Goal: Task Accomplishment & Management: Manage account settings

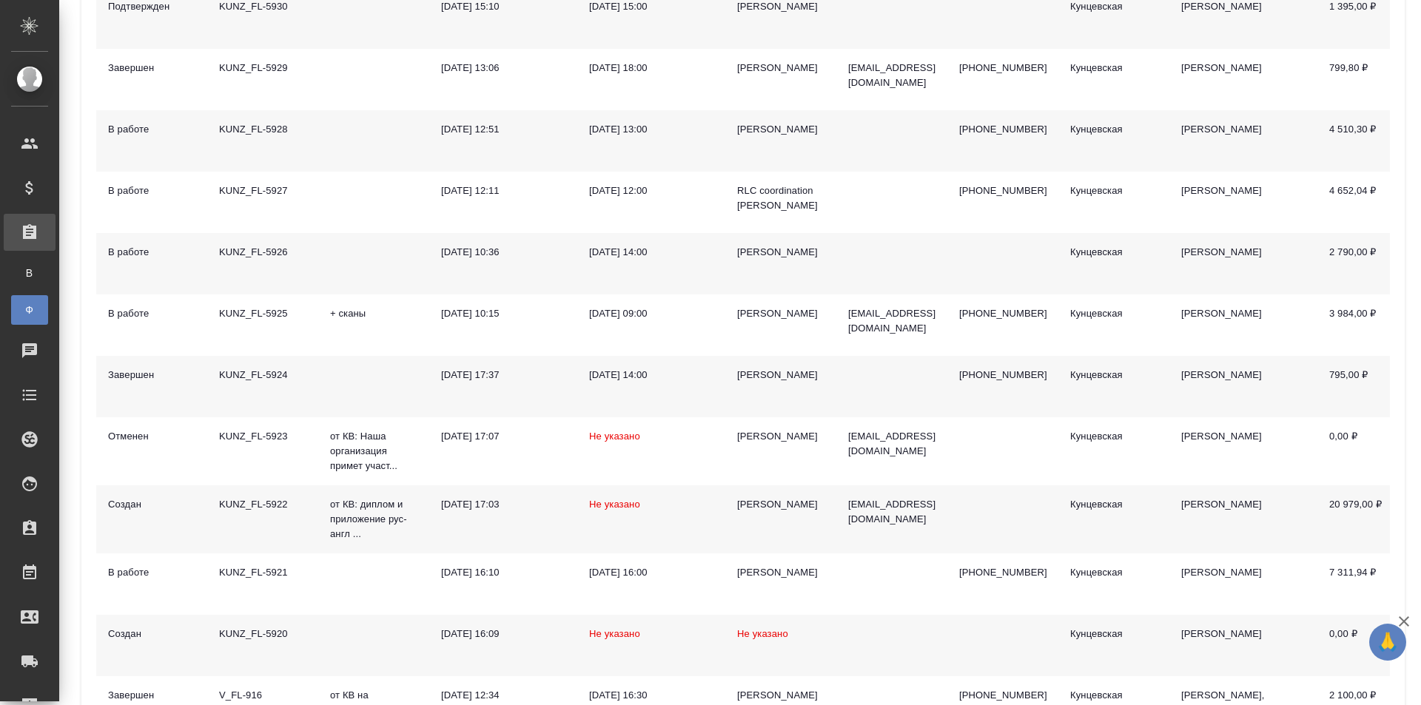
scroll to position [148, 0]
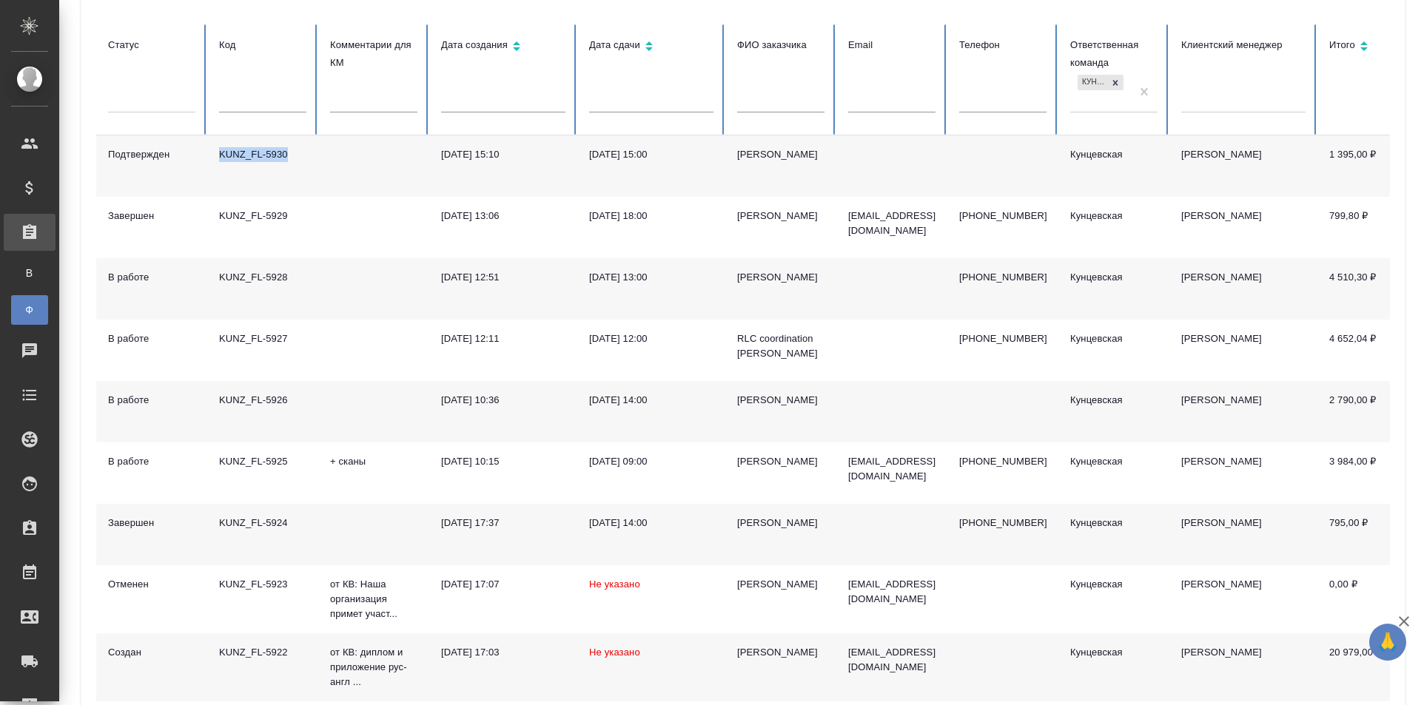
drag, startPoint x: 295, startPoint y: 154, endPoint x: 218, endPoint y: 154, distance: 77.7
click at [218, 154] on td "KUNZ_FL-5930" at bounding box center [262, 165] width 111 height 61
copy div "KUNZ_FL-5930"
click at [1231, 96] on div at bounding box center [1243, 97] width 124 height 21
type input "Zotova"
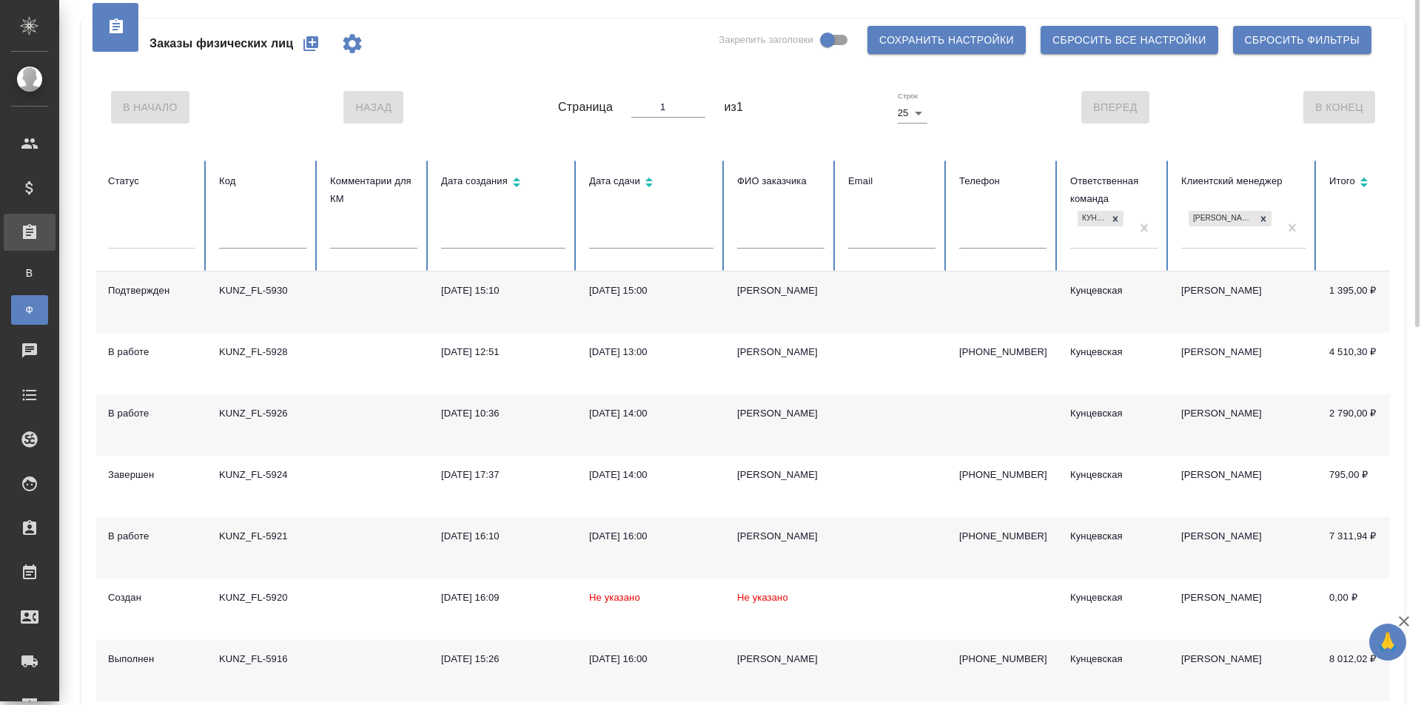
scroll to position [0, 0]
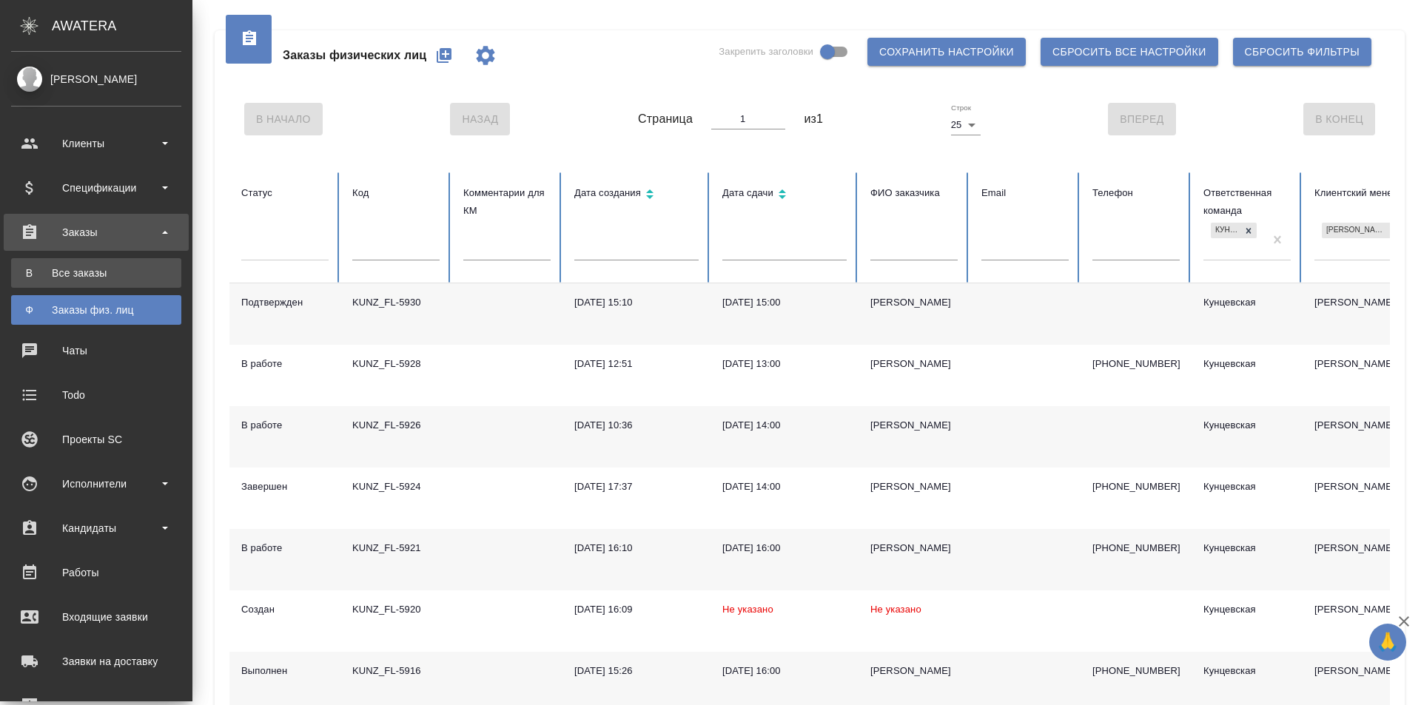
click at [47, 271] on div "Все заказы" at bounding box center [95, 273] width 155 height 15
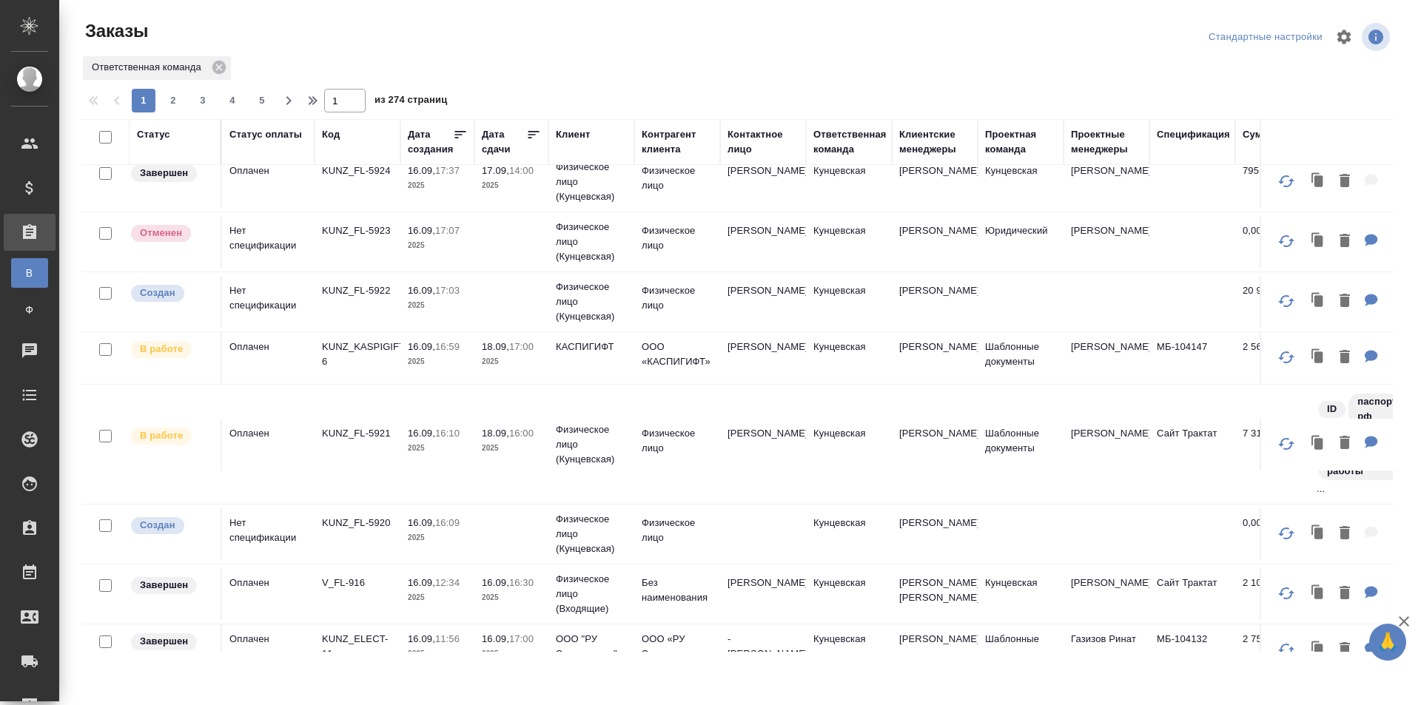
scroll to position [221, 0]
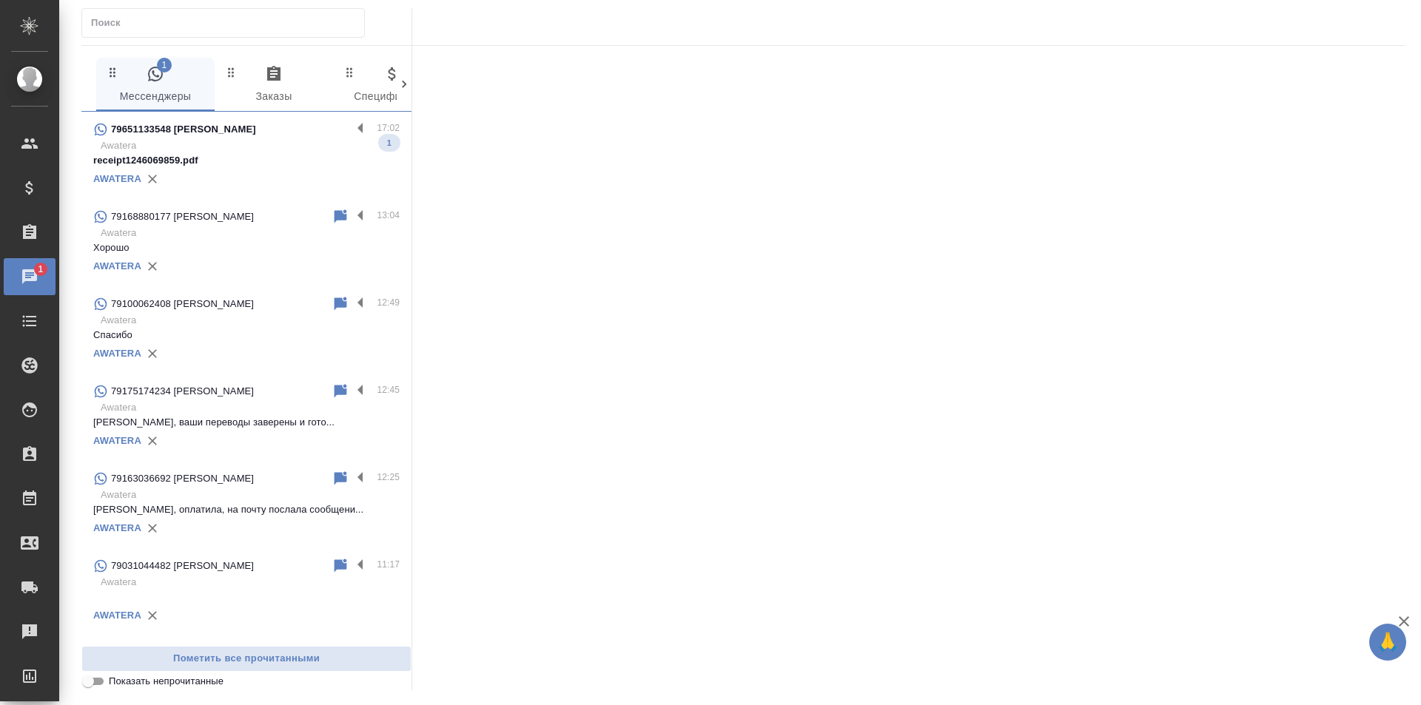
drag, startPoint x: 252, startPoint y: 135, endPoint x: 277, endPoint y: 138, distance: 26.1
click at [252, 135] on div "79651133548 Polina Maslova" at bounding box center [222, 130] width 258 height 18
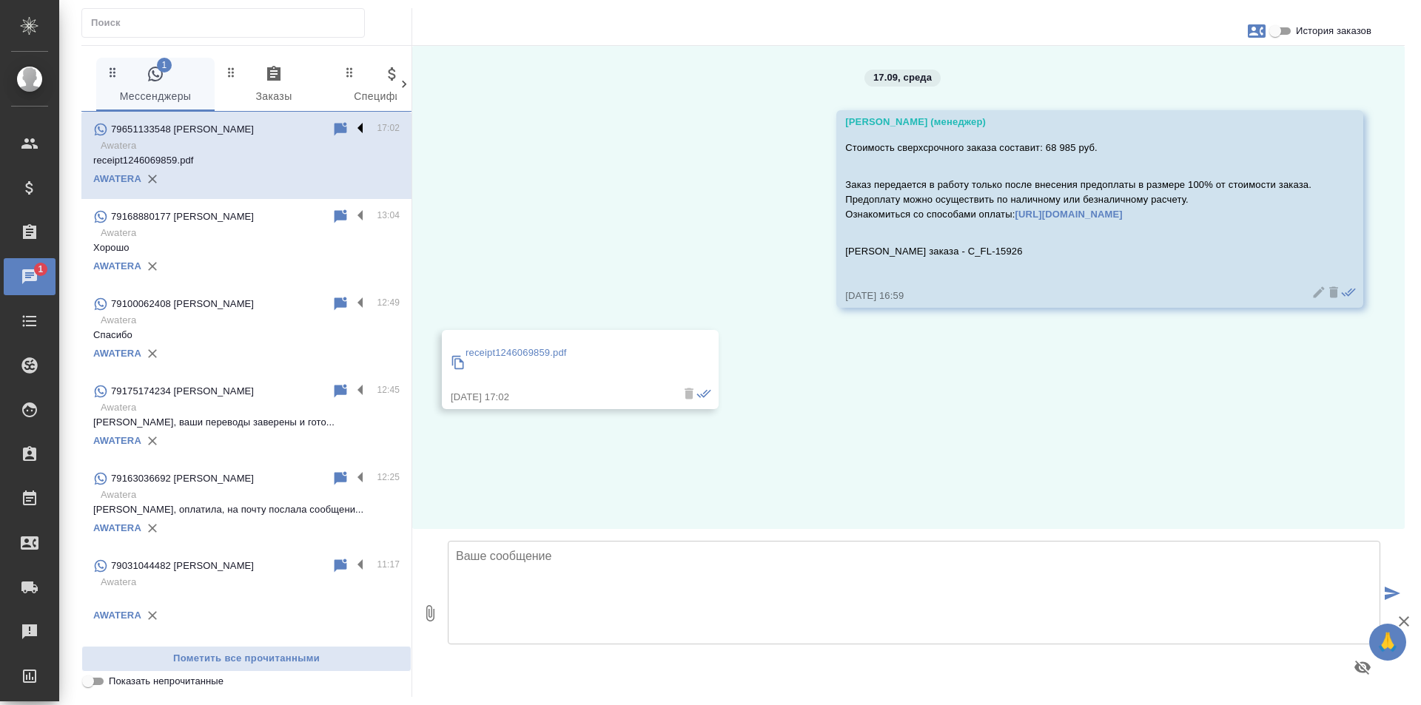
click at [351, 127] on label at bounding box center [363, 129] width 25 height 17
click at [0, 0] on input "checkbox" at bounding box center [0, 0] width 0 height 0
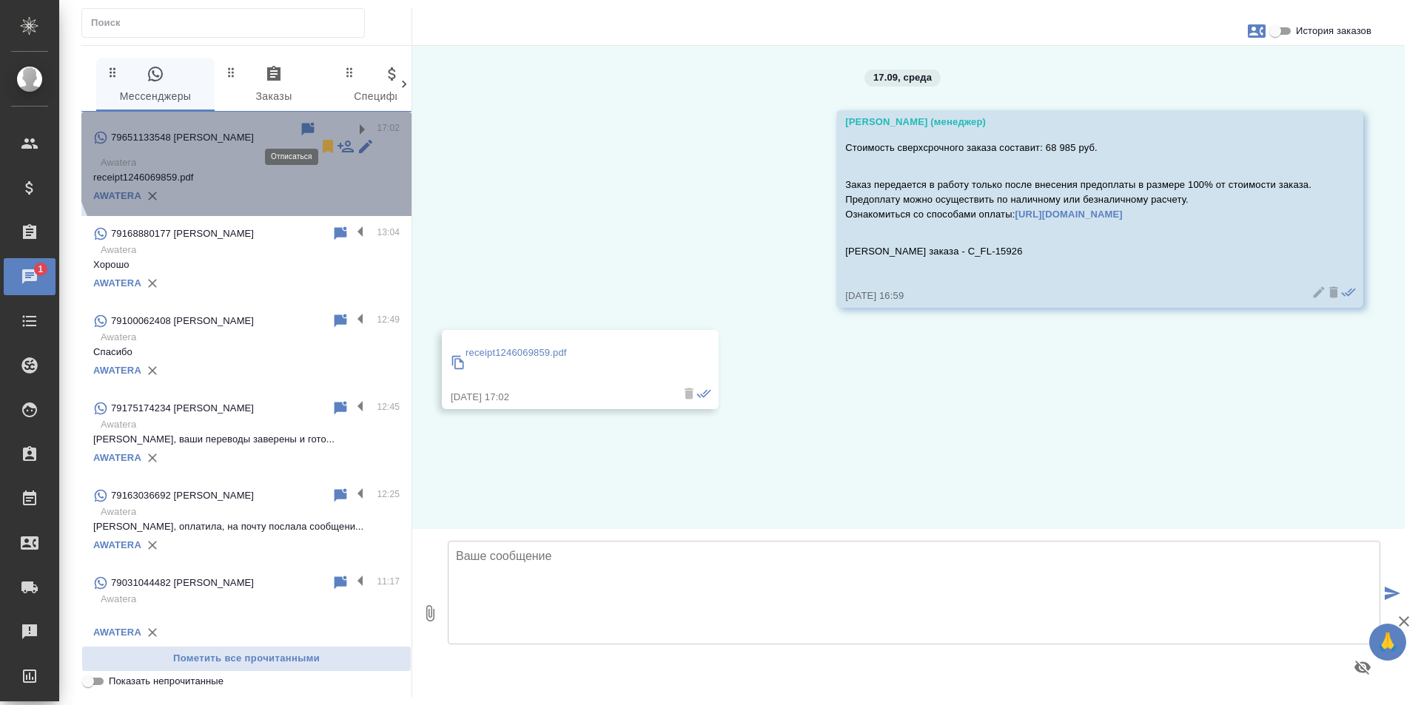
click at [319, 138] on icon at bounding box center [328, 147] width 18 height 18
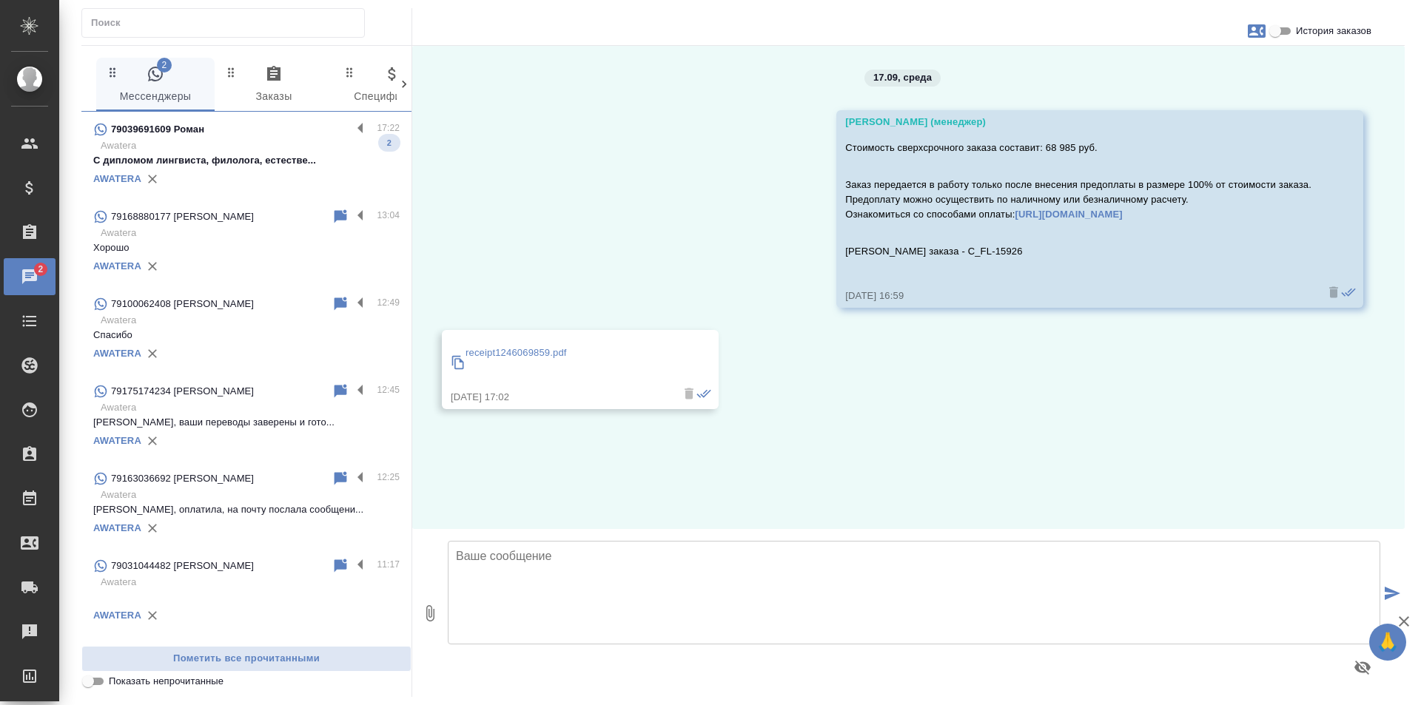
click at [346, 156] on p "С дипломом лингвиста, филолога, естестве..." at bounding box center [246, 160] width 306 height 15
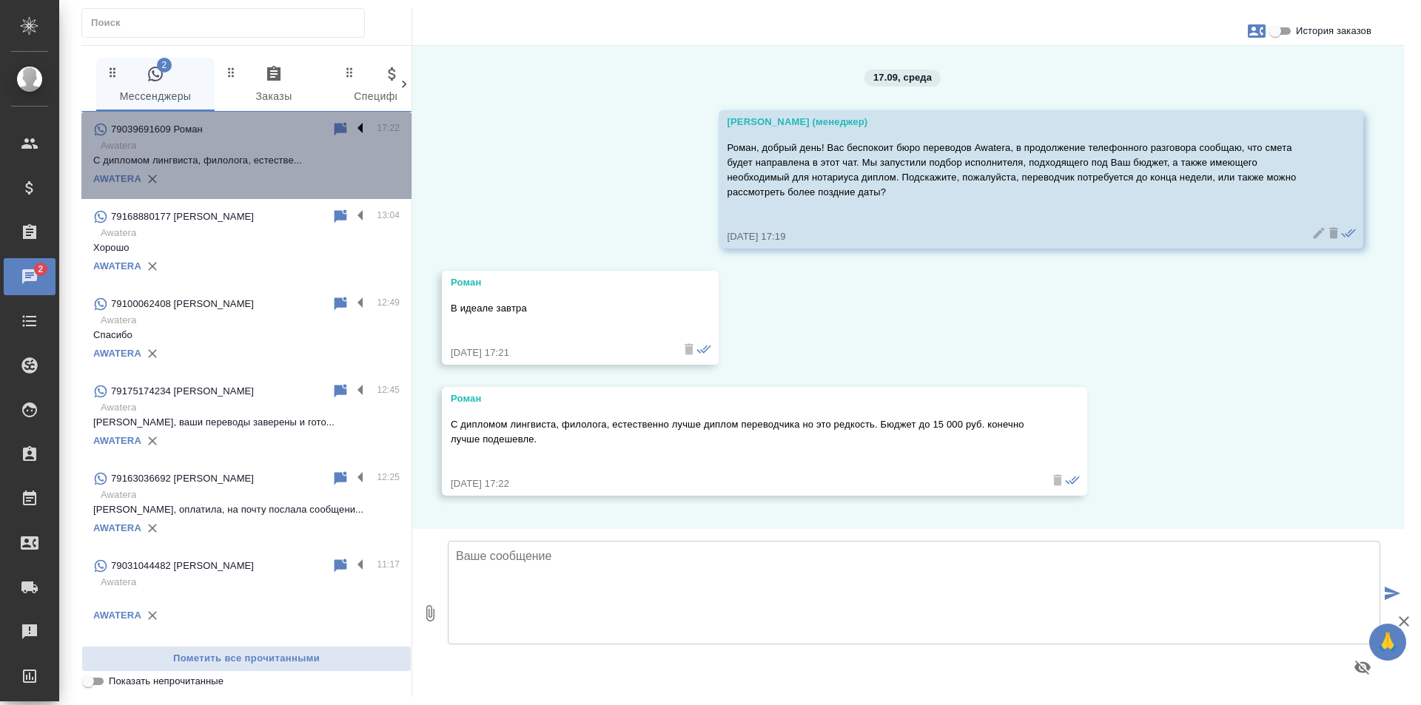
click at [351, 127] on label at bounding box center [363, 129] width 25 height 17
click at [0, 0] on input "checkbox" at bounding box center [0, 0] width 0 height 0
click at [297, 132] on icon at bounding box center [302, 129] width 10 height 13
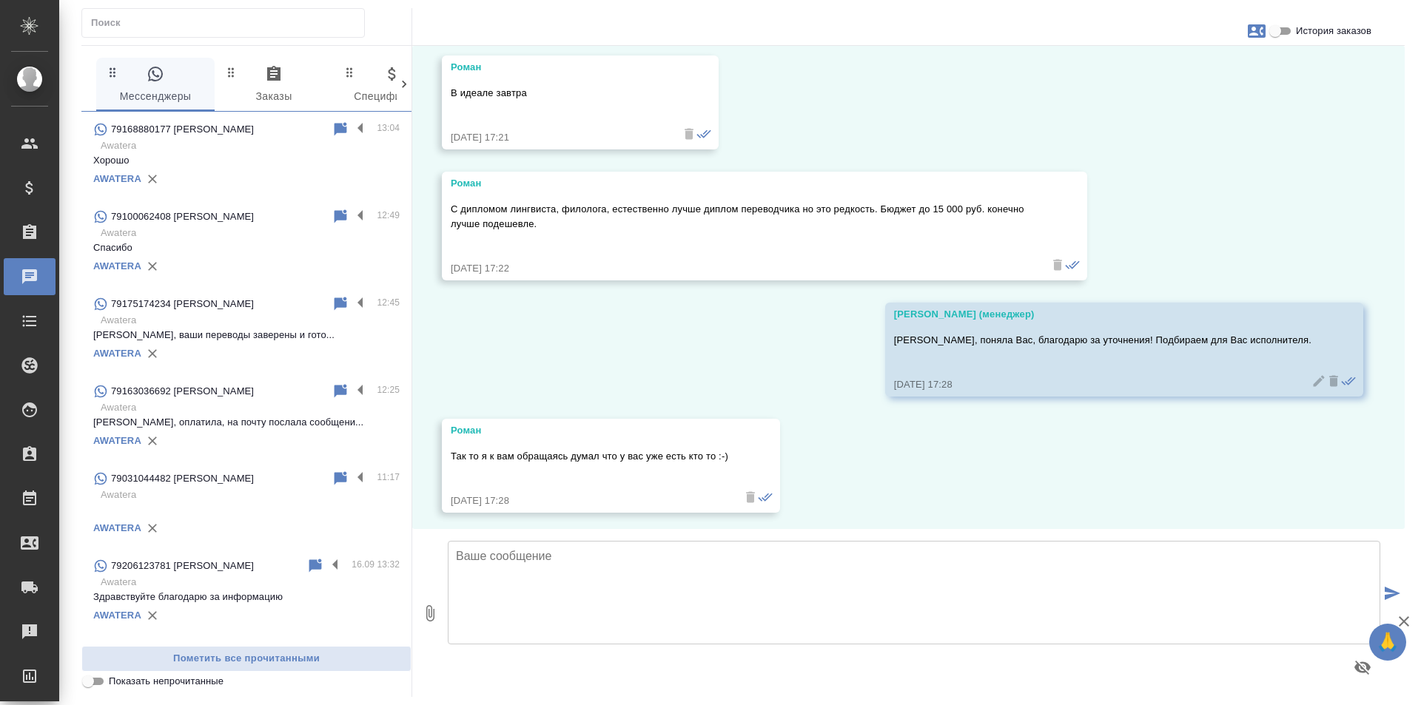
scroll to position [221, 0]
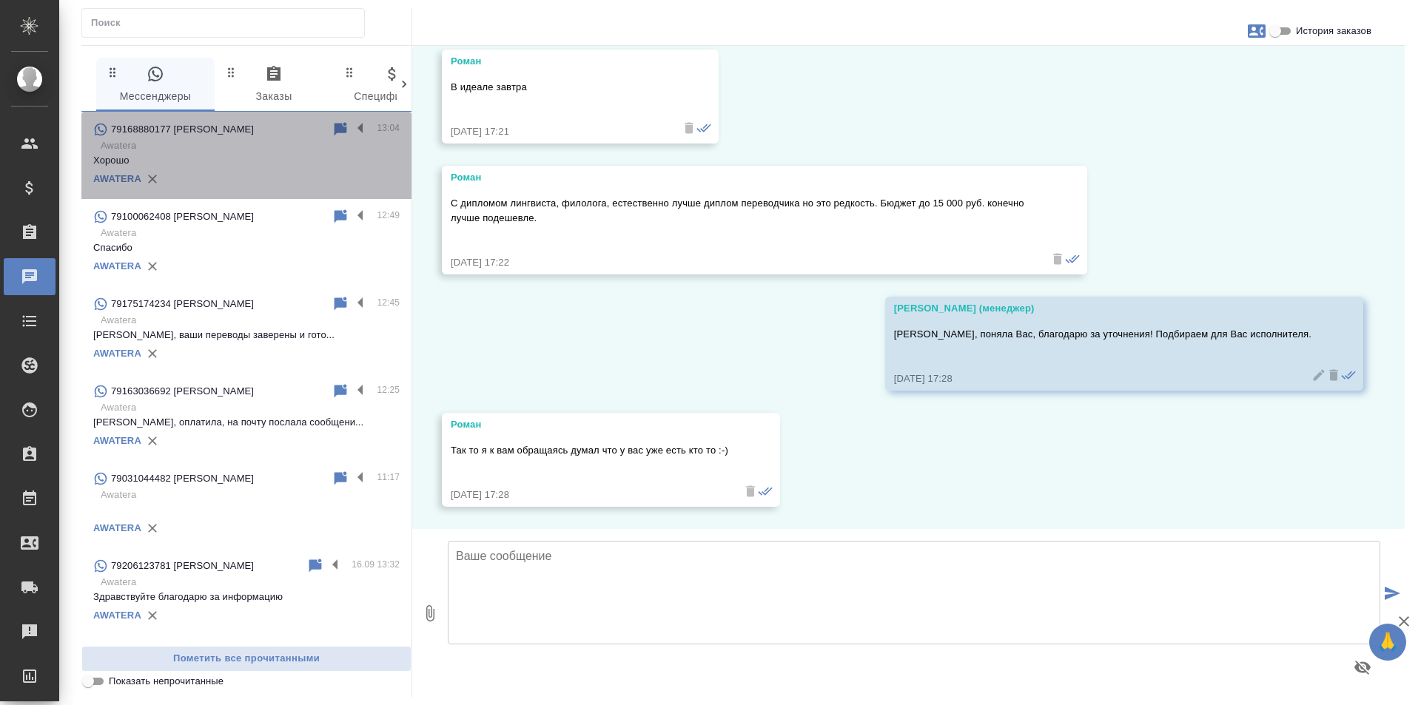
click at [247, 143] on p "Awatera" at bounding box center [250, 145] width 299 height 15
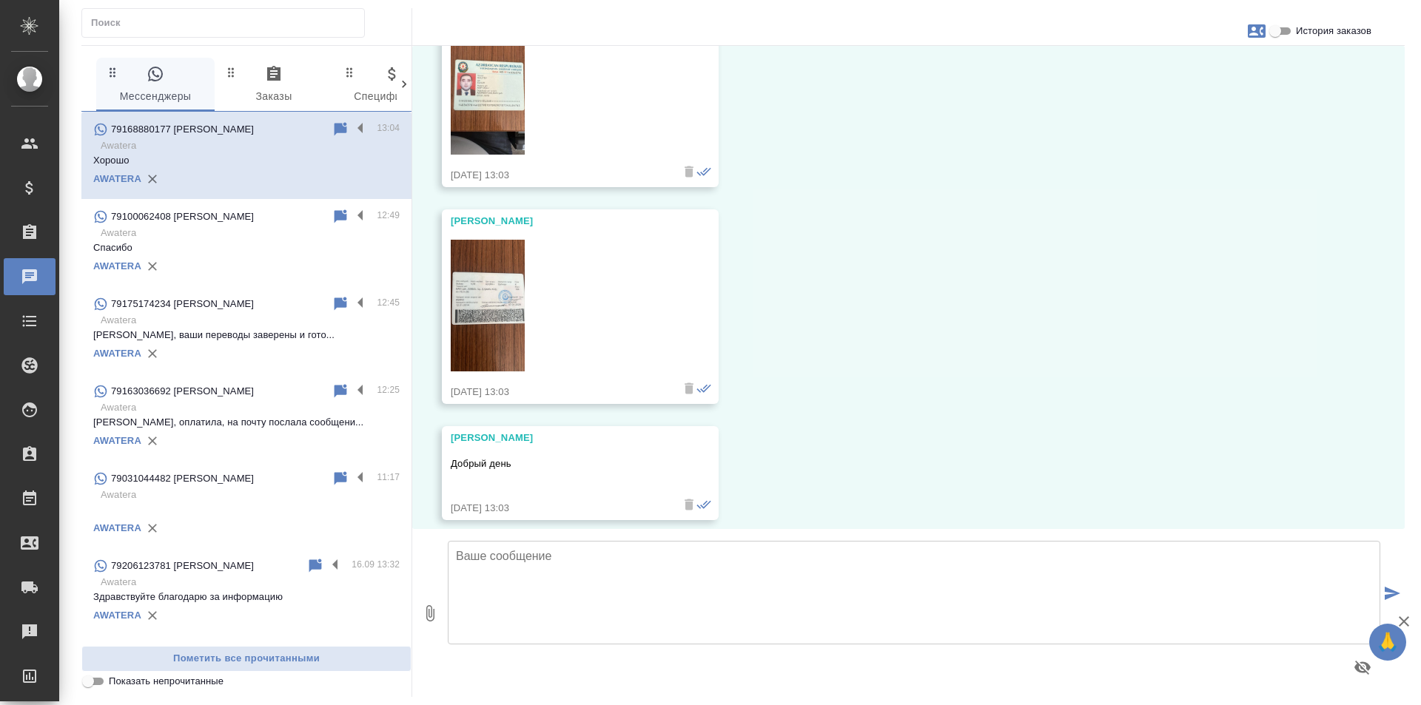
scroll to position [371, 0]
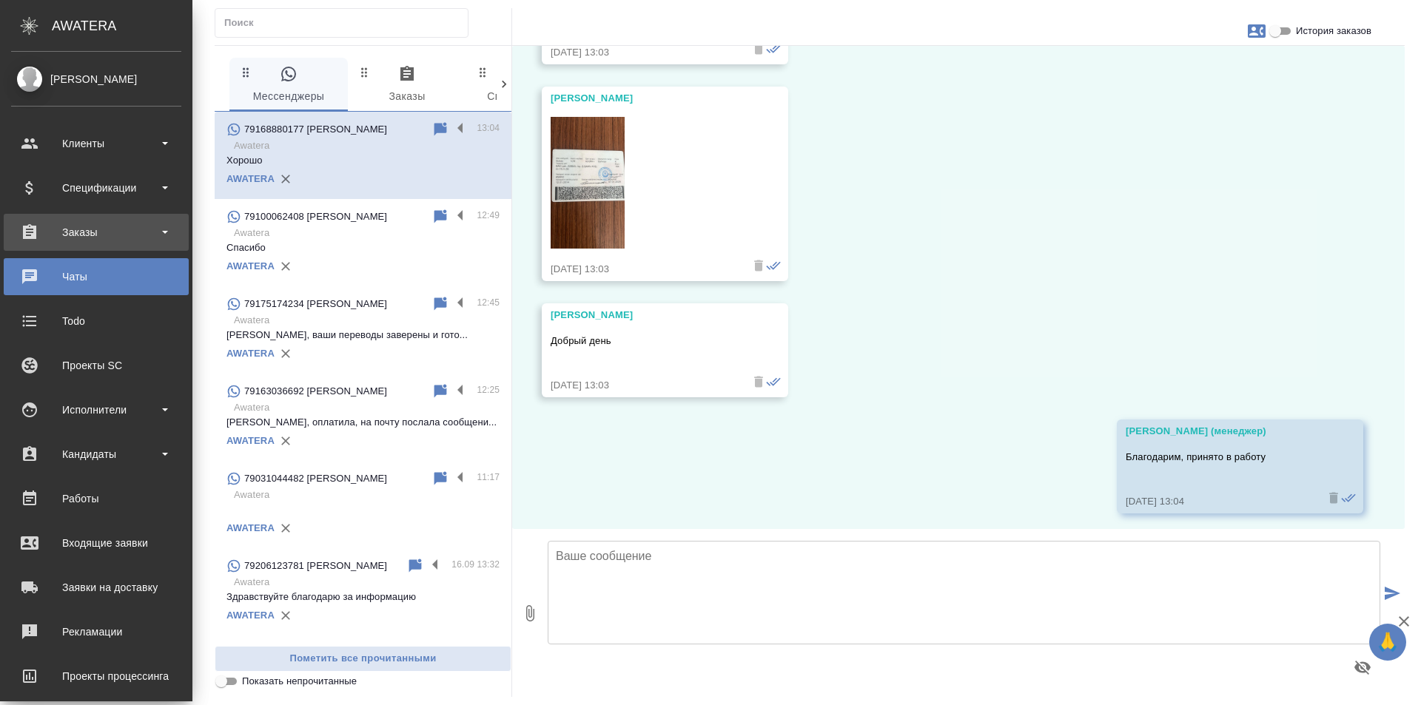
click at [72, 223] on div "Заказы" at bounding box center [96, 232] width 170 height 22
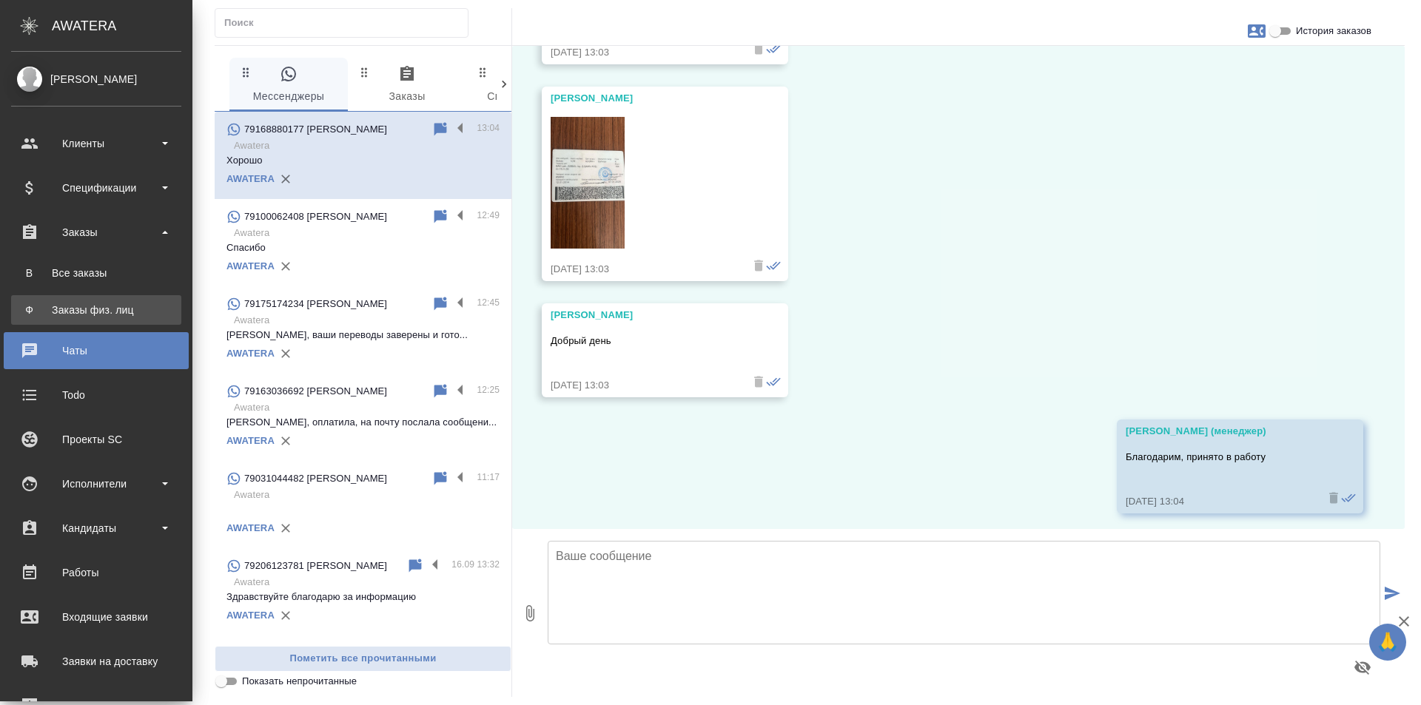
click at [98, 303] on div "Заказы физ. лиц" at bounding box center [95, 310] width 155 height 15
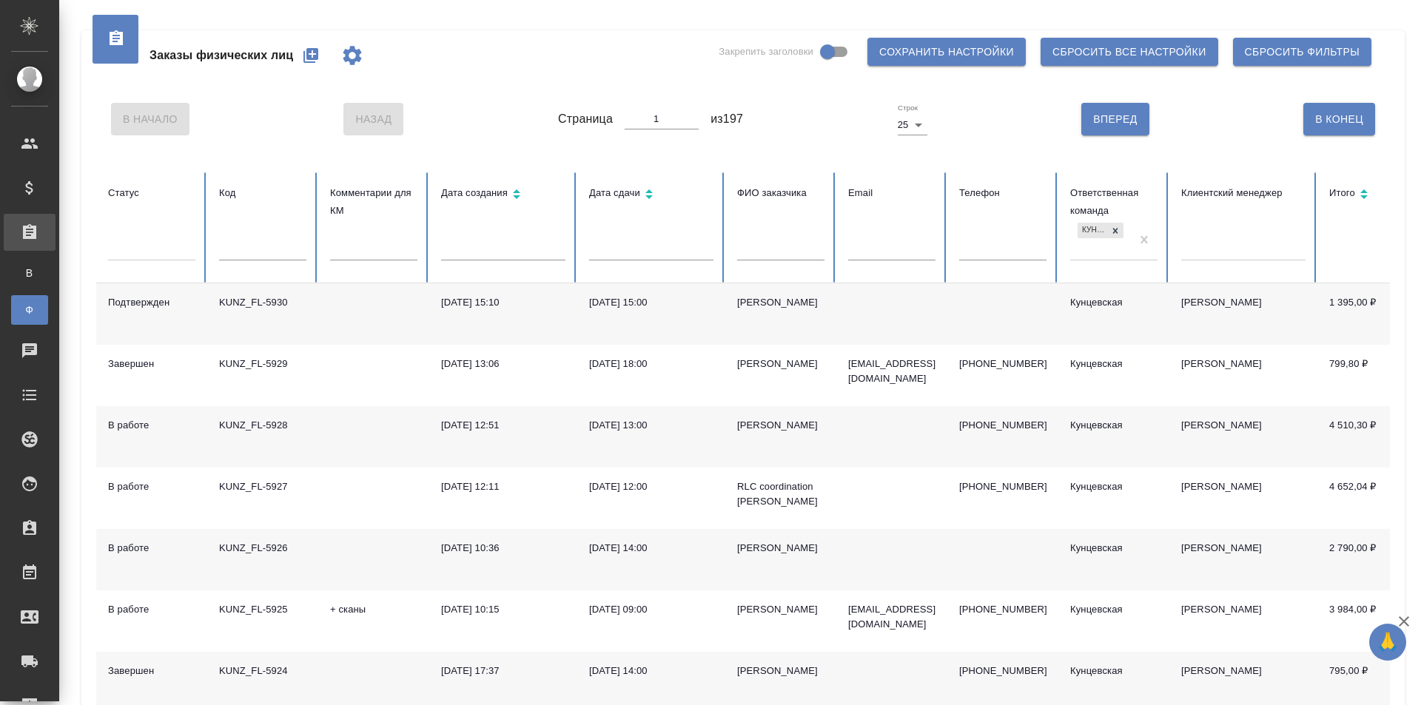
click at [259, 323] on td "KUNZ_FL-5930" at bounding box center [262, 313] width 111 height 61
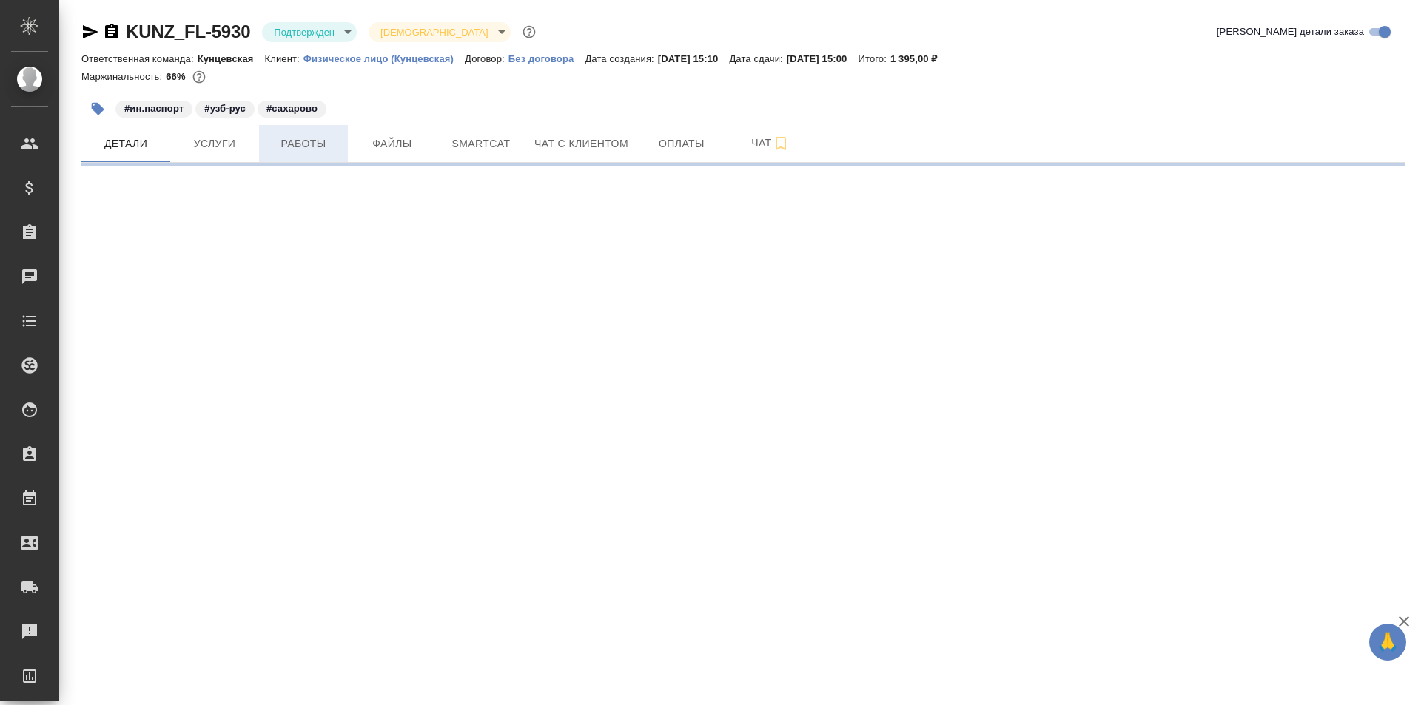
click at [308, 147] on span "Работы" at bounding box center [303, 144] width 71 height 18
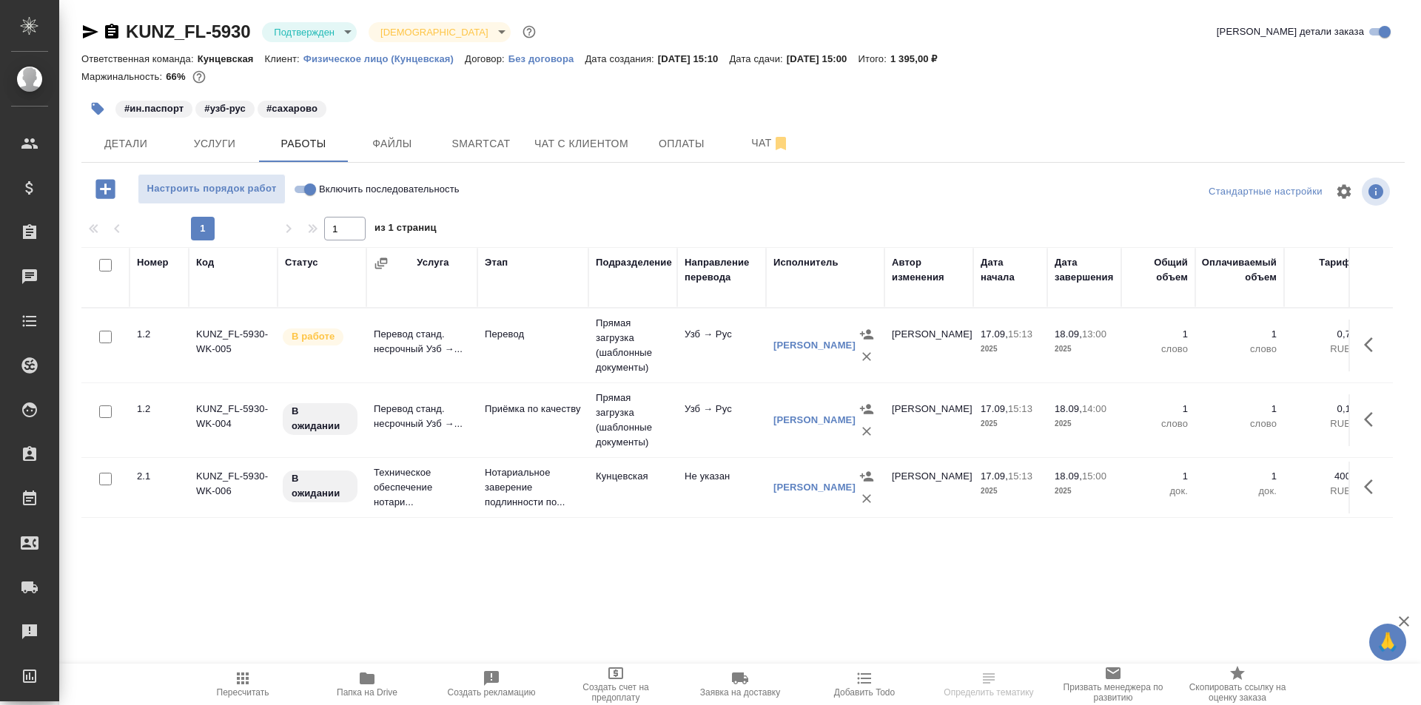
click at [314, 39] on body "🙏 .cls-1 fill:#fff; AWATERA Zotova Ekaterina Клиенты Спецификации Заказы Чаты T…" at bounding box center [710, 352] width 1421 height 705
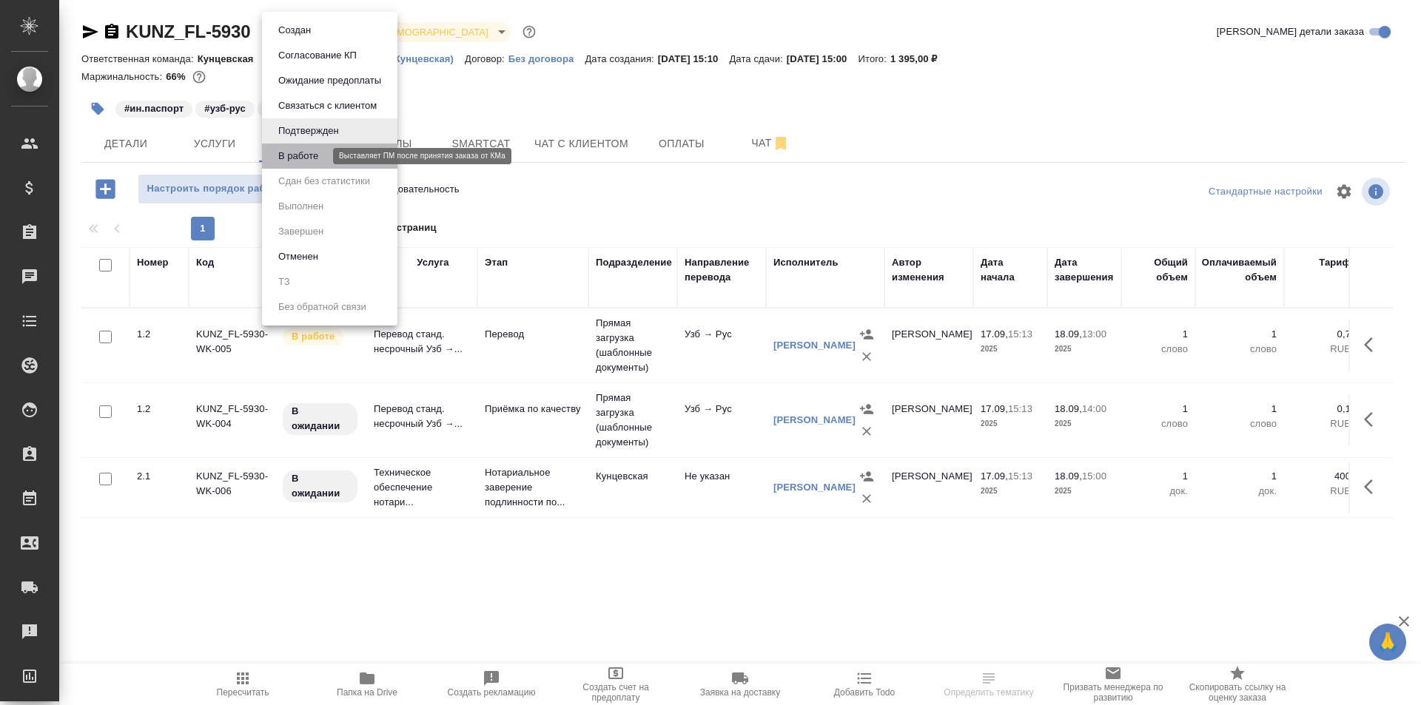
click at [317, 161] on button "В работе" at bounding box center [298, 156] width 49 height 16
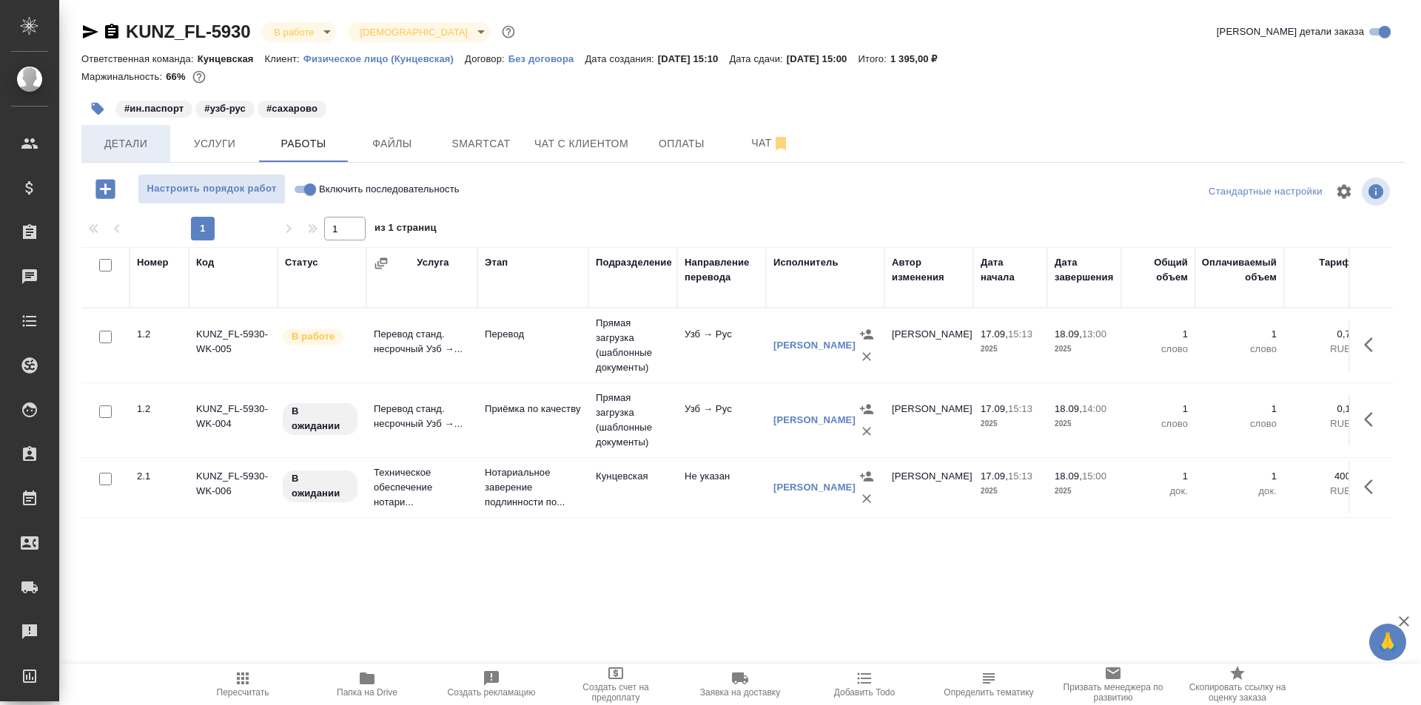
click at [142, 149] on span "Детали" at bounding box center [125, 144] width 71 height 18
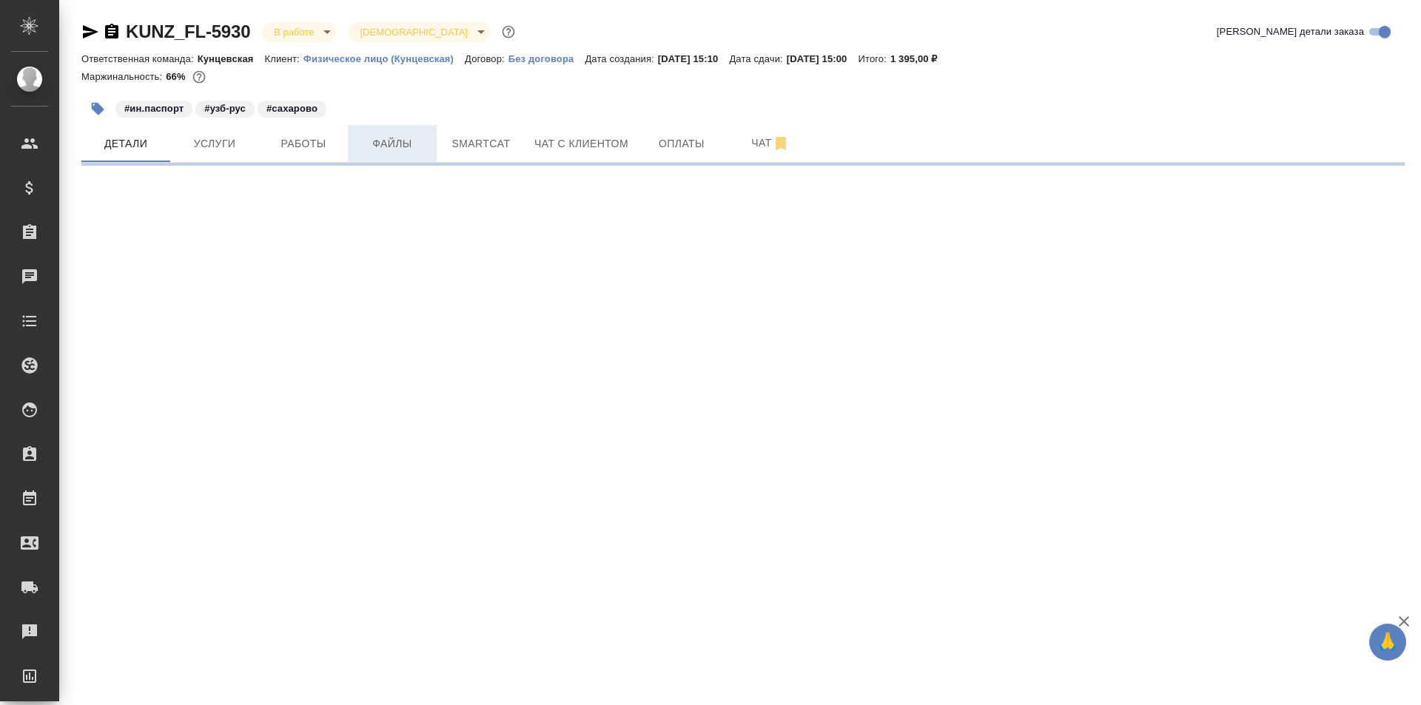
select select "RU"
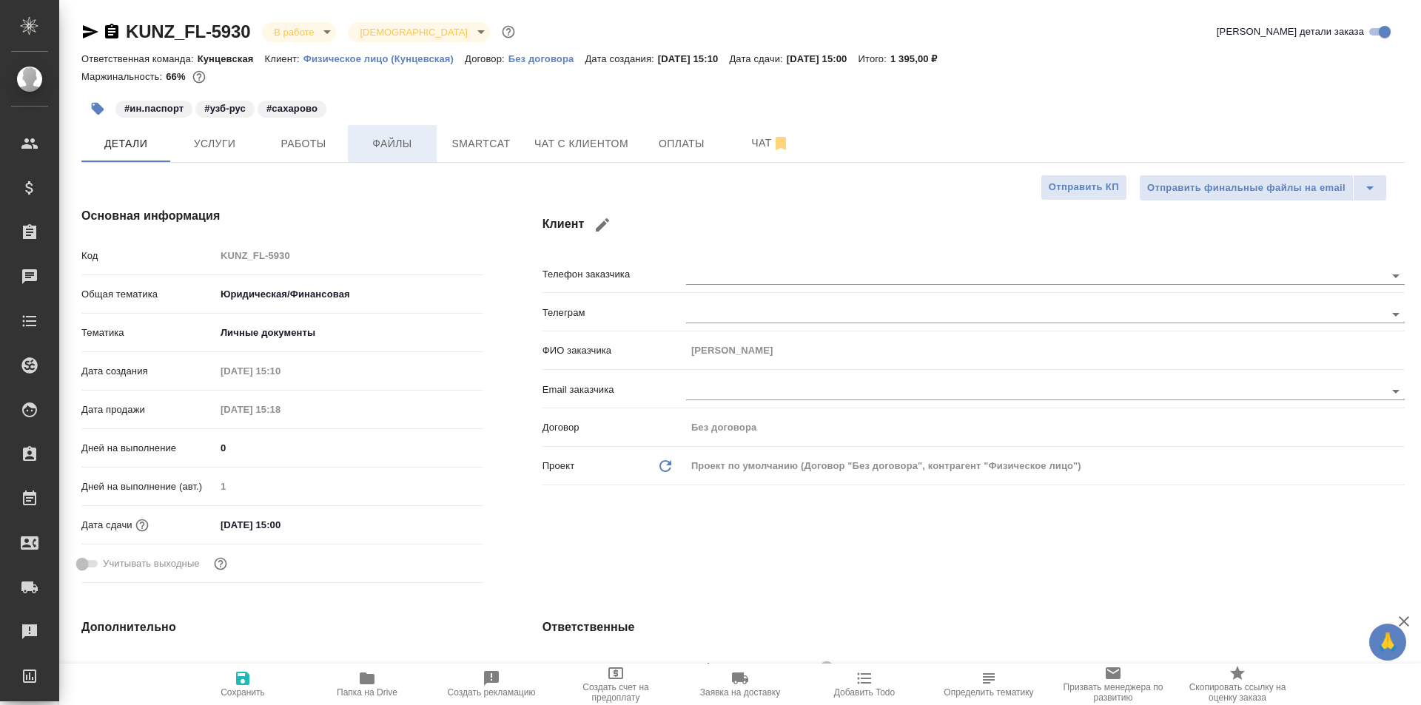
type textarea "x"
click at [391, 149] on span "Файлы" at bounding box center [392, 144] width 71 height 18
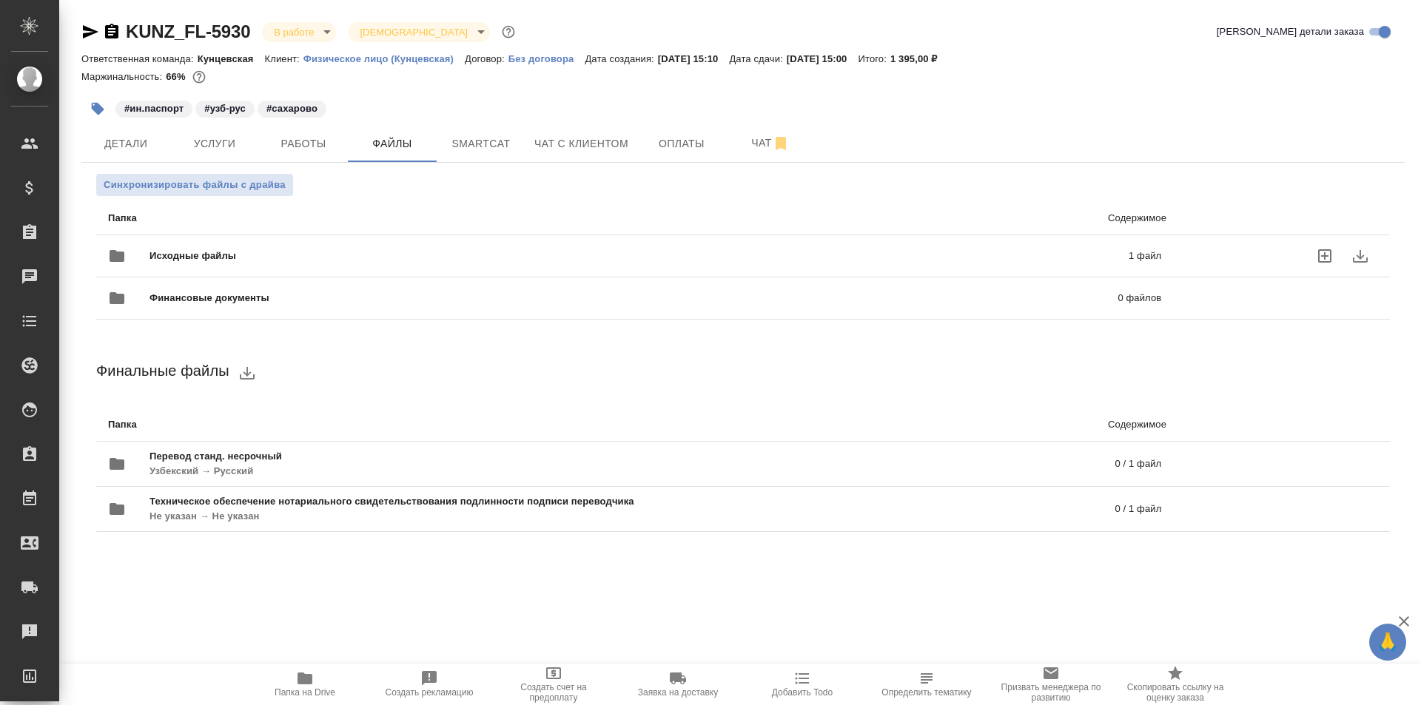
click at [245, 250] on span "Исходные файлы" at bounding box center [415, 256] width 533 height 15
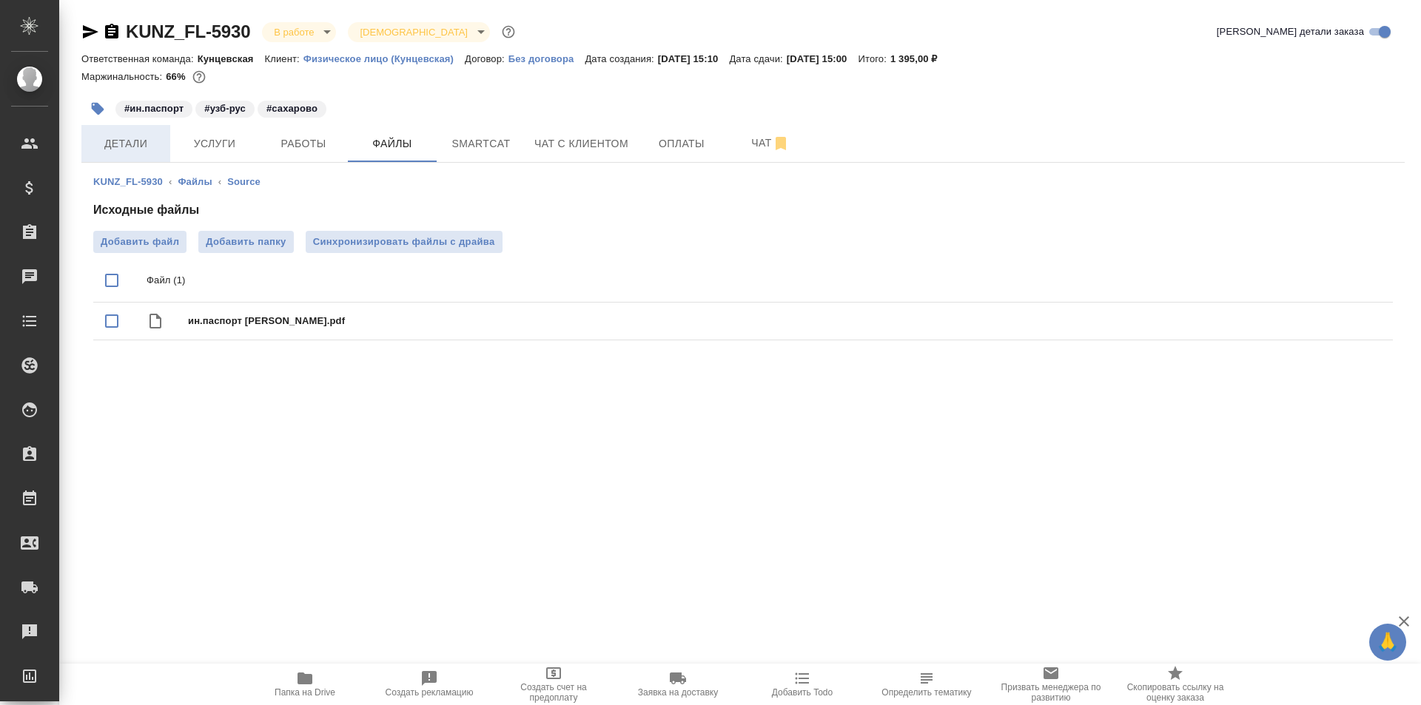
click at [124, 141] on span "Детали" at bounding box center [125, 144] width 71 height 18
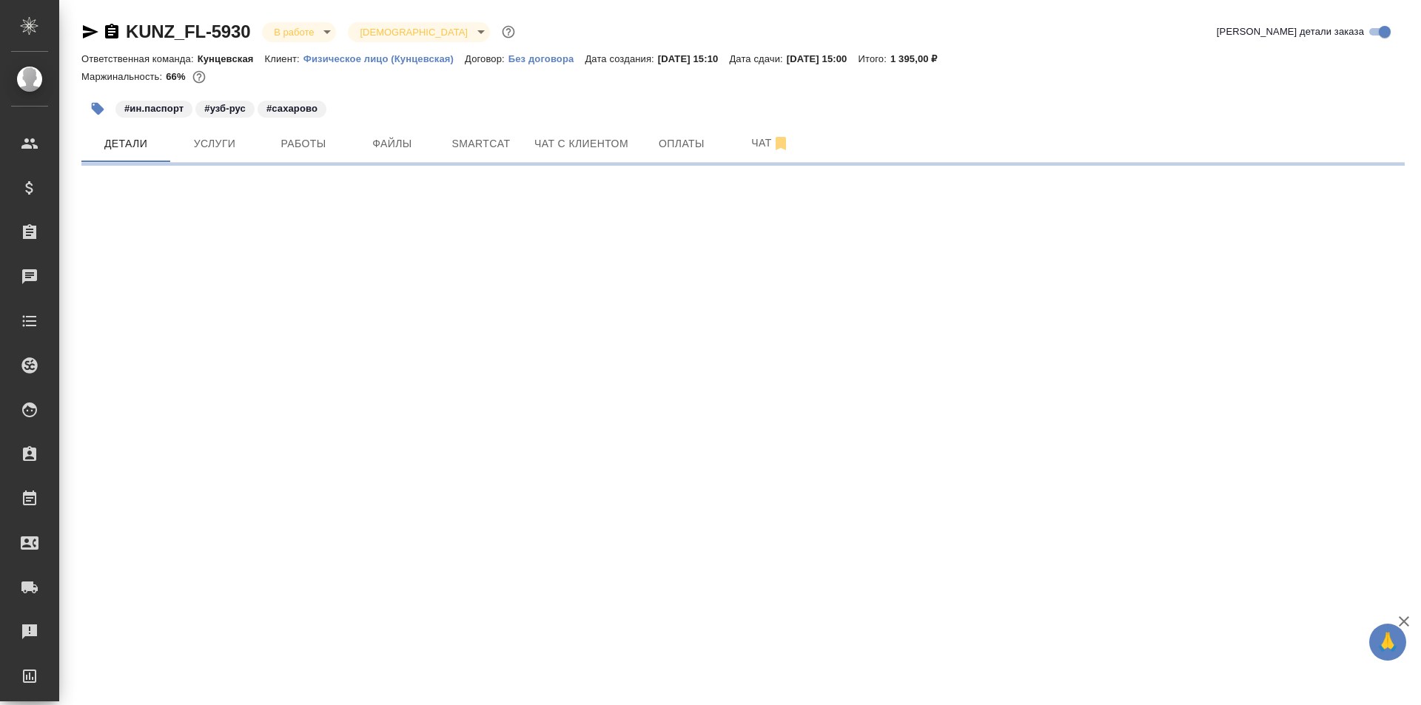
select select "RU"
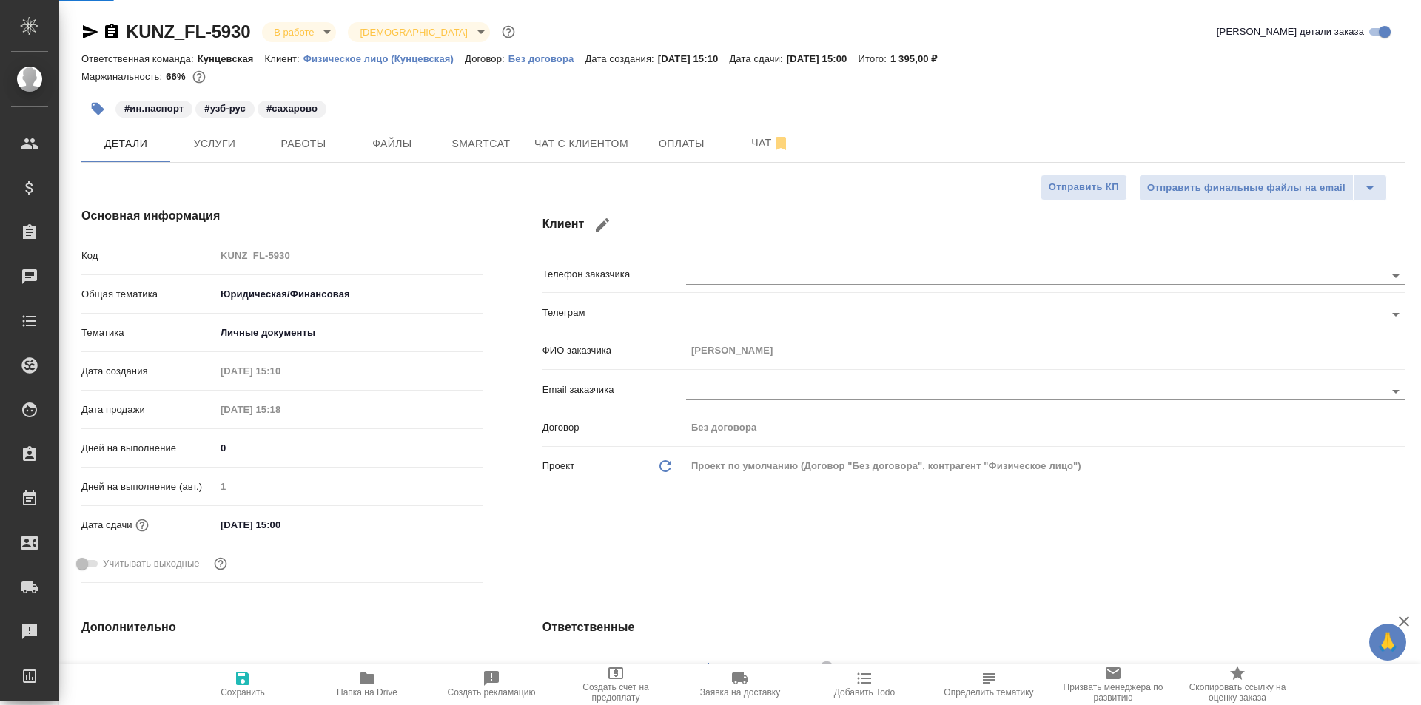
type textarea "x"
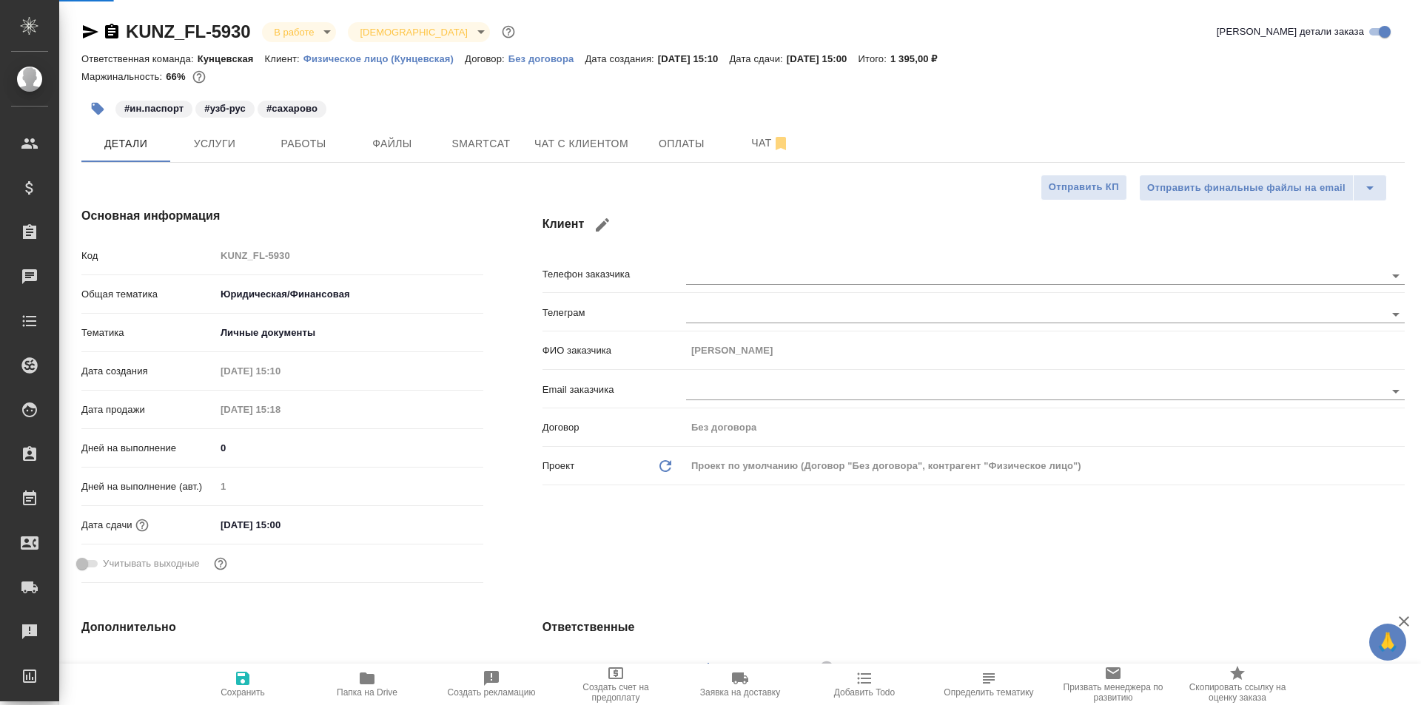
type textarea "x"
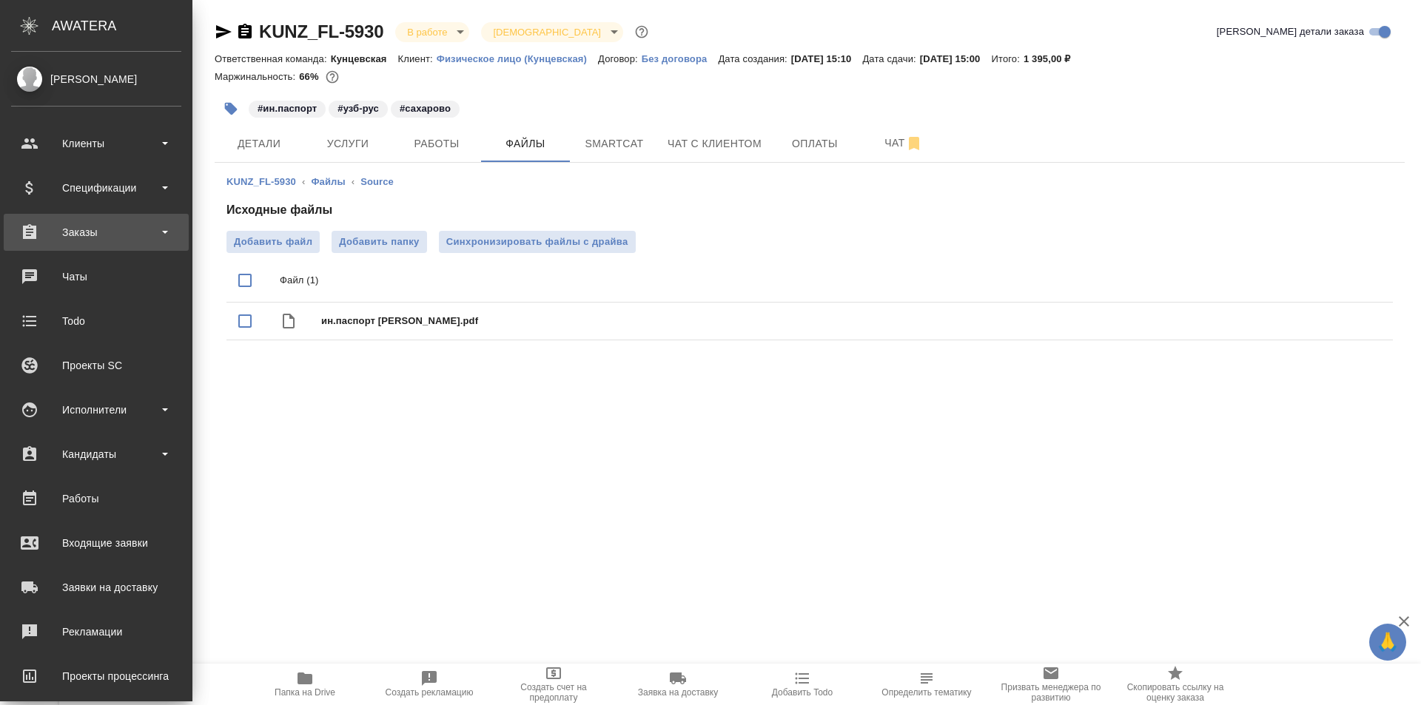
click at [78, 222] on div "Заказы" at bounding box center [96, 232] width 170 height 22
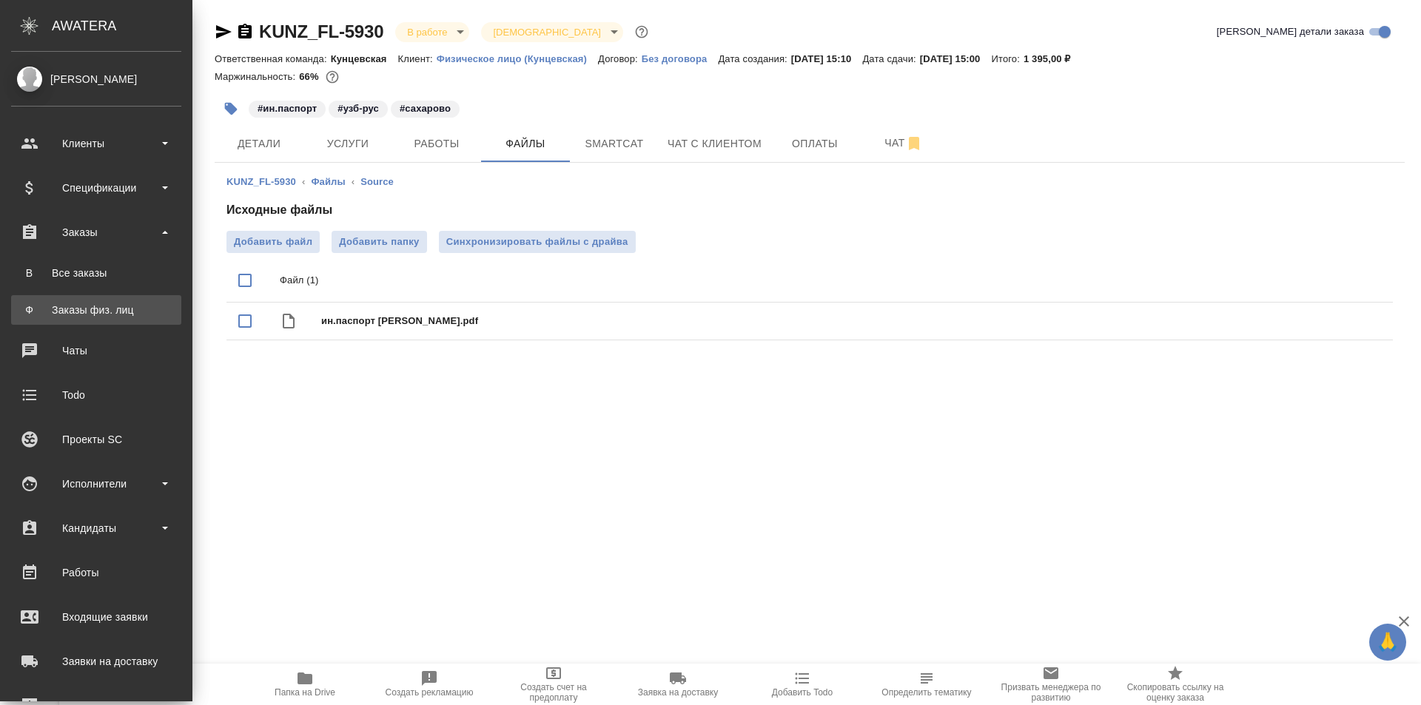
click at [101, 306] on div "Заказы физ. лиц" at bounding box center [95, 310] width 155 height 15
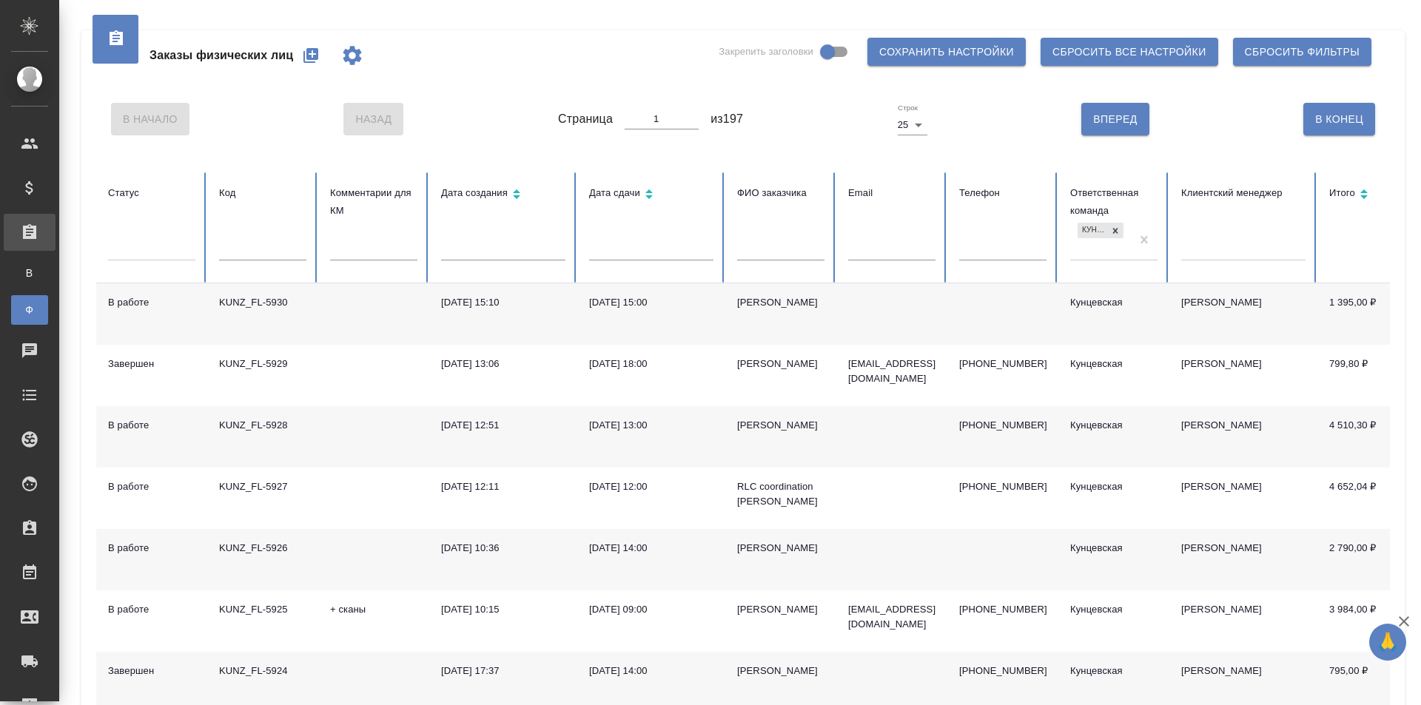
click at [263, 425] on div "KUNZ_FL-5928" at bounding box center [262, 425] width 87 height 15
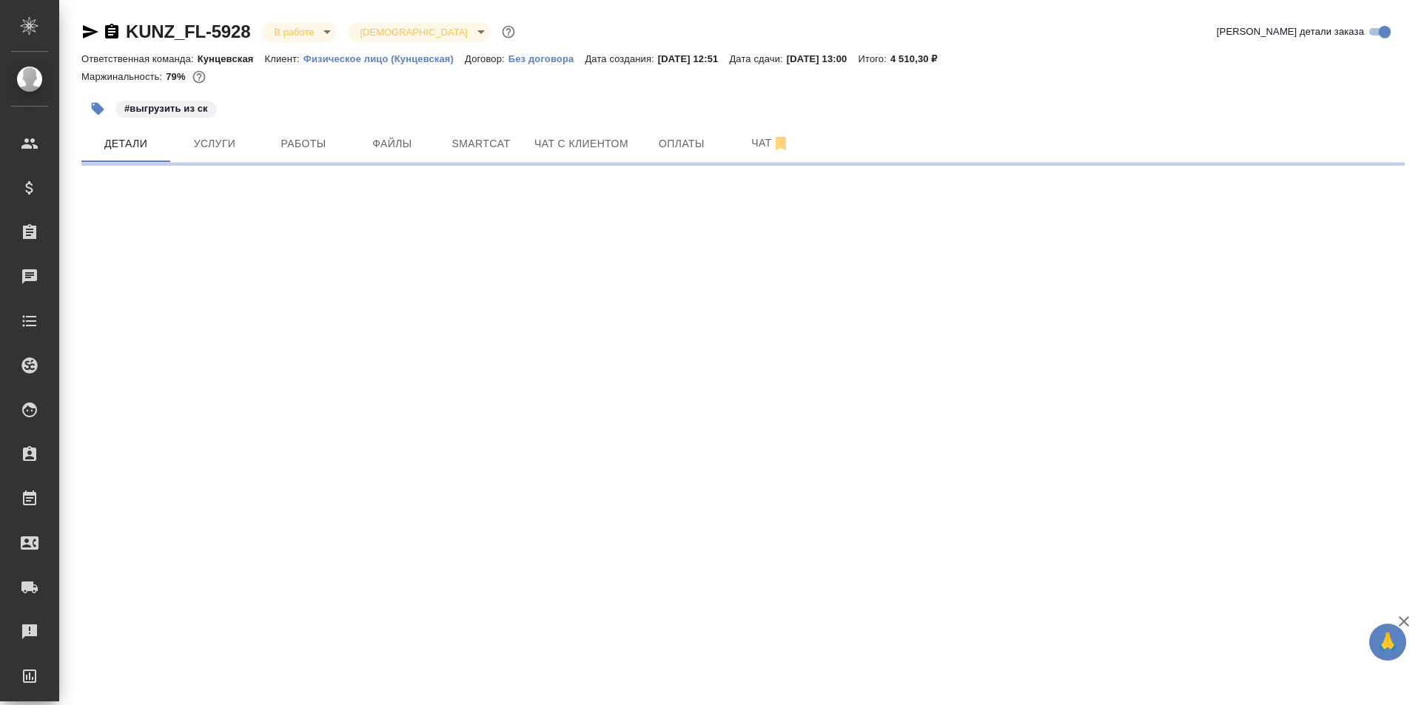
select select "RU"
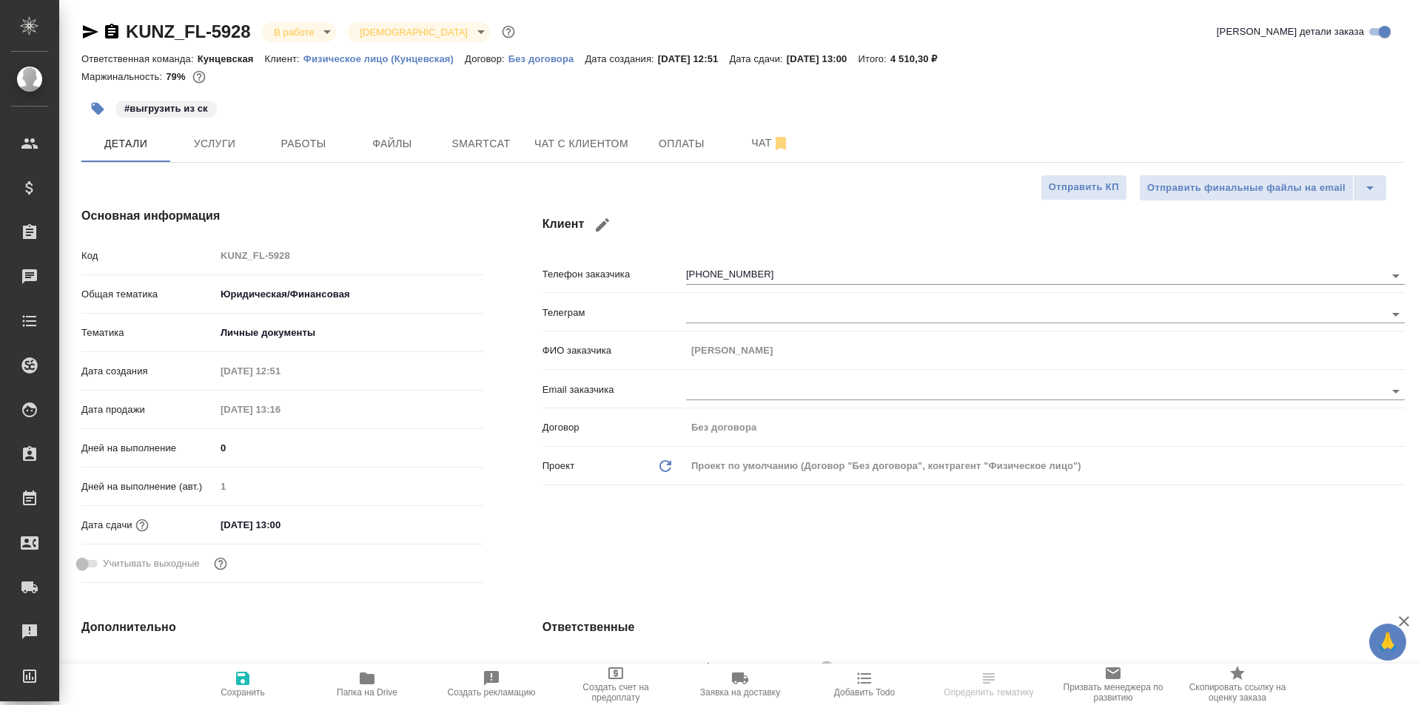
type textarea "x"
click at [411, 151] on span "Файлы" at bounding box center [392, 144] width 71 height 18
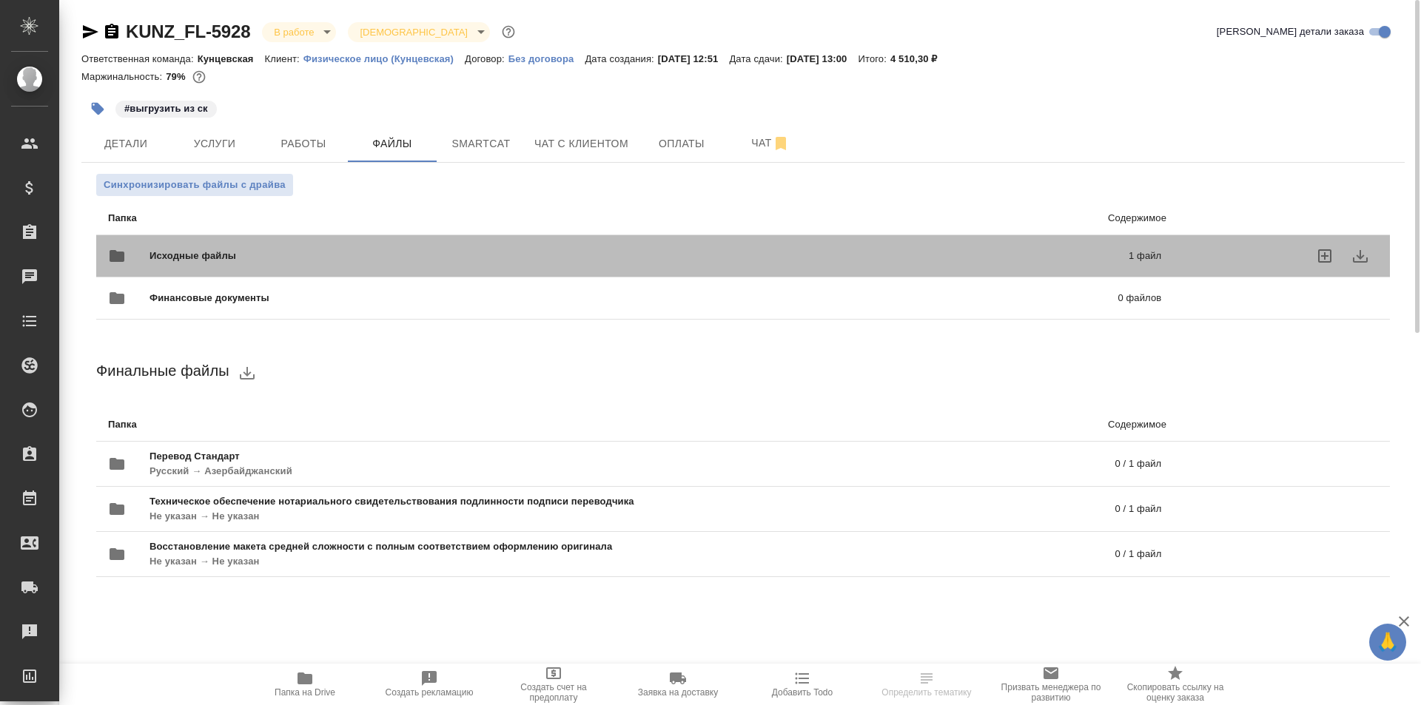
click at [311, 246] on div "Исходные файлы 1 файл" at bounding box center [634, 256] width 1053 height 36
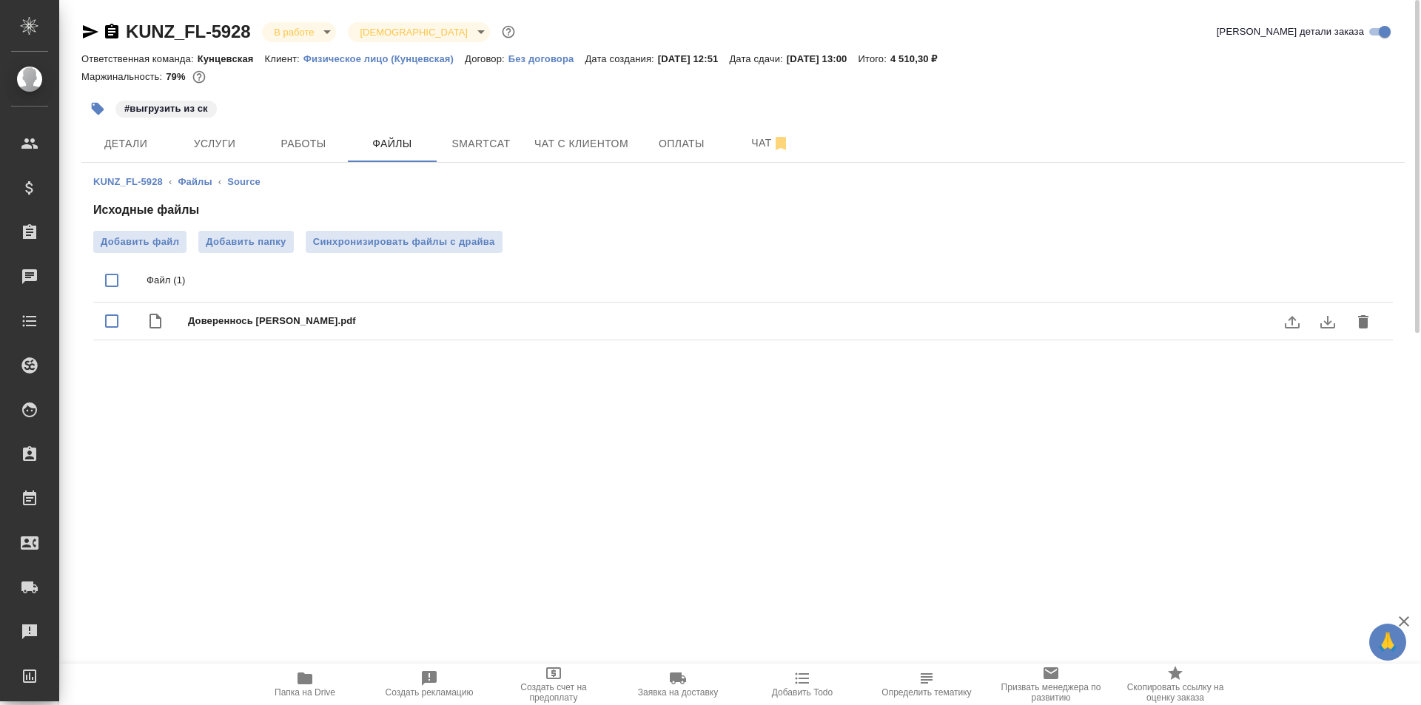
click at [369, 312] on div "Довереннось Чубшев Алексей Андреевич.pdf" at bounding box center [772, 321] width 1169 height 21
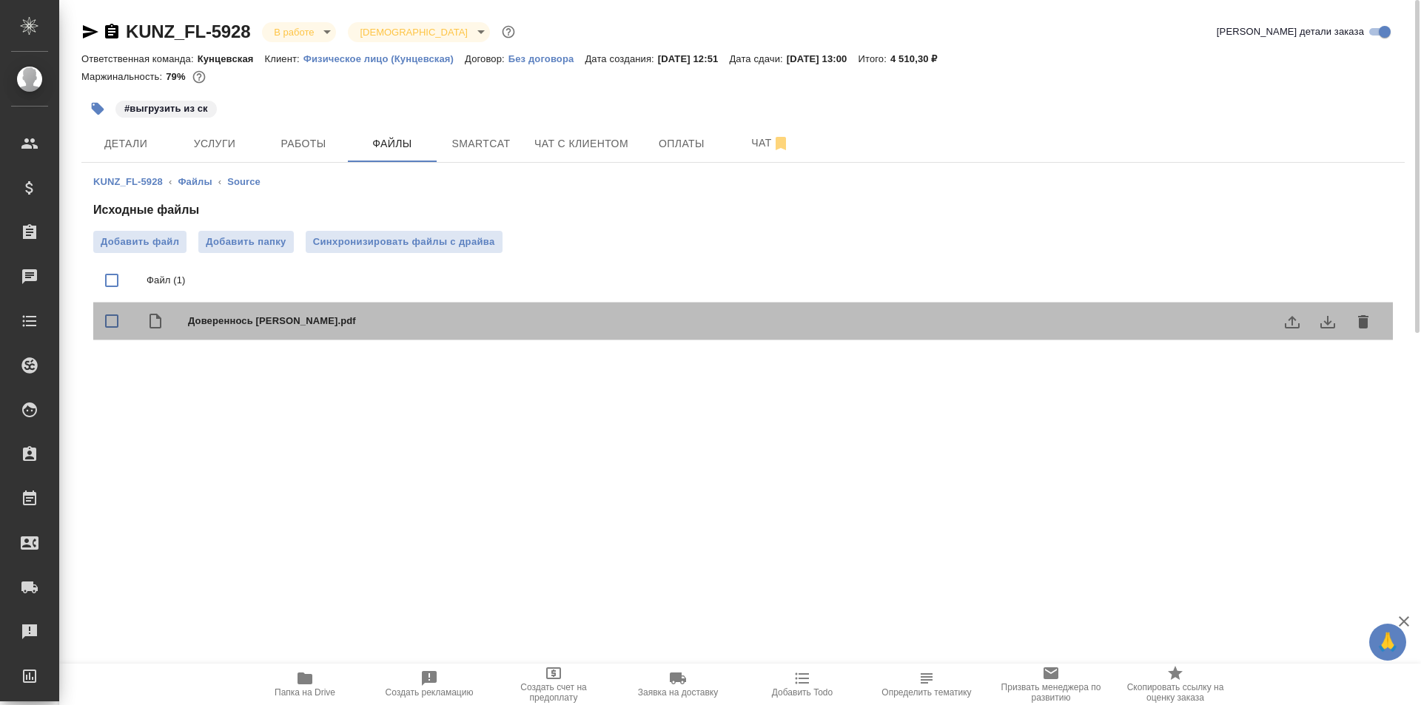
click at [369, 312] on div "Довереннось Чубшев Алексей Андреевич.pdf" at bounding box center [772, 321] width 1169 height 21
checkbox input "false"
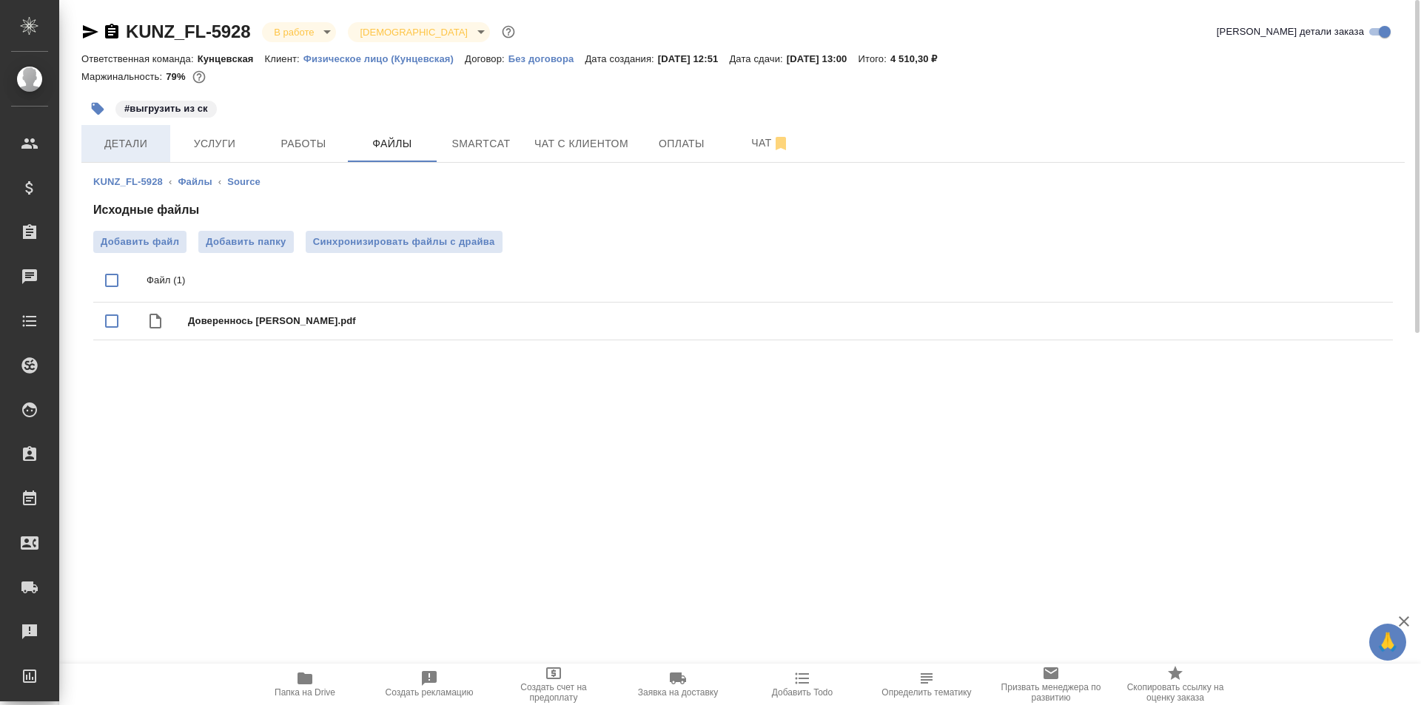
click at [139, 143] on span "Детали" at bounding box center [125, 144] width 71 height 18
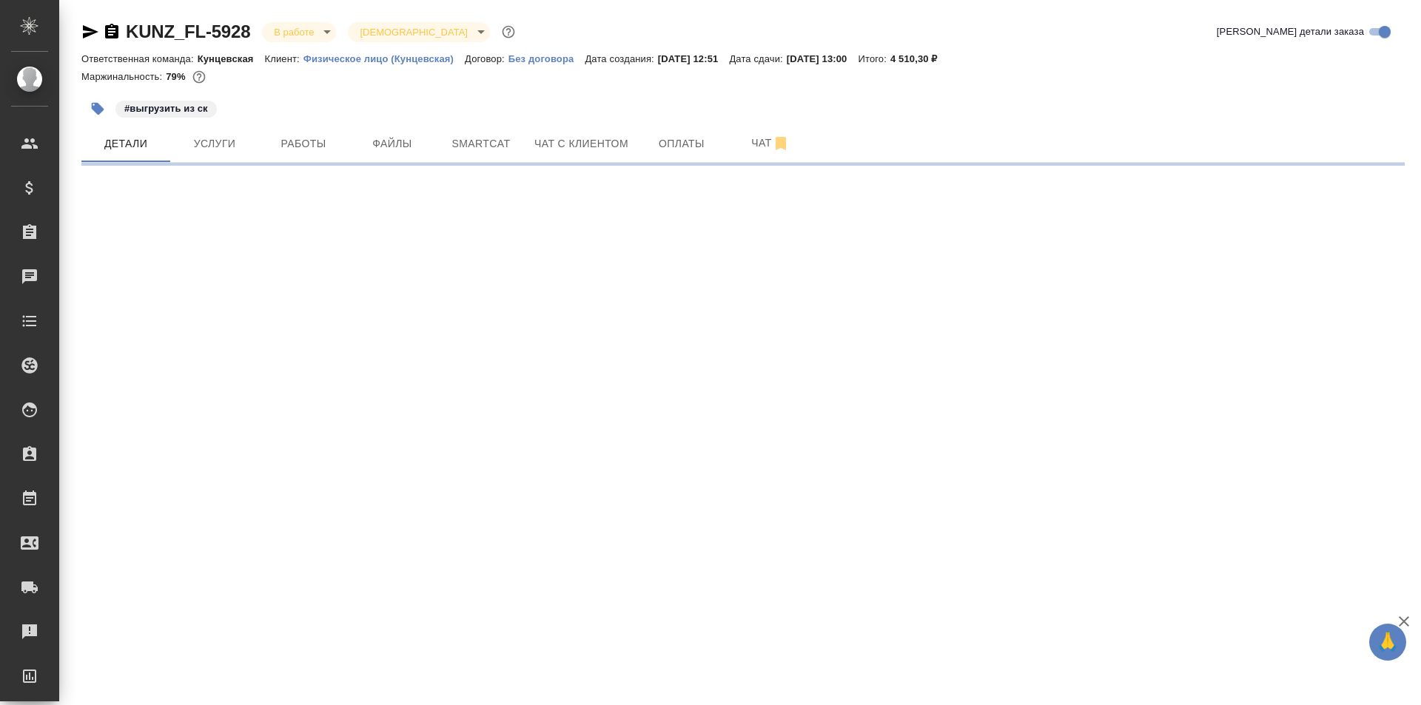
select select "RU"
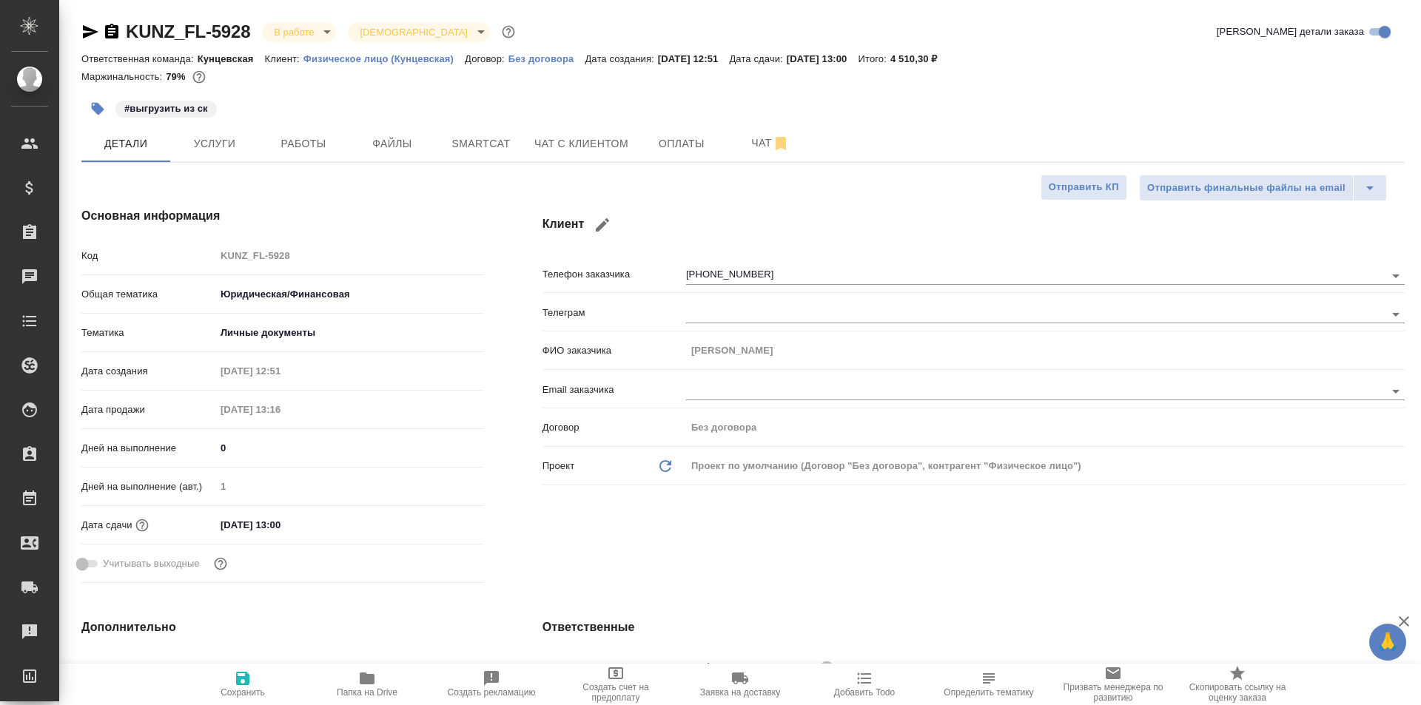
type textarea "x"
click at [604, 226] on icon "button" at bounding box center [602, 224] width 13 height 13
type input "[PERSON_NAME]"
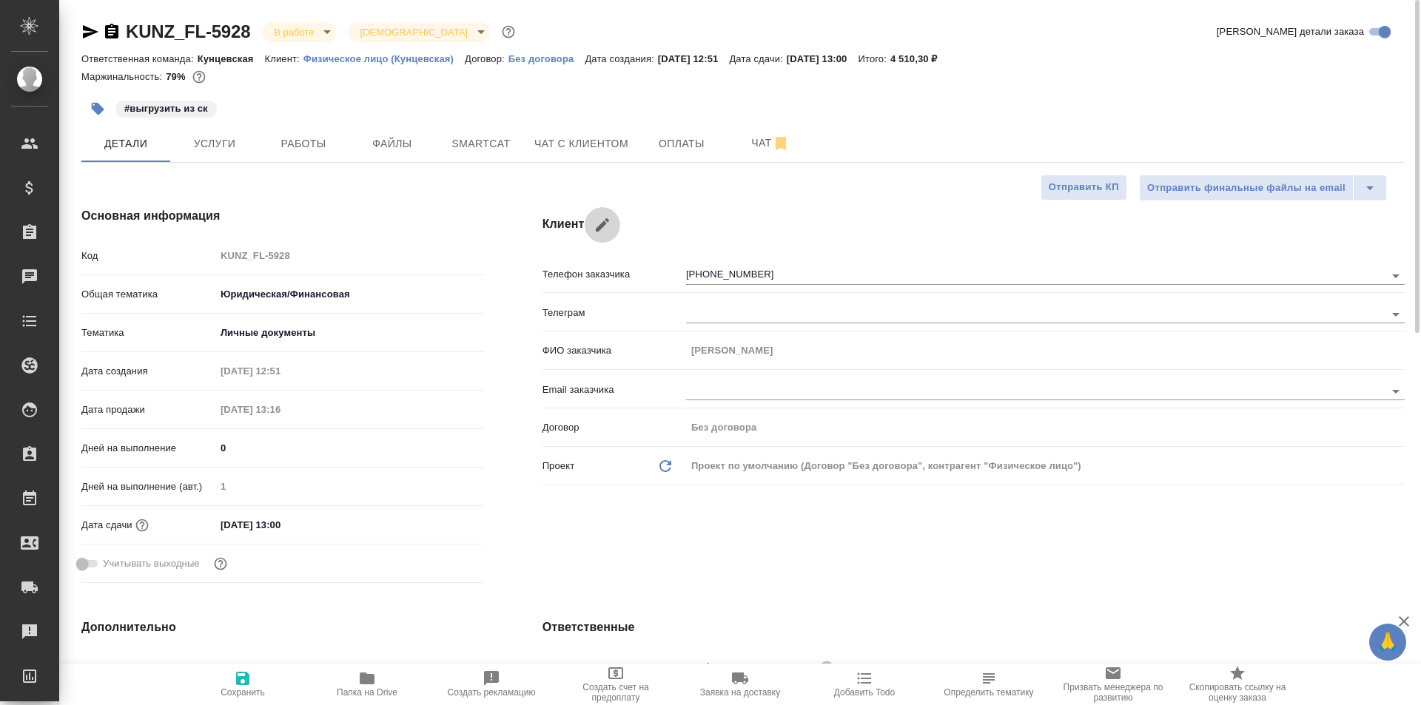
type input "+7 916 888 01 77"
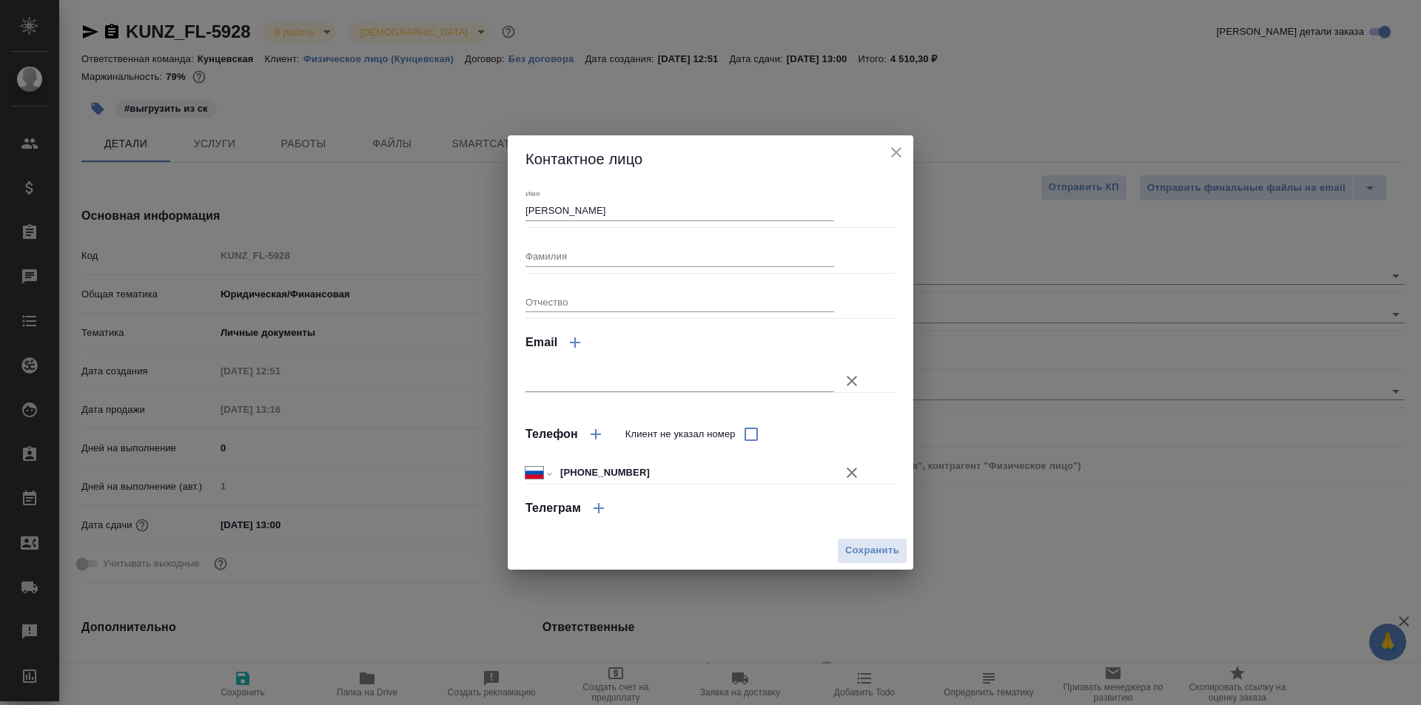
click at [558, 244] on div "Фамилия" at bounding box center [679, 250] width 309 height 33
click at [558, 252] on input "Фамилия" at bounding box center [679, 256] width 309 height 21
type input "Чубшев"
click at [562, 292] on input "Отчество" at bounding box center [679, 302] width 309 height 21
type input "Андреевич"
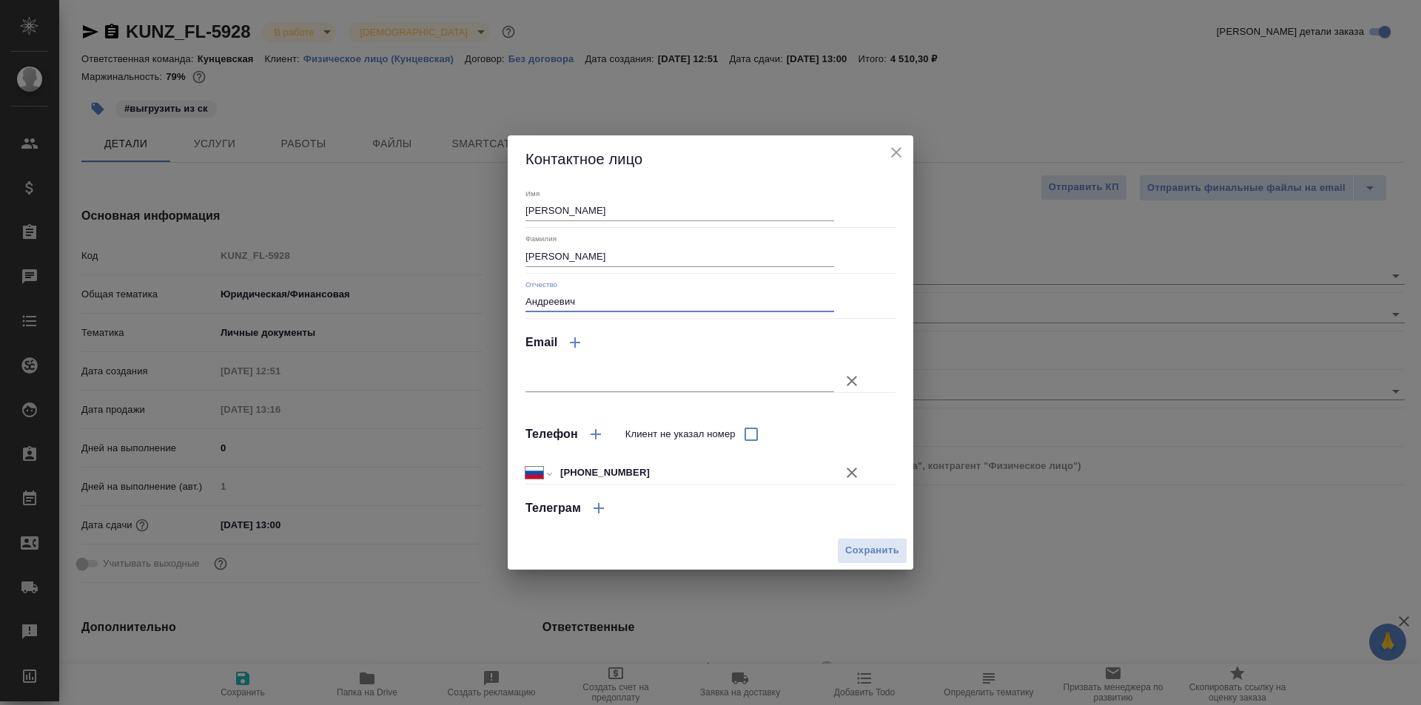
click at [839, 377] on button "Клиент не указал номер" at bounding box center [852, 381] width 36 height 36
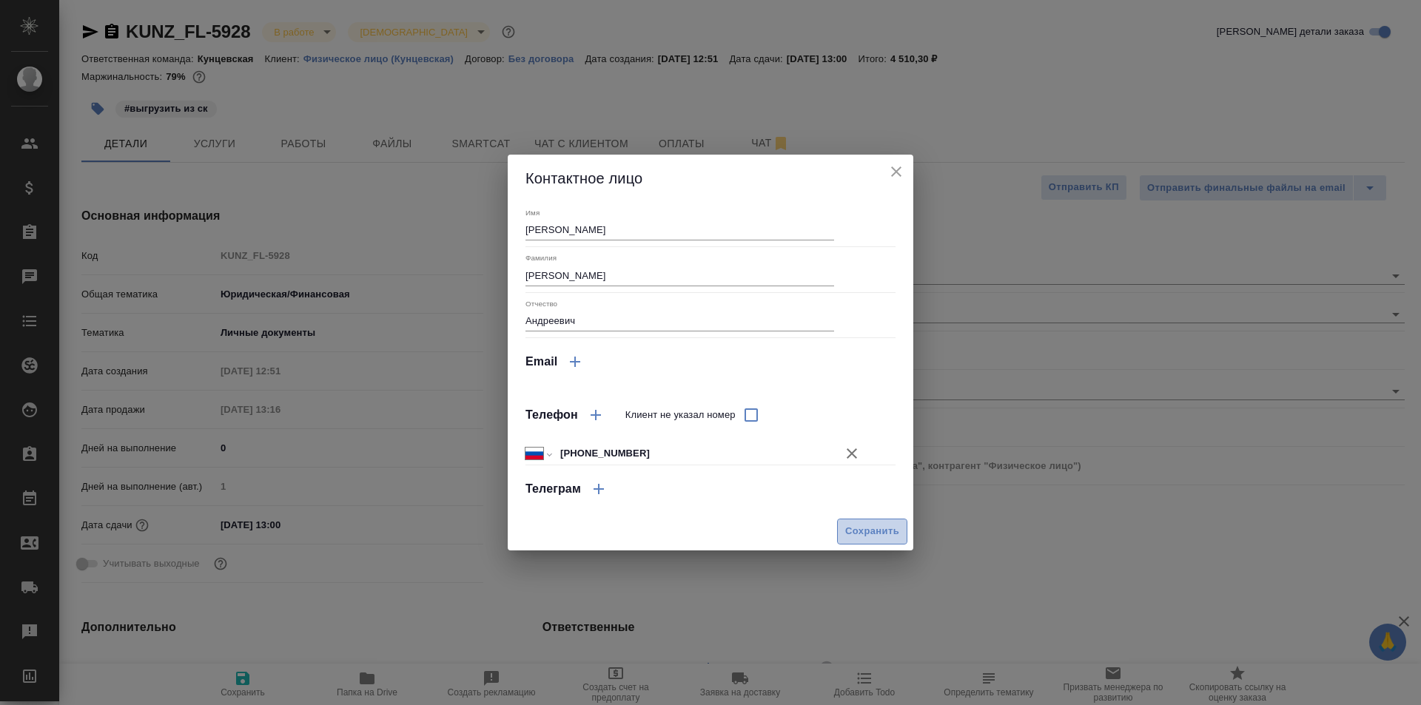
click at [861, 531] on span "Сохранить" at bounding box center [872, 531] width 54 height 17
type input "Чубшев Алексей Андреевич"
type textarea "x"
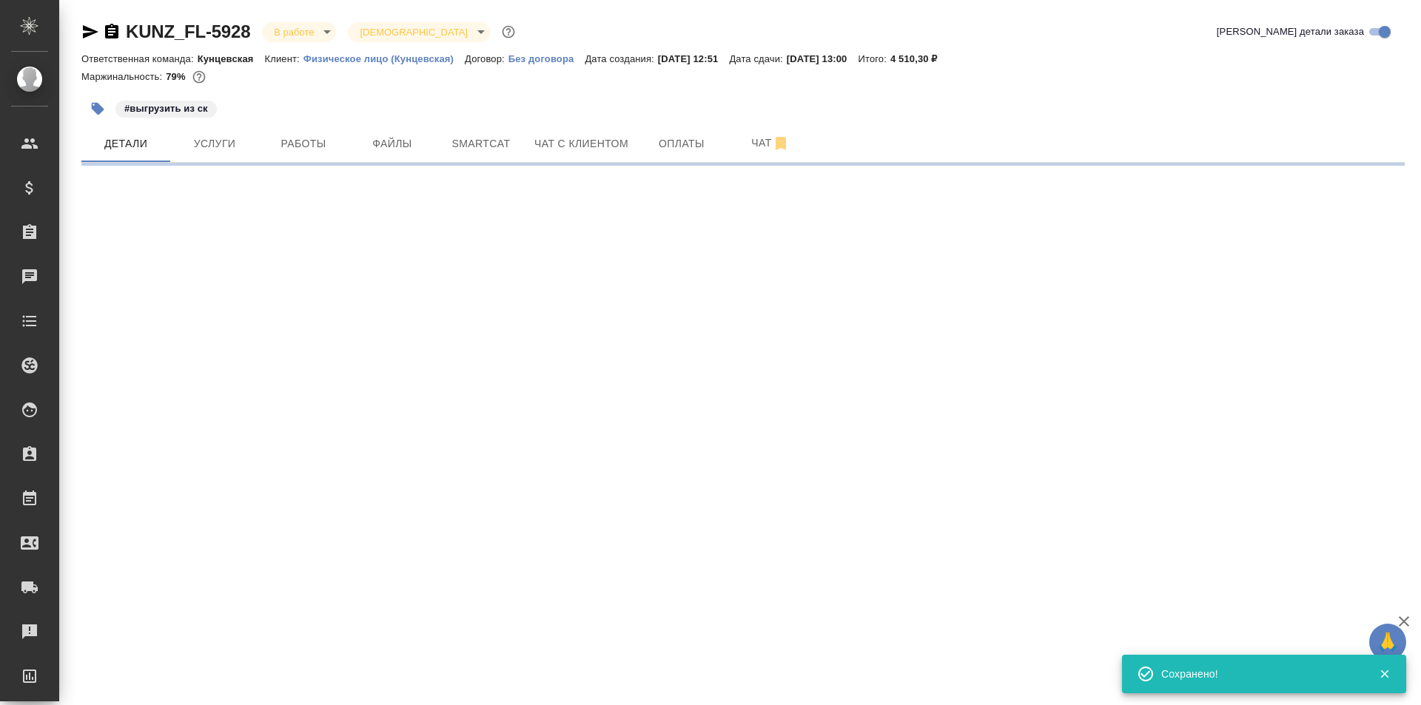
select select "RU"
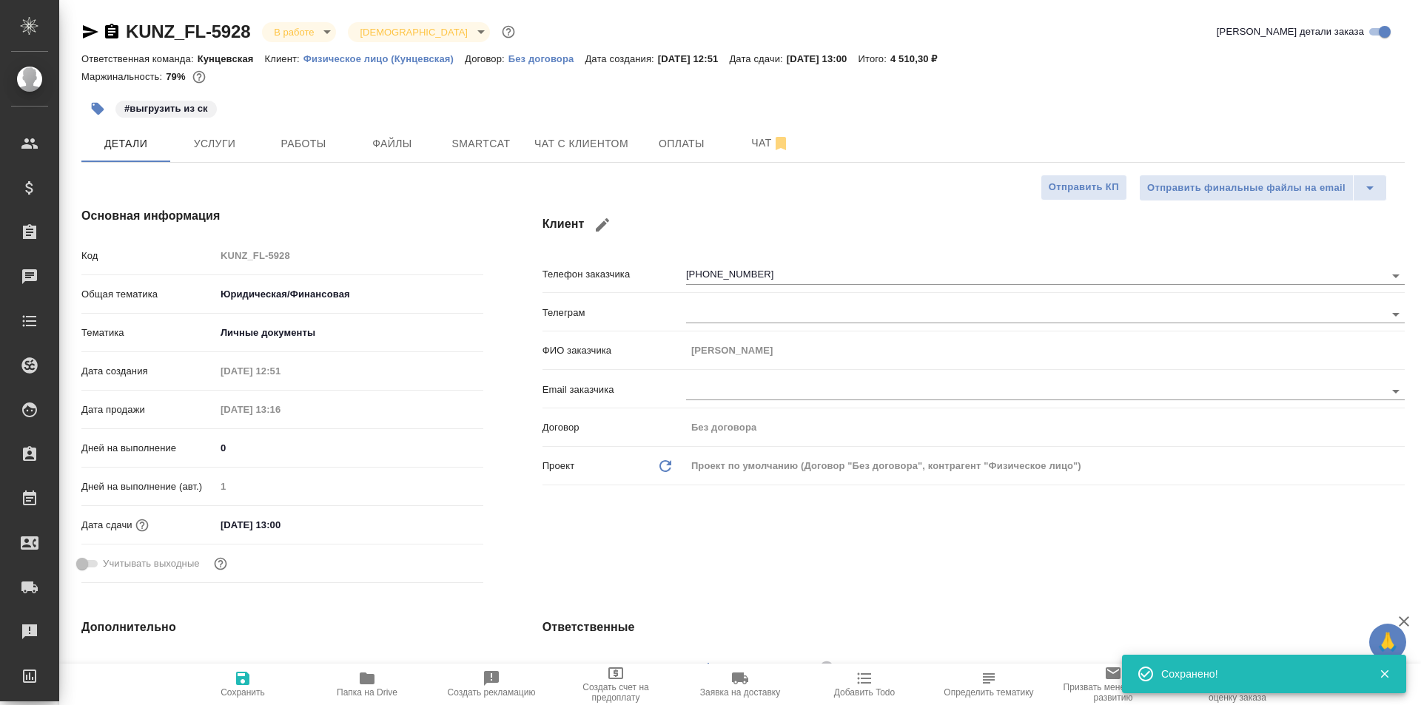
type textarea "x"
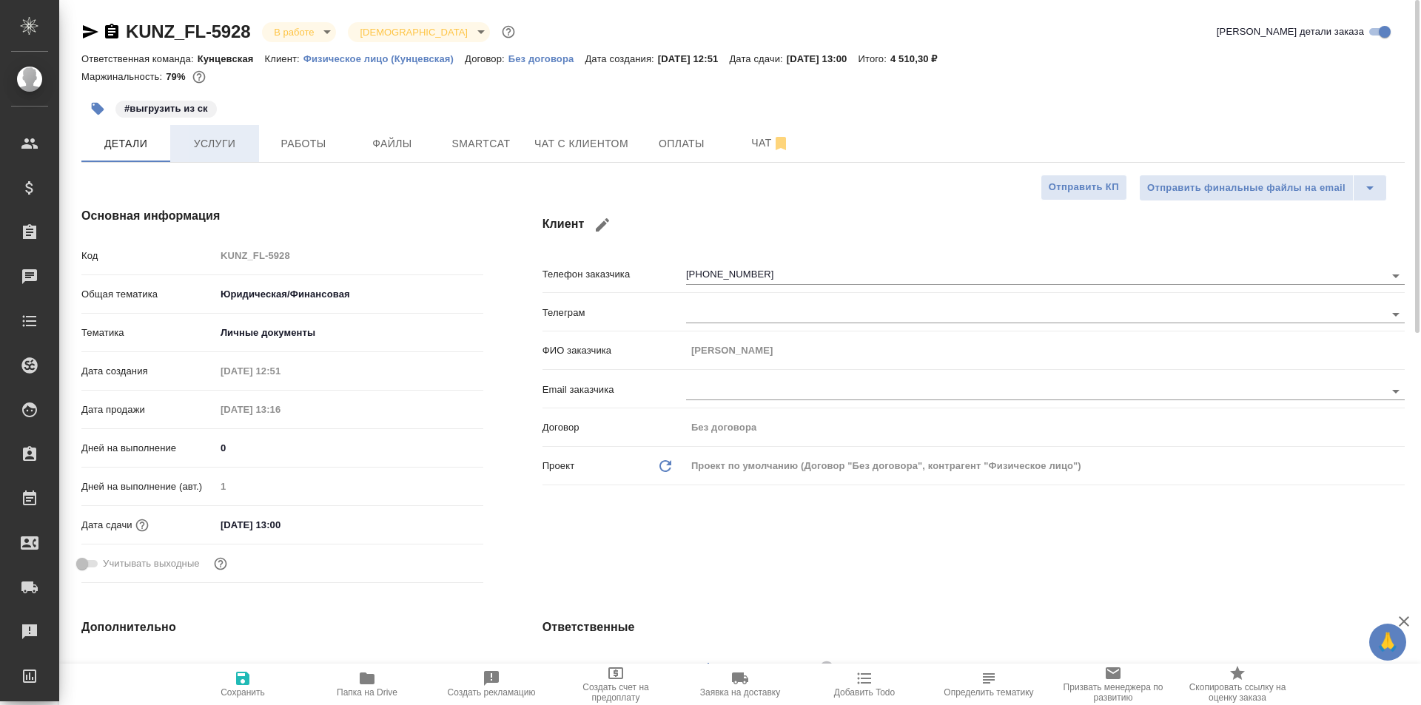
click at [226, 149] on span "Услуги" at bounding box center [214, 144] width 71 height 18
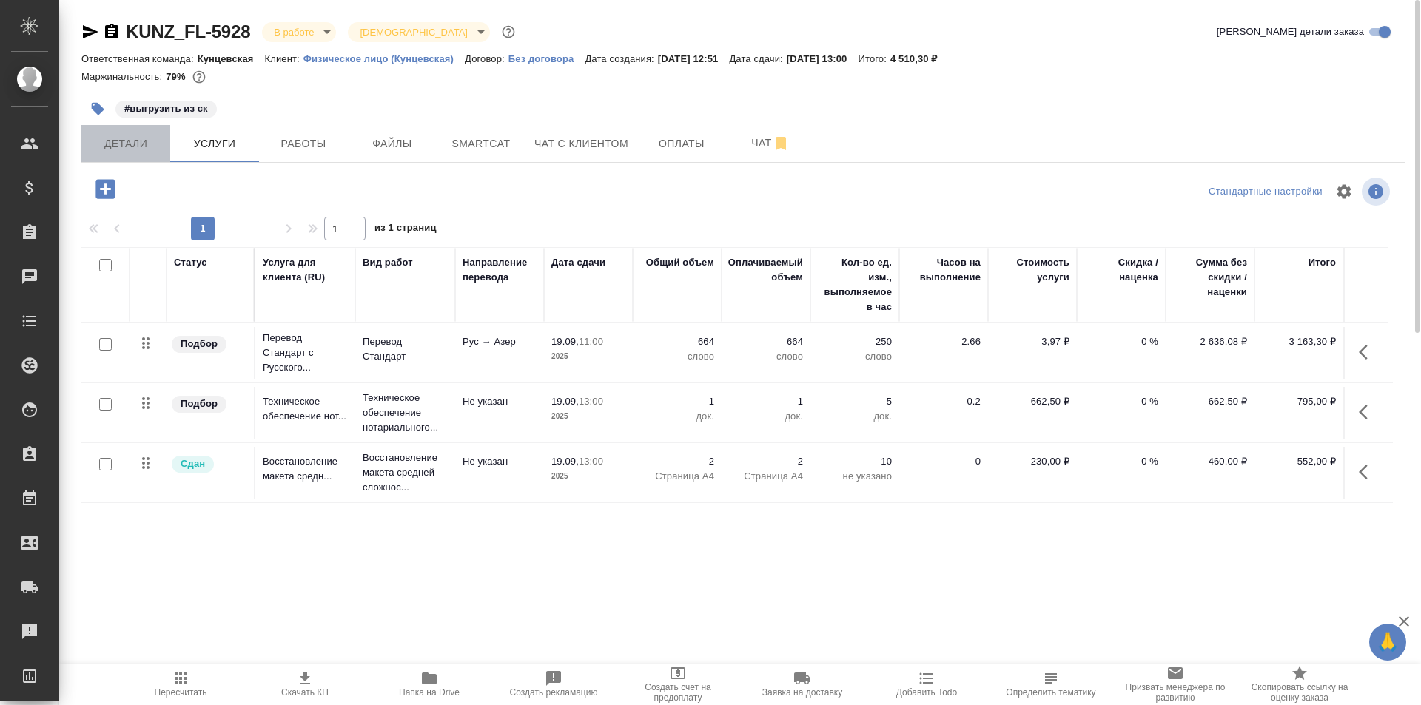
click at [138, 145] on span "Детали" at bounding box center [125, 144] width 71 height 18
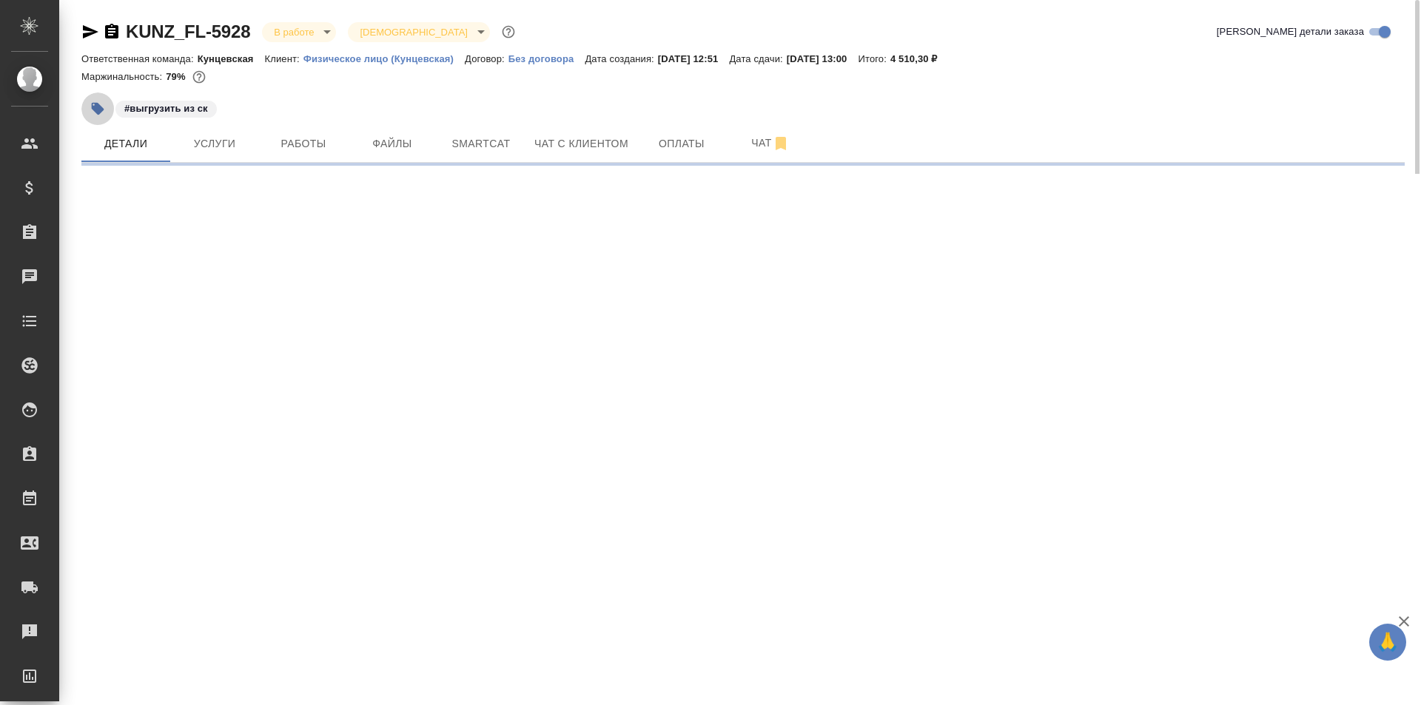
click at [102, 116] on button "button" at bounding box center [97, 108] width 33 height 33
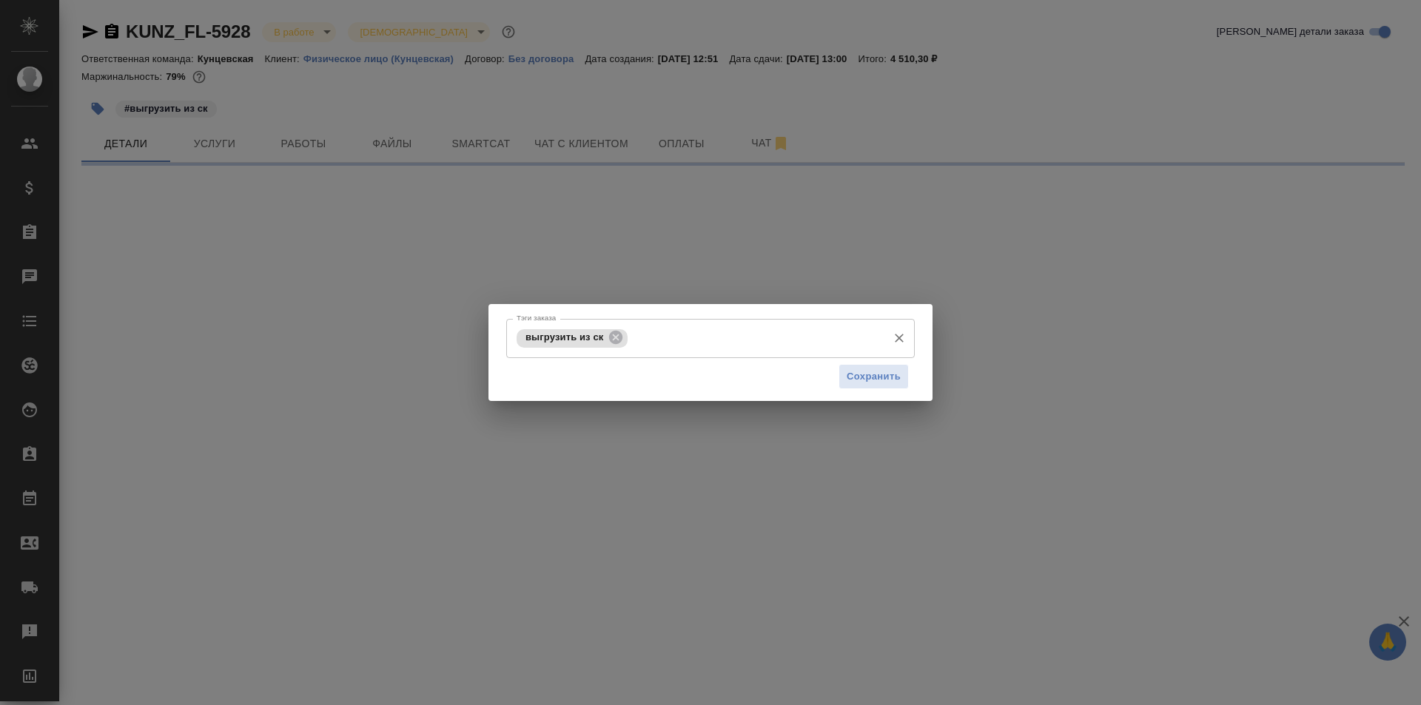
select select "RU"
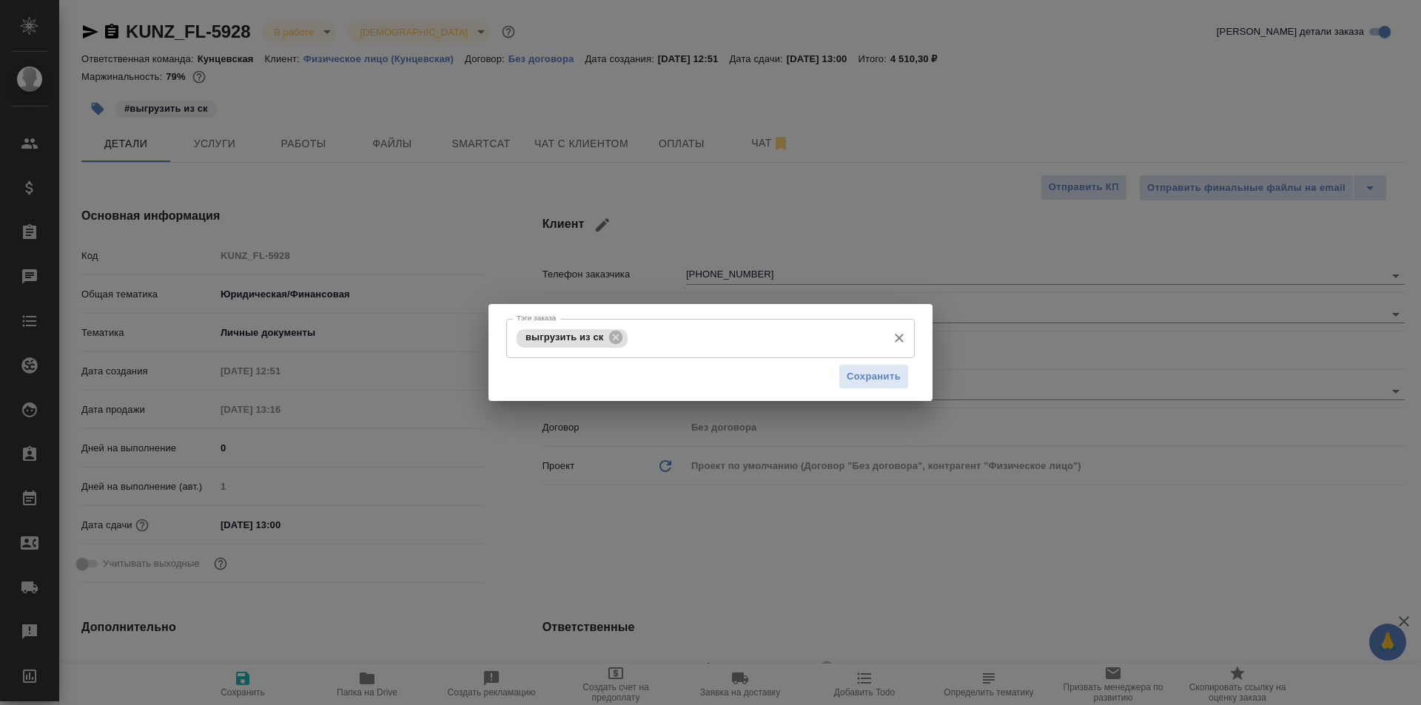
type textarea "x"
click at [657, 346] on input "Тэги заказа" at bounding box center [755, 338] width 249 height 25
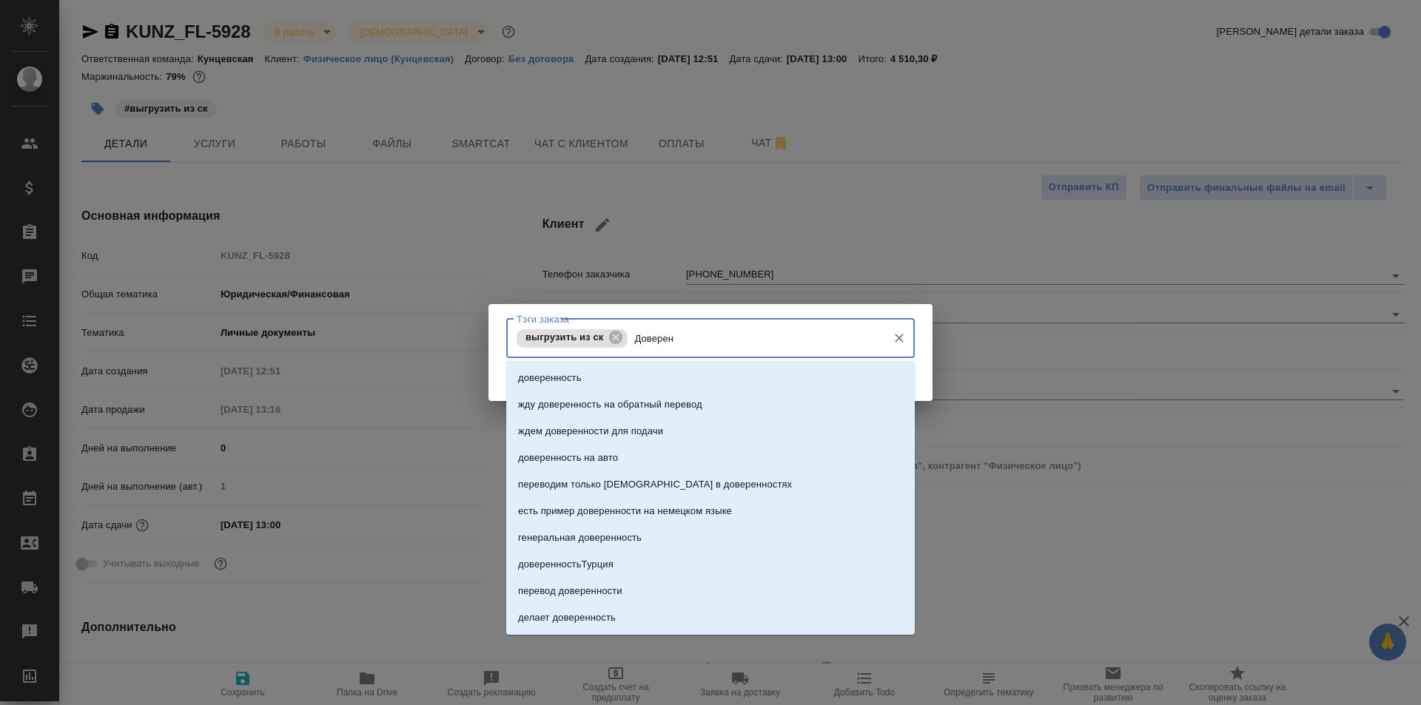
type input "Доверенн"
click at [632, 373] on li "доверенность" at bounding box center [710, 378] width 408 height 27
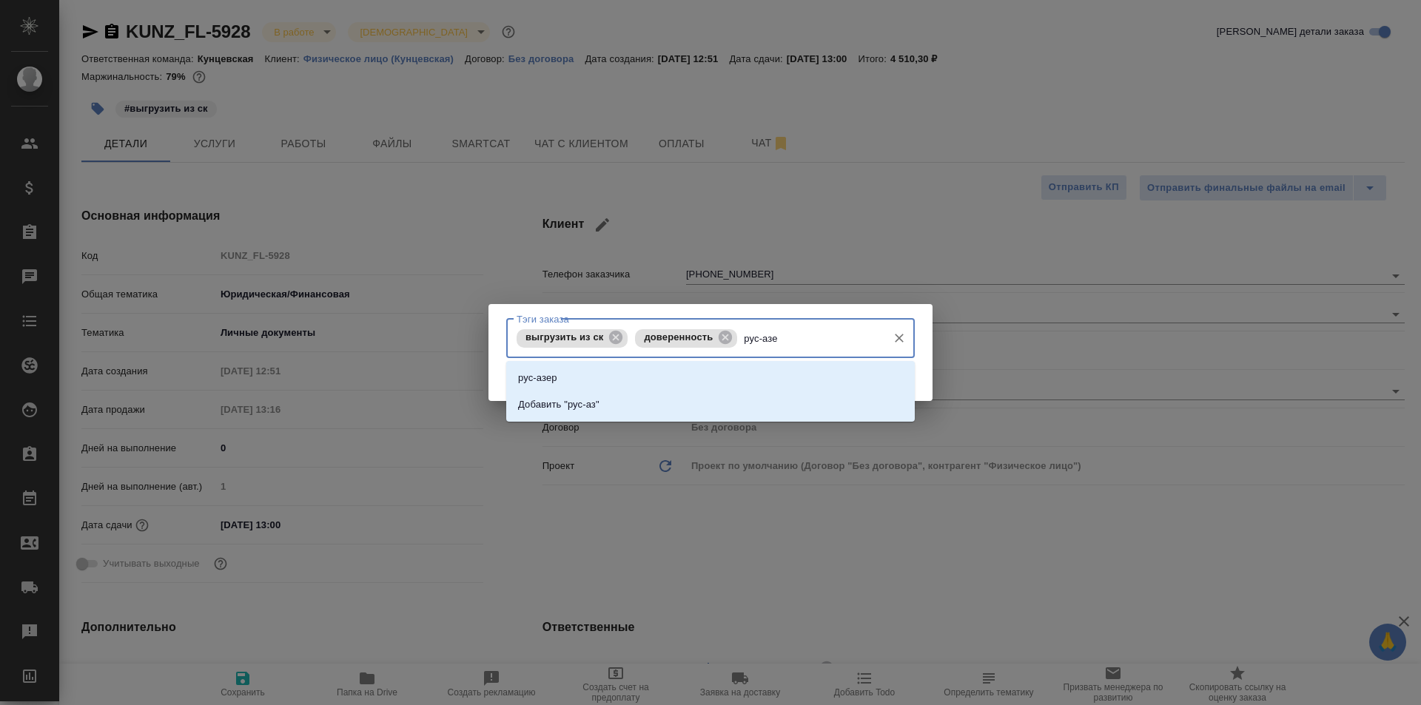
type input "рус-азер"
click at [691, 372] on li "рус-азер" at bounding box center [710, 378] width 408 height 27
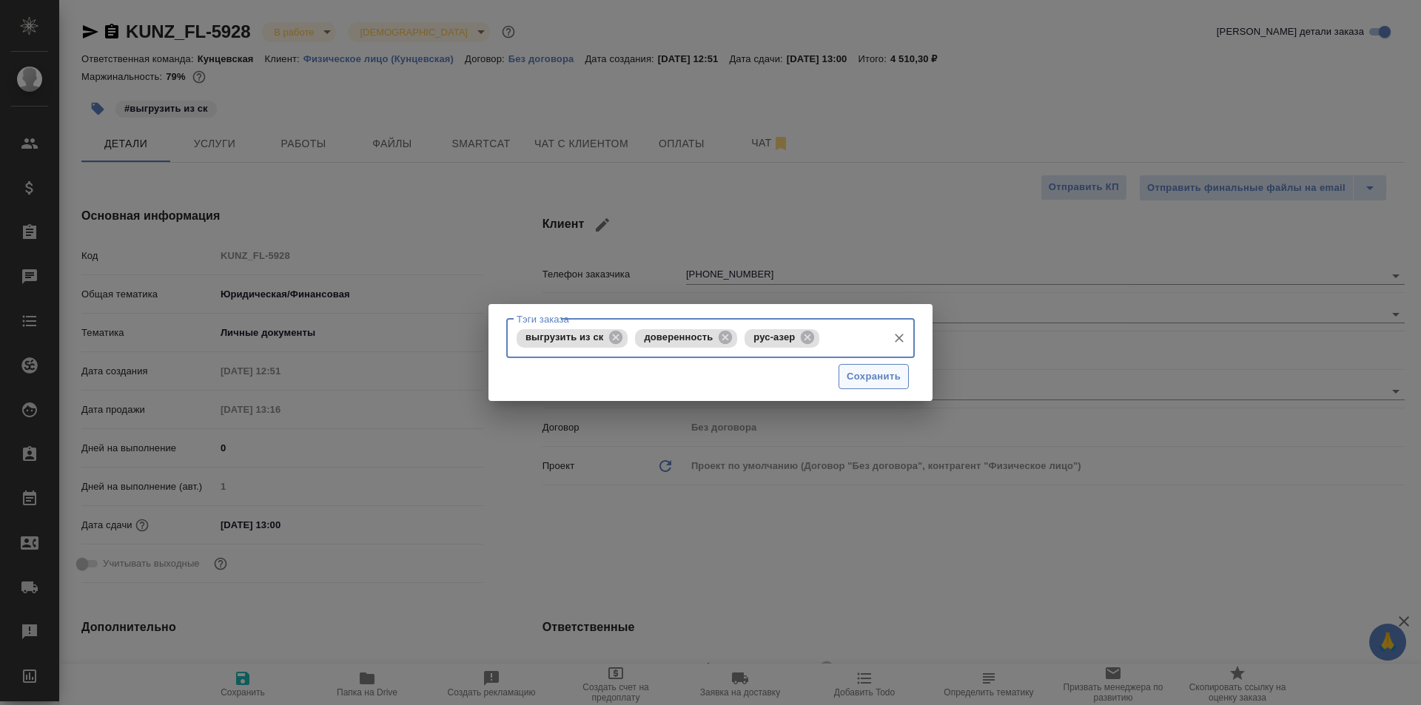
click at [879, 383] on span "Сохранить" at bounding box center [874, 376] width 54 height 17
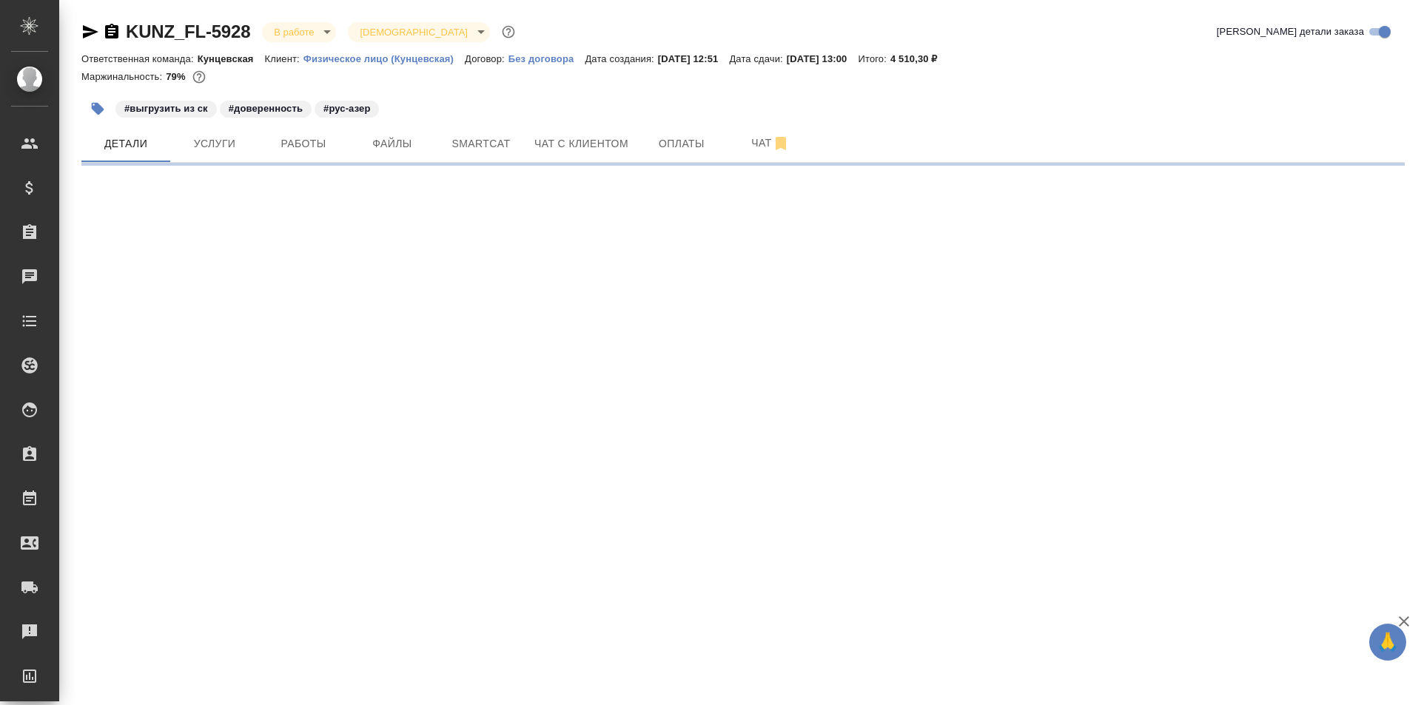
select select "RU"
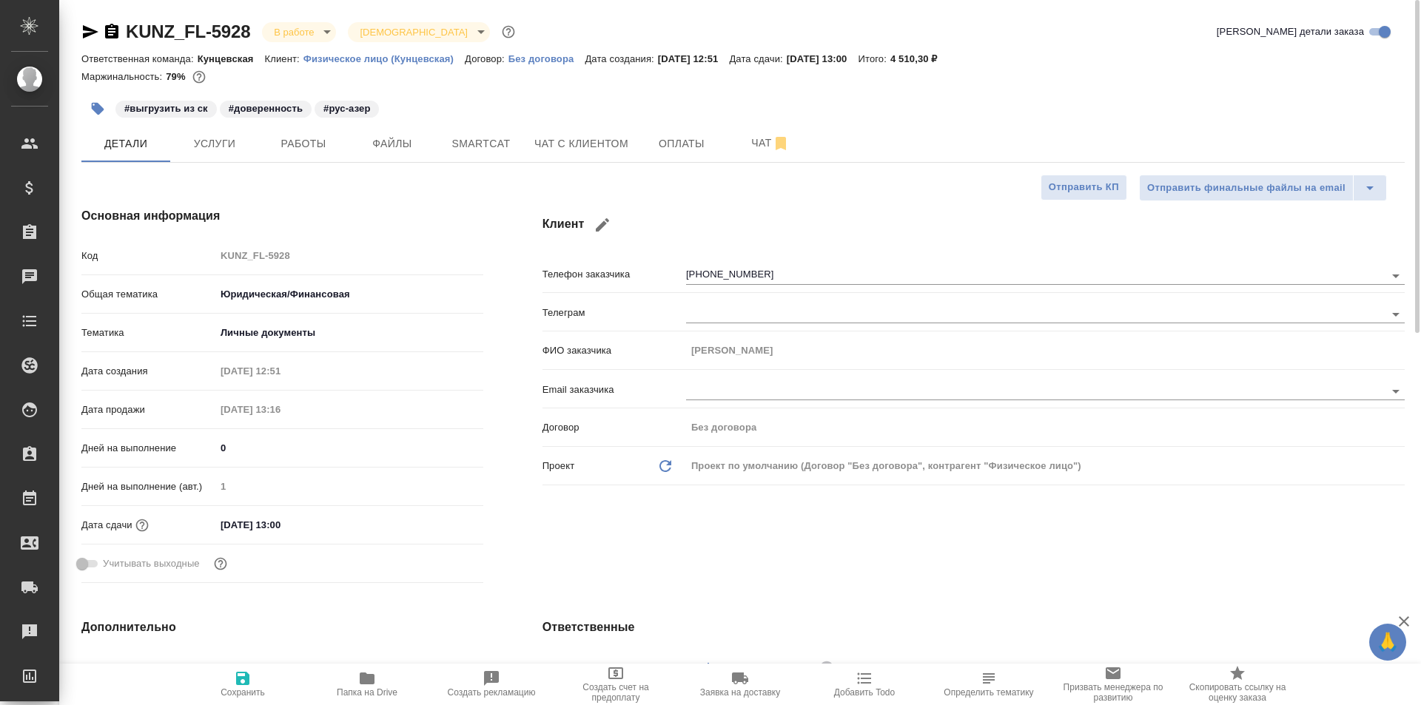
type textarea "x"
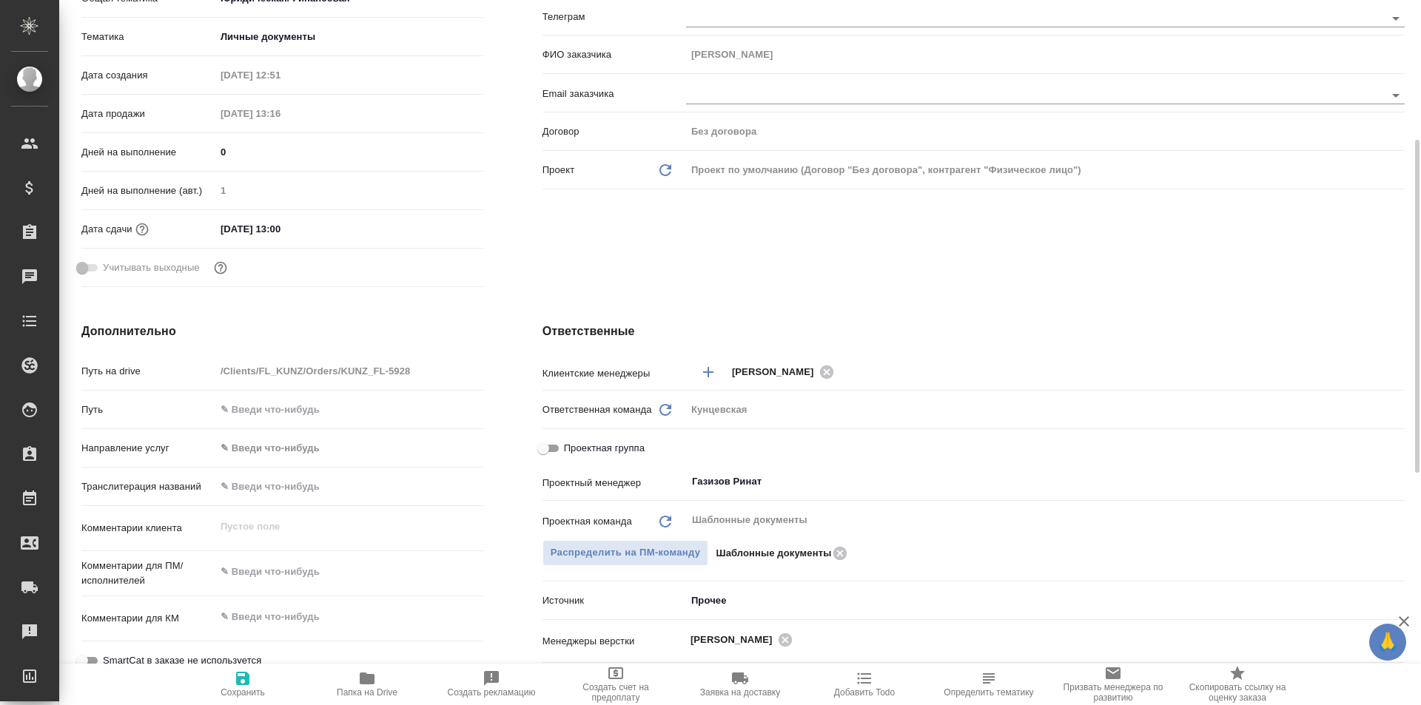
scroll to position [444, 0]
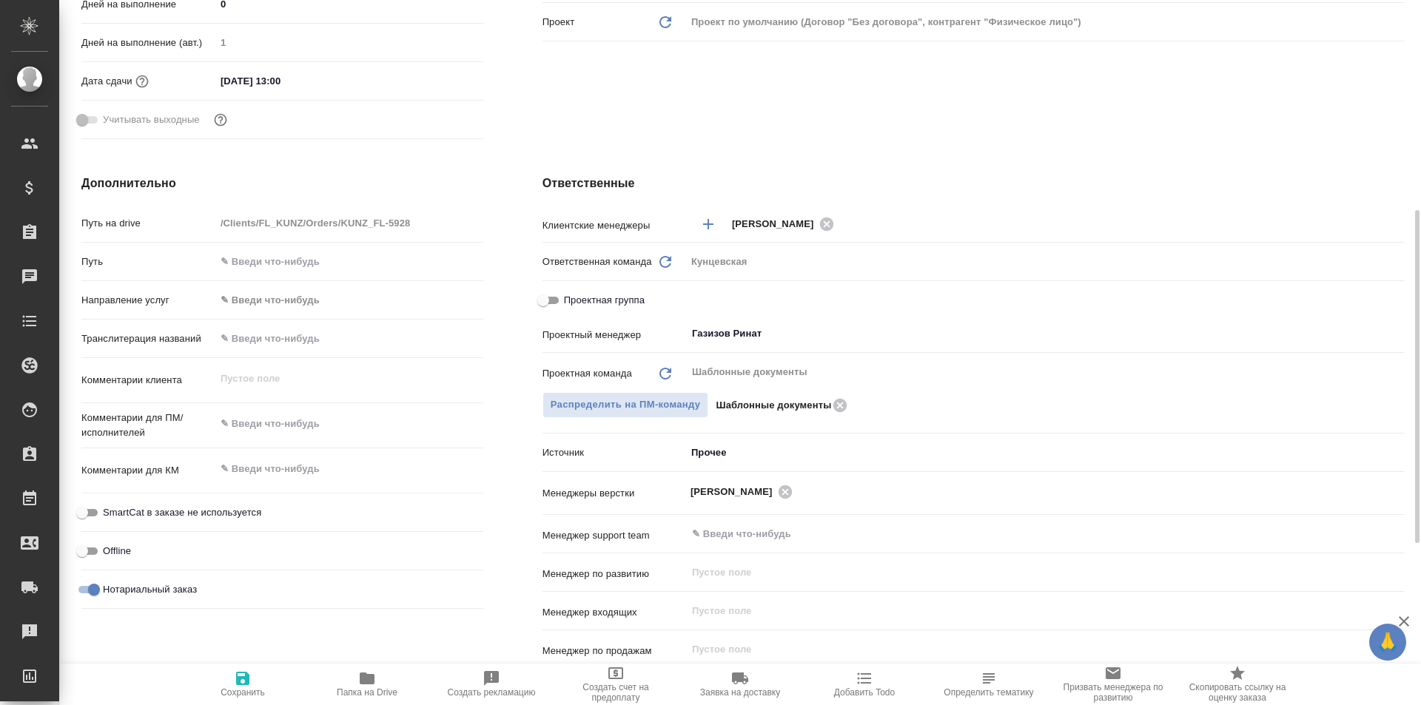
type textarea "x"
click at [284, 421] on textarea at bounding box center [349, 423] width 268 height 25
type textarea "x"
type textarea "д"
type textarea "x"
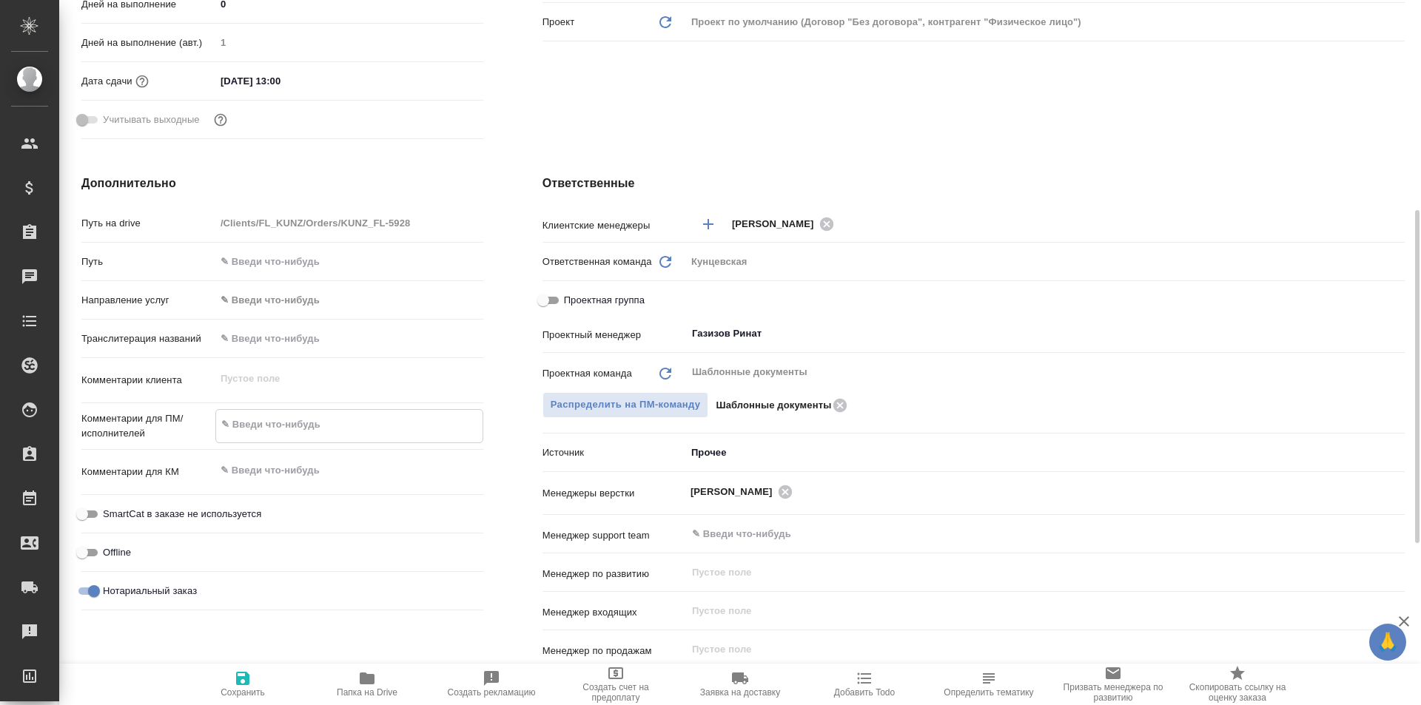
type textarea "x"
type textarea "до"
type textarea "x"
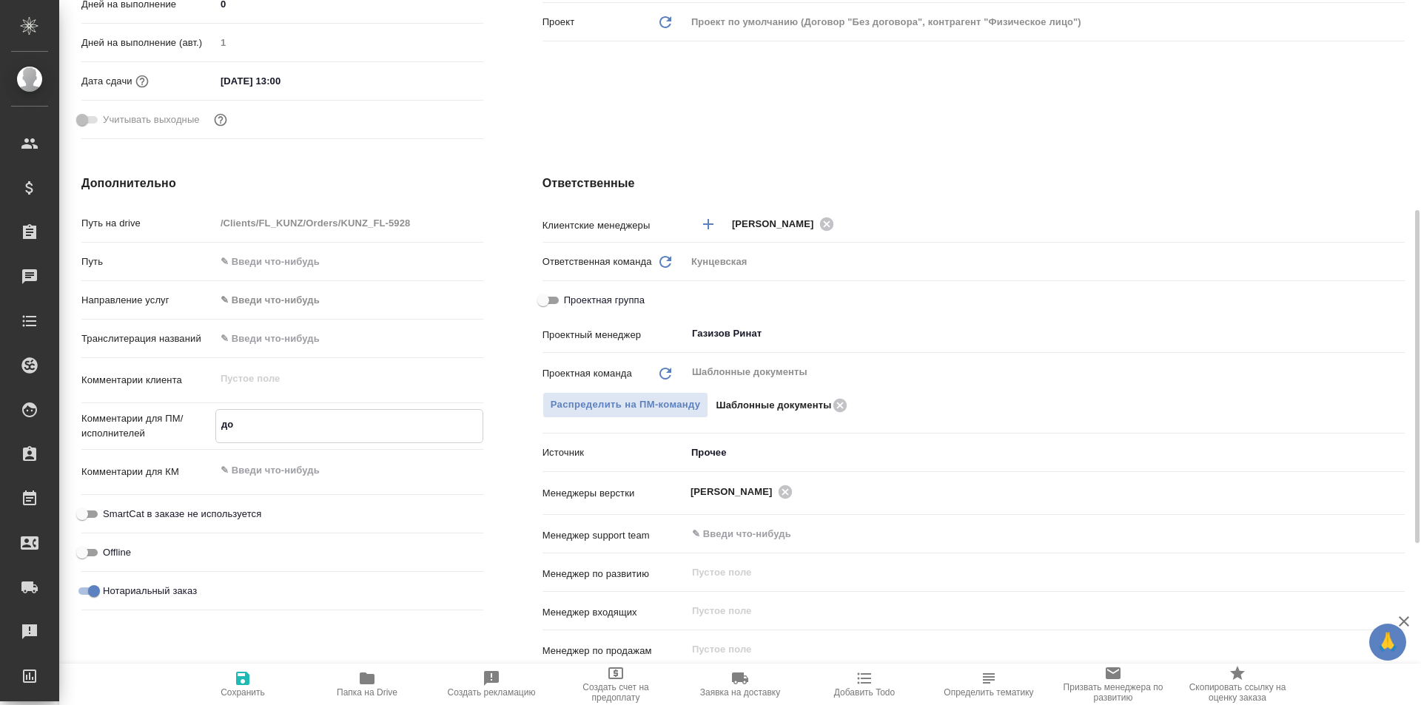
type textarea "x"
type textarea "дов"
type textarea "x"
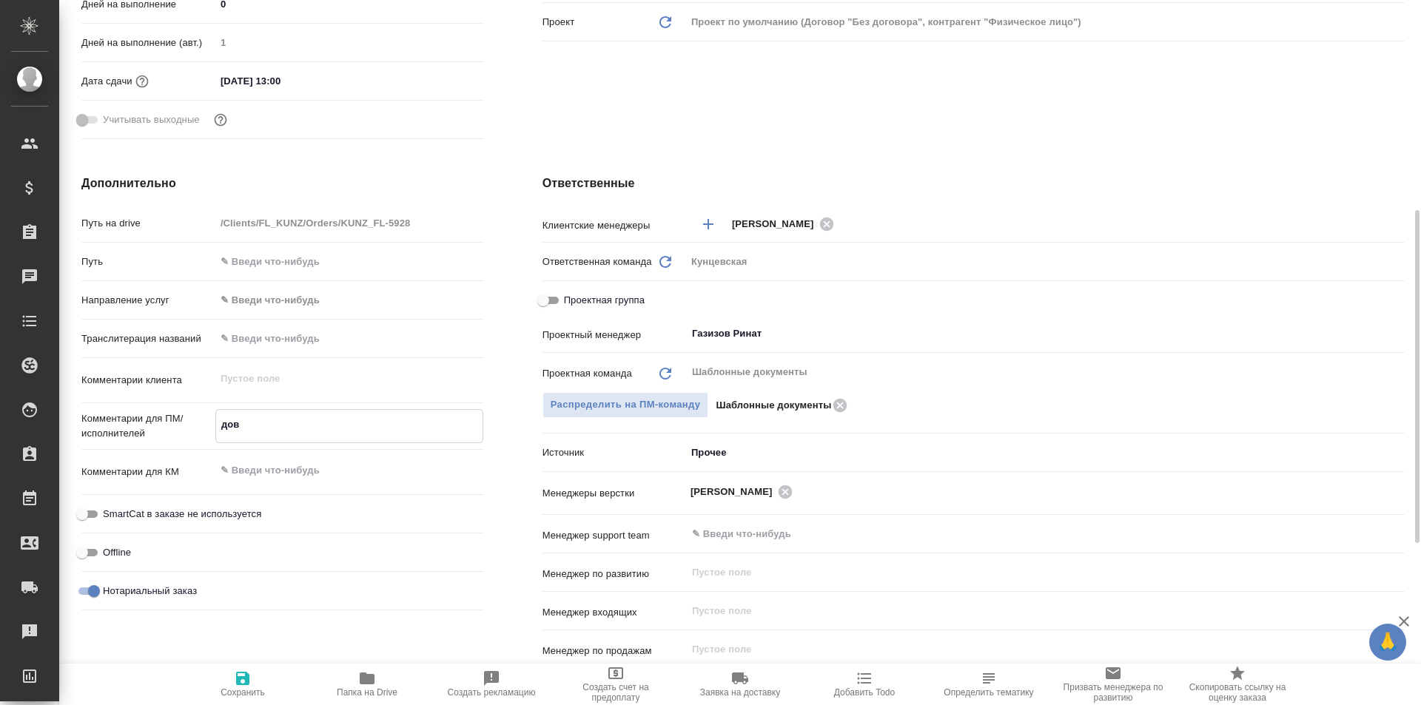
type textarea "дове"
type textarea "x"
type textarea "довер"
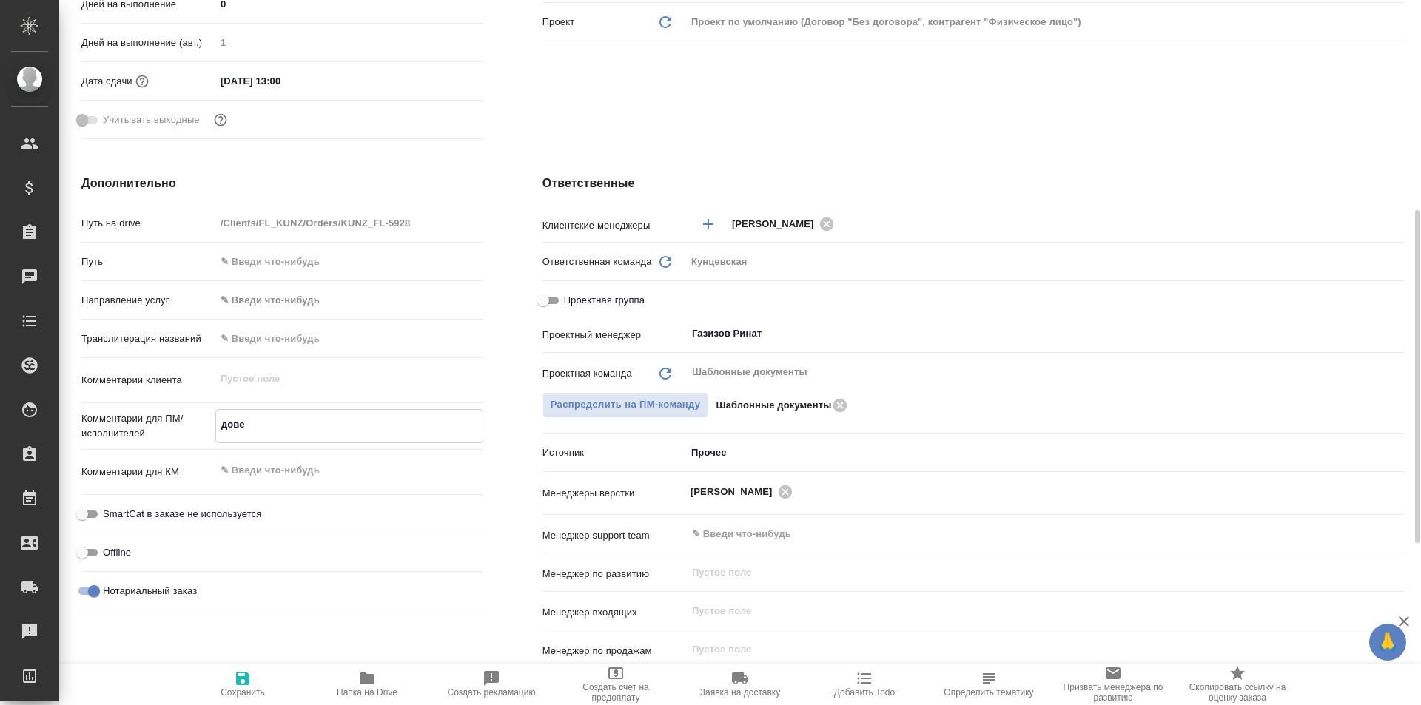
type textarea "x"
type textarea "довере"
type textarea "x"
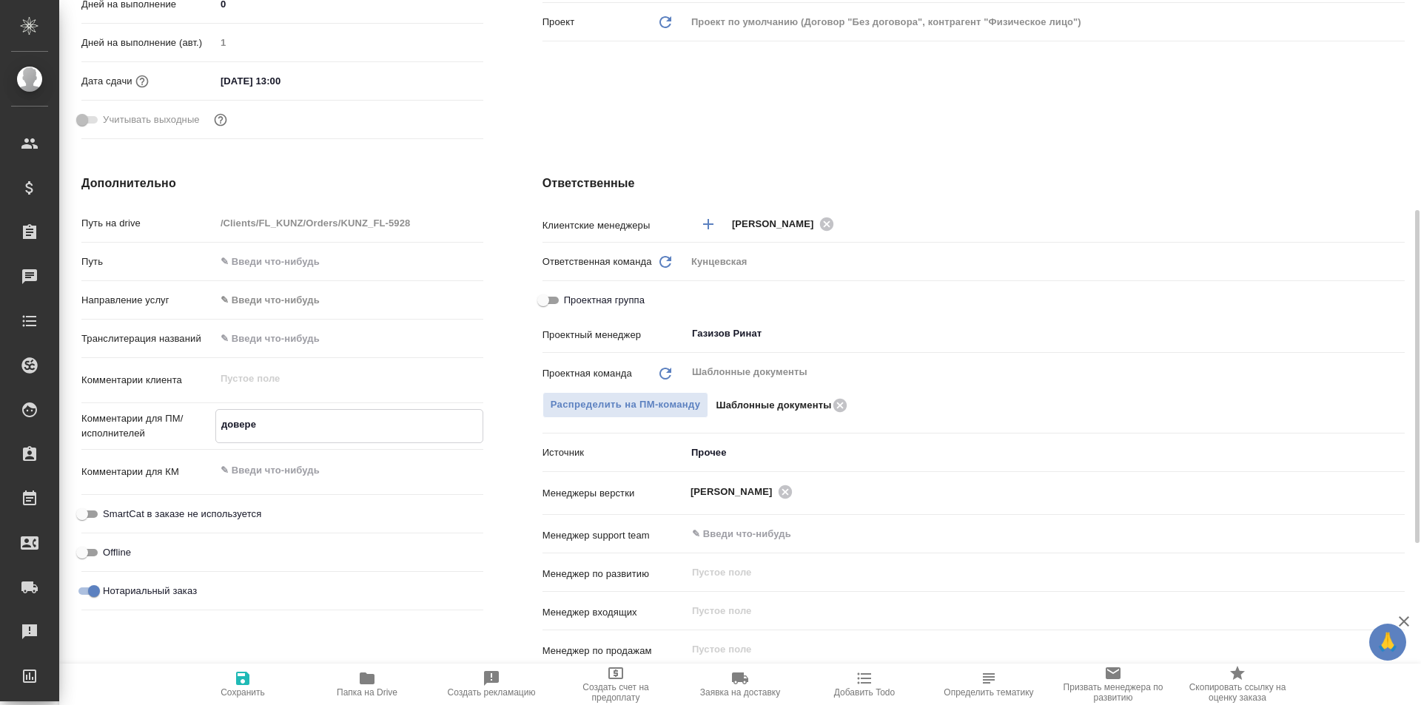
type textarea "x"
type textarea "доверен"
type textarea "x"
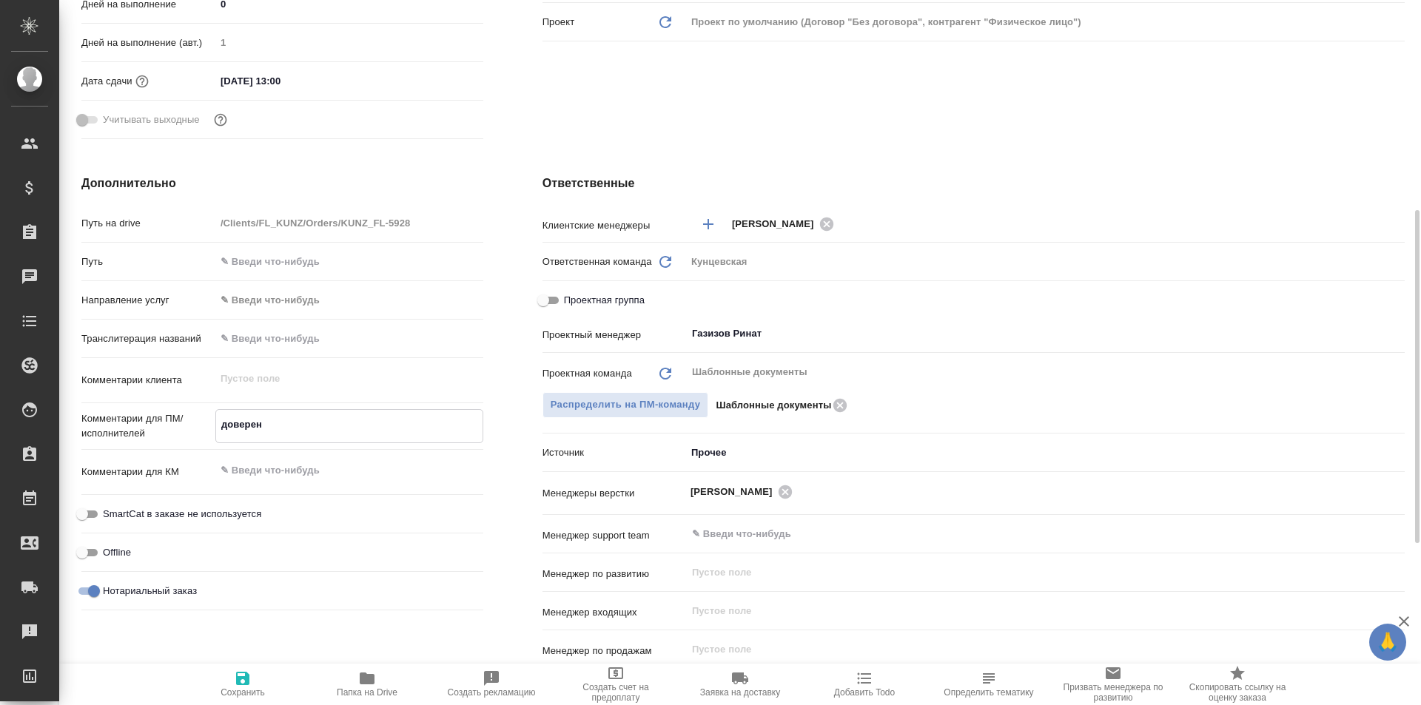
type textarea "доверенн"
type textarea "x"
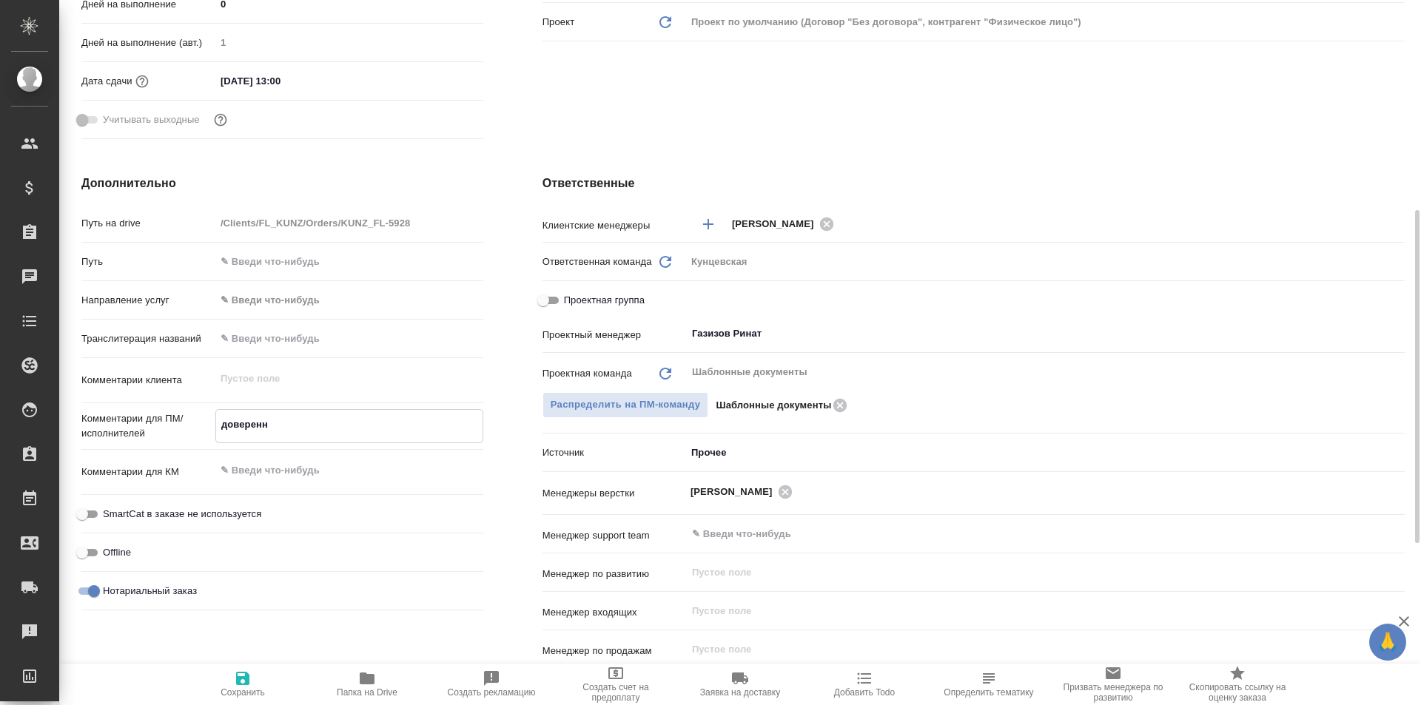
type textarea "доверенно"
type textarea "x"
type textarea "довереннос"
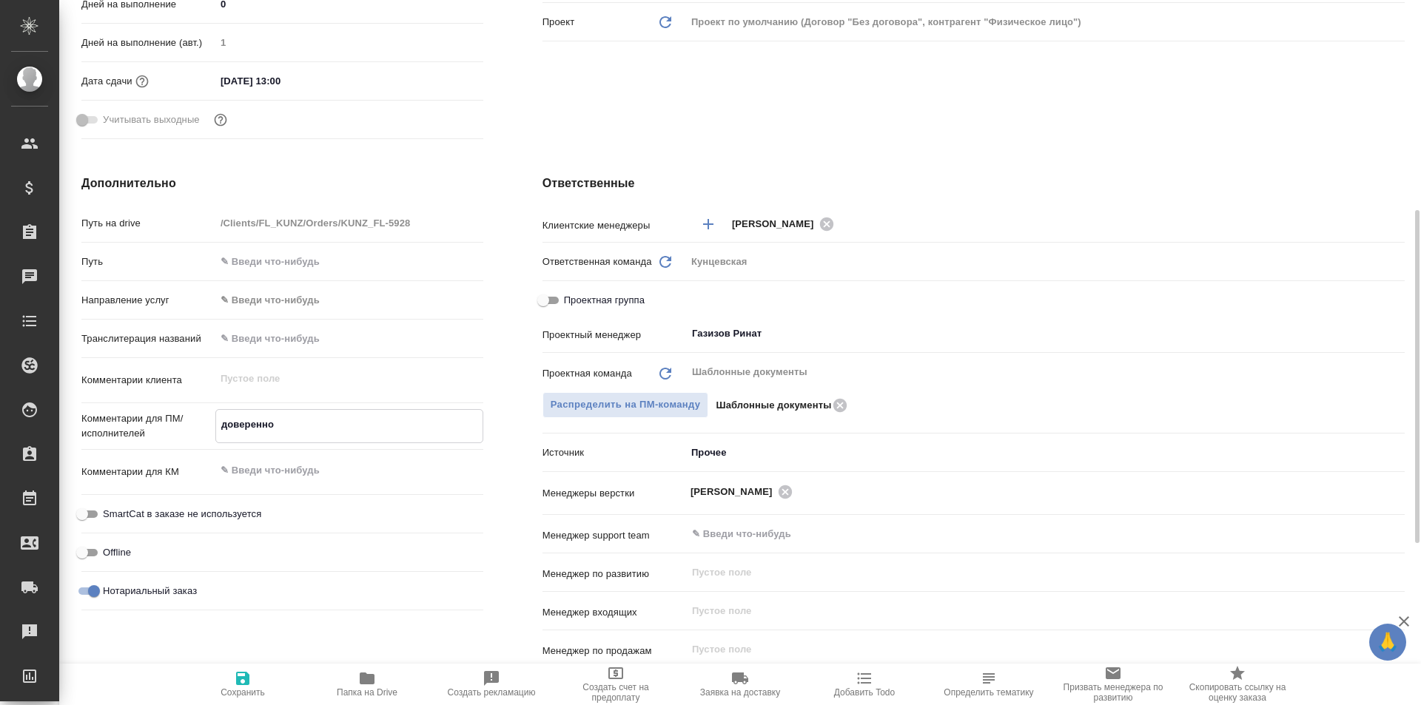
type textarea "x"
type textarea "доверенност"
type textarea "x"
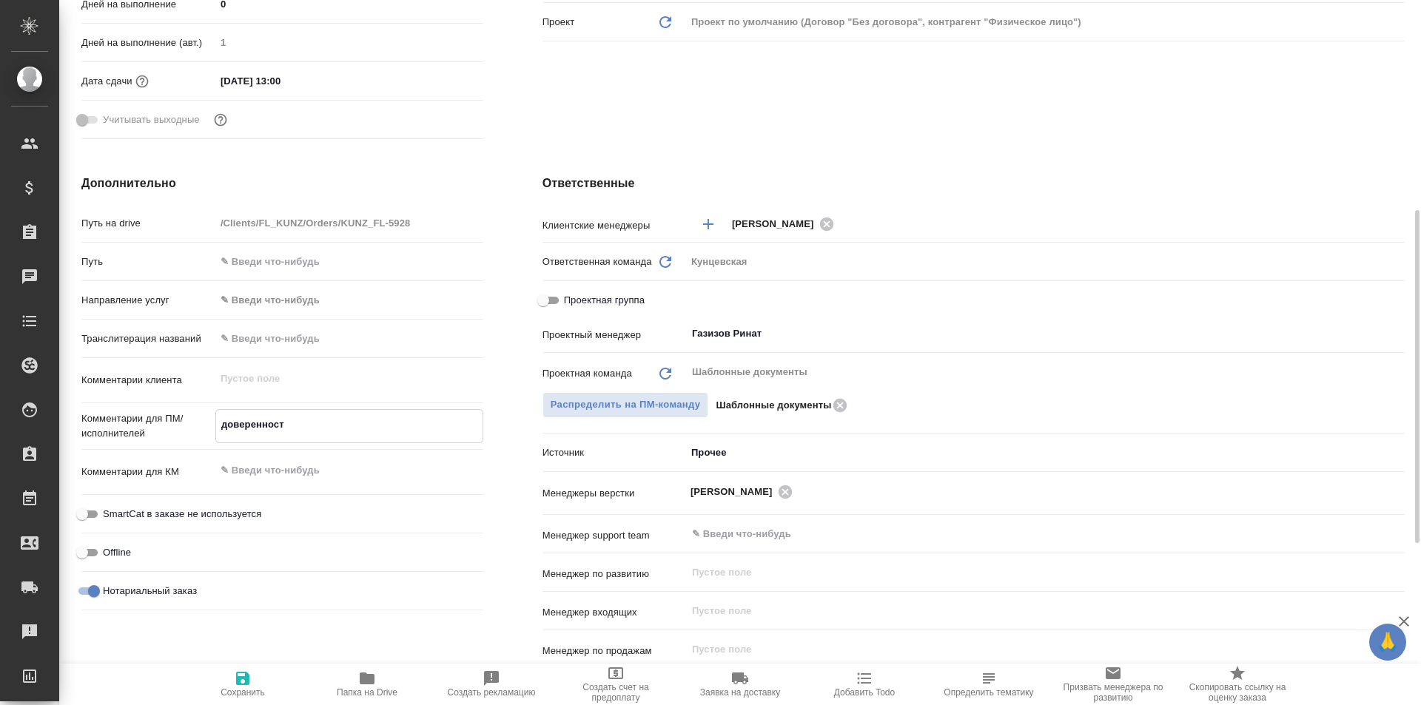
type textarea "x"
type textarea "доверенность"
type textarea "x"
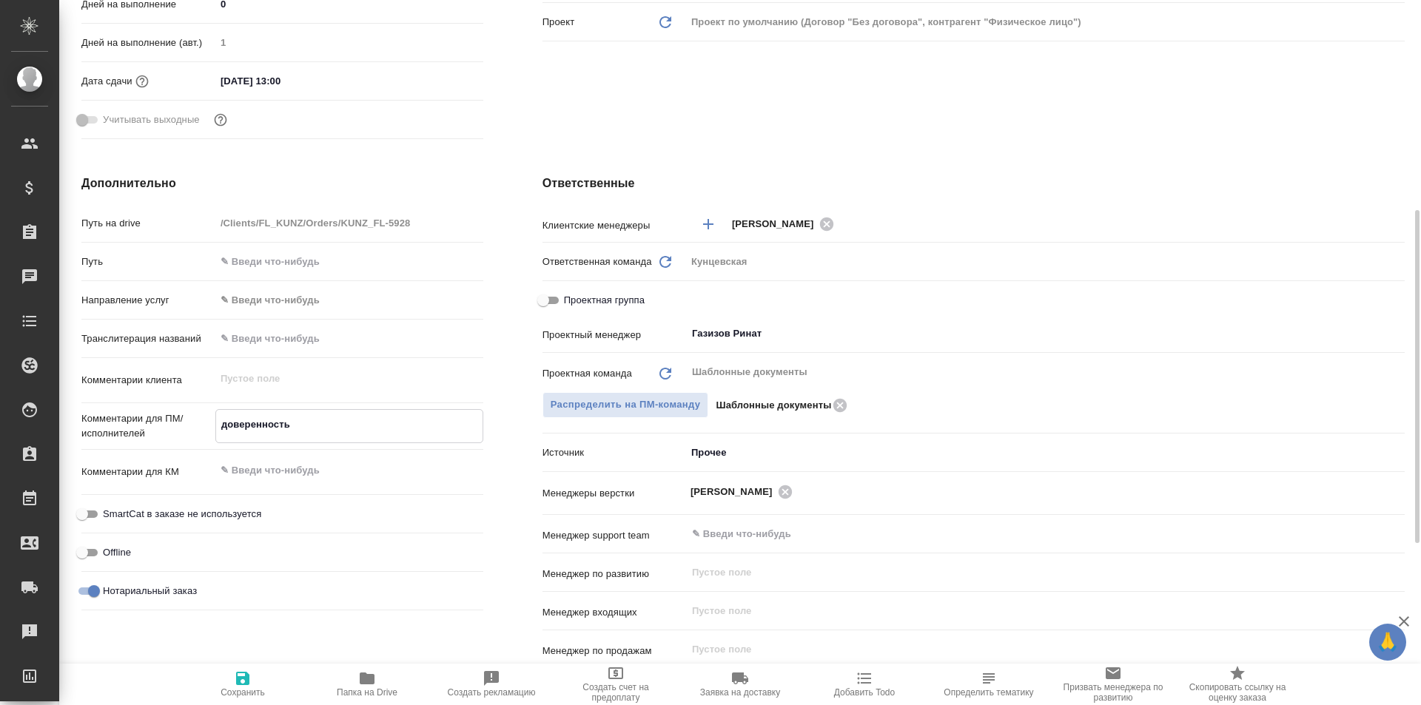
type textarea "доверенность"
type textarea "x"
type textarea "доверенность р"
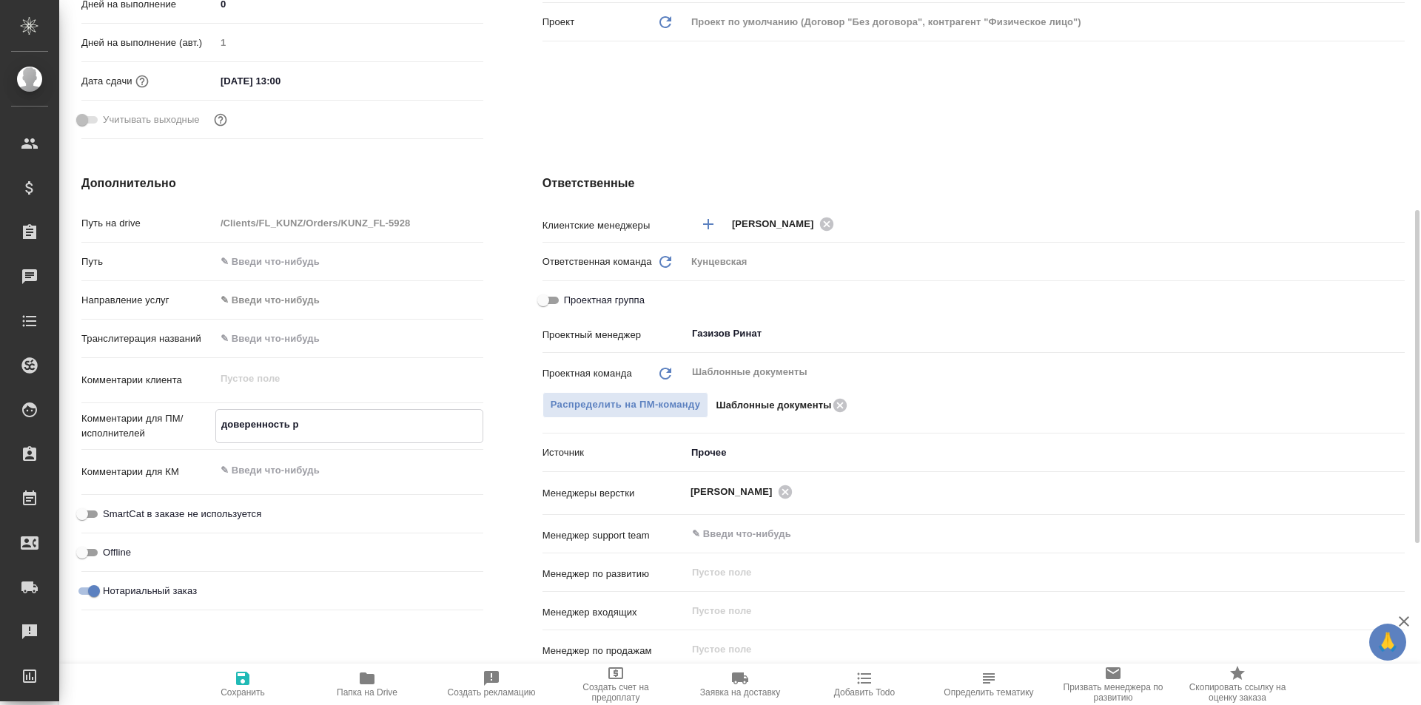
type textarea "x"
type textarea "доверенность ру"
type textarea "x"
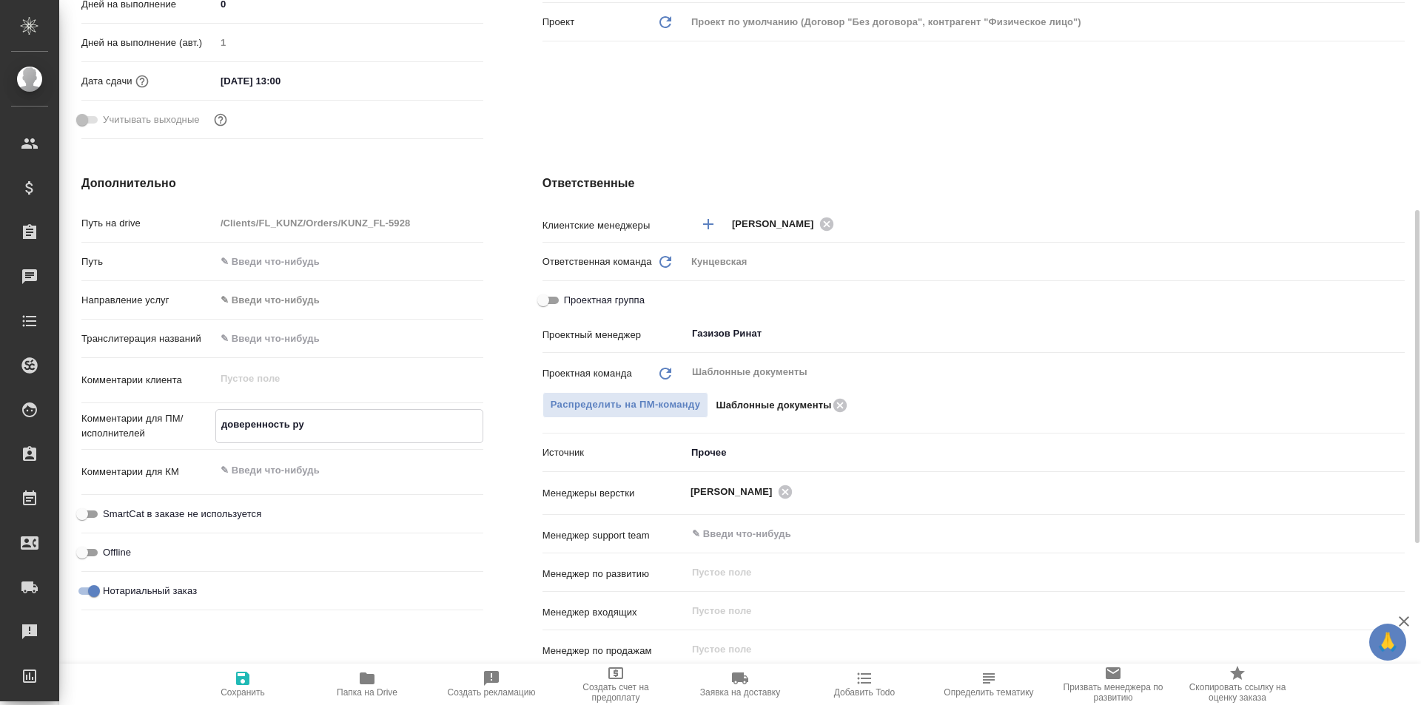
type textarea "x"
type textarea "доверенность рус"
type textarea "x"
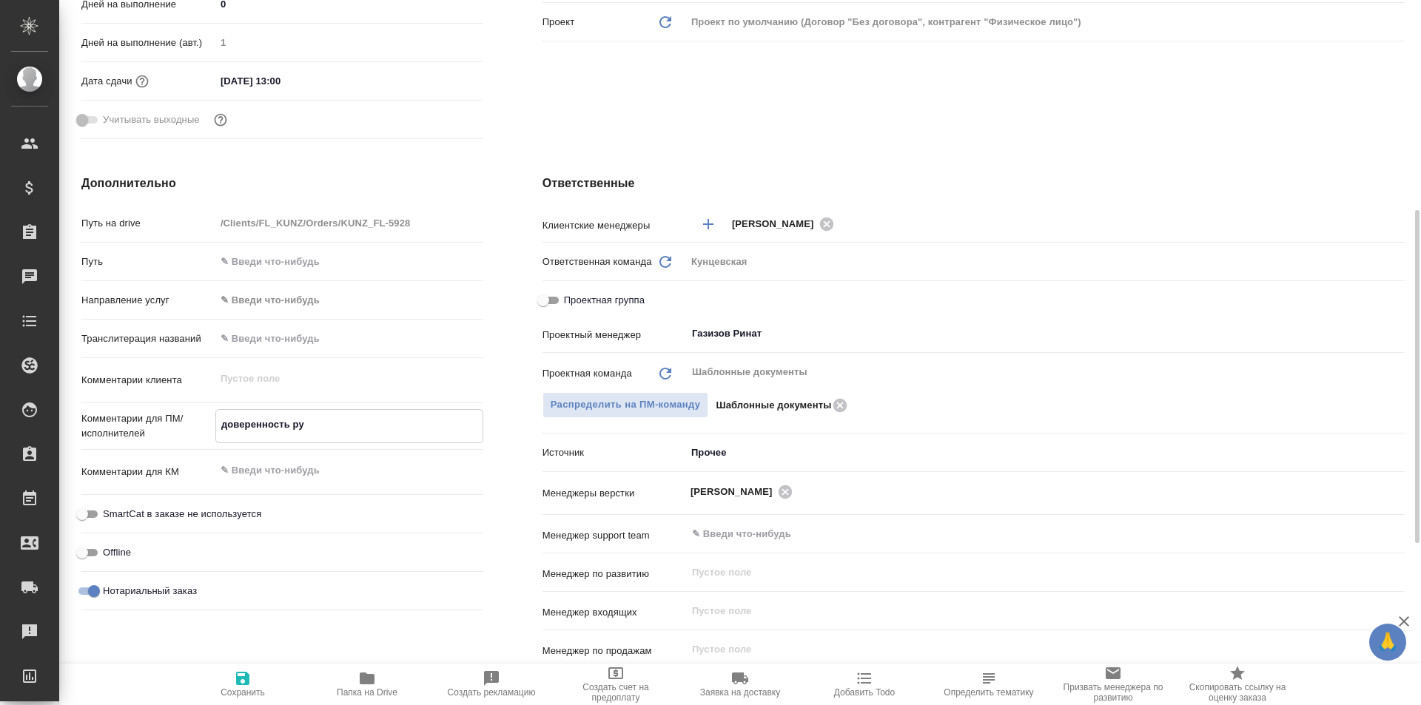
type textarea "x"
type textarea "доверенность рус-"
type textarea "x"
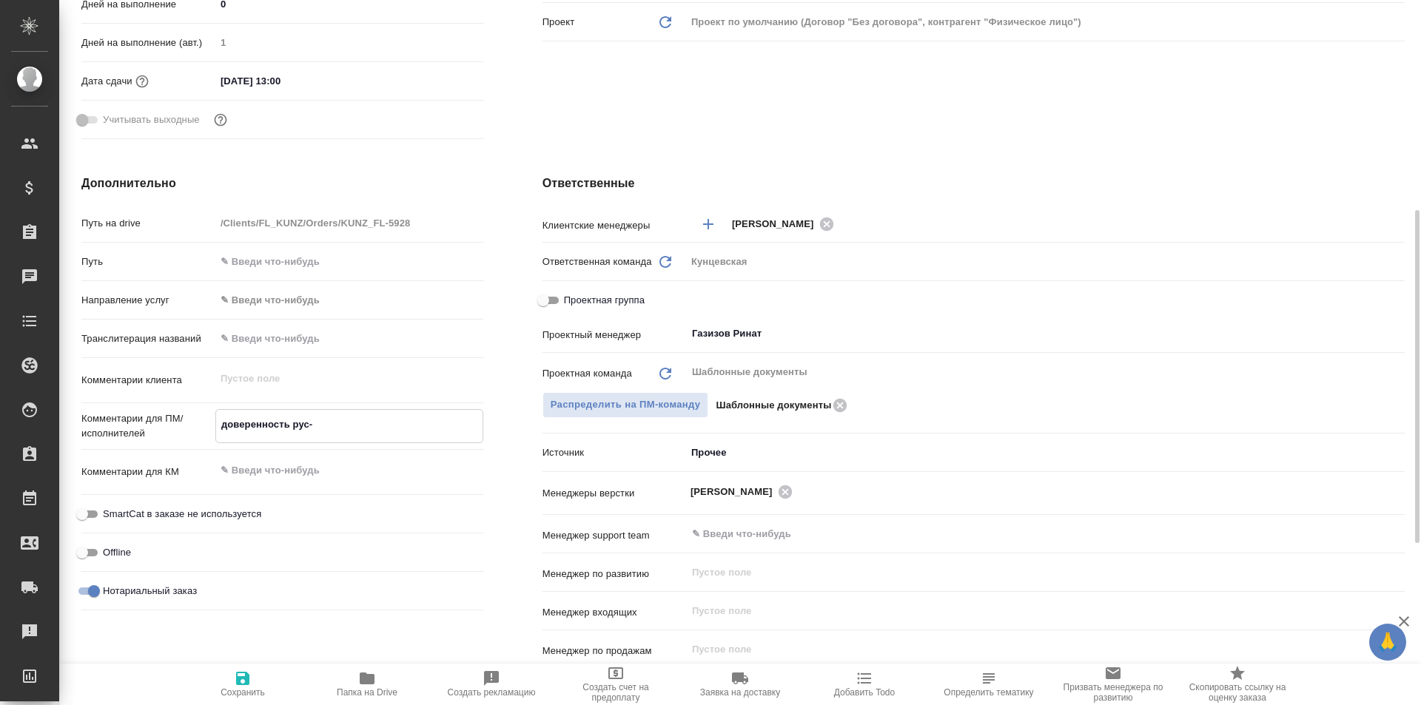
type textarea "x"
type textarea "доверенность рус-а"
type textarea "x"
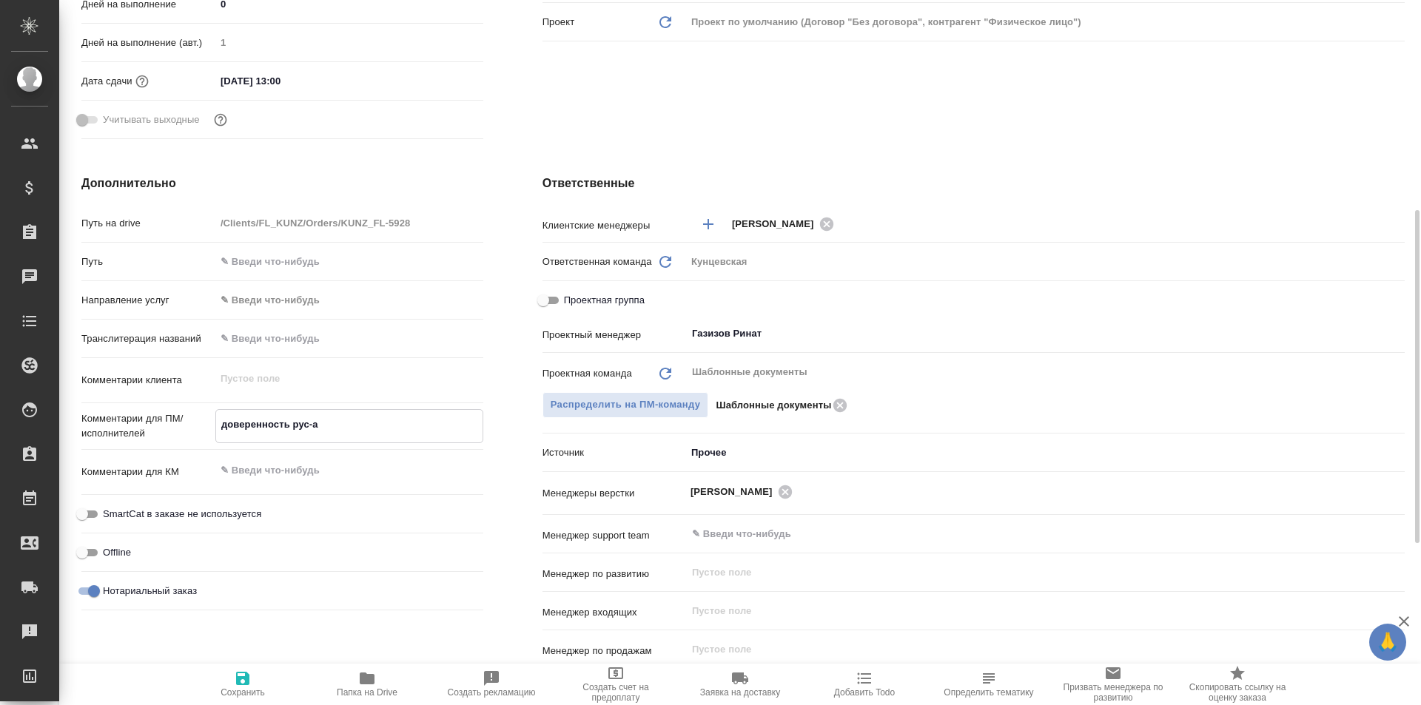
type textarea "доверенность рус-аз"
type textarea "x"
type textarea "доверенность рус-азе"
type textarea "x"
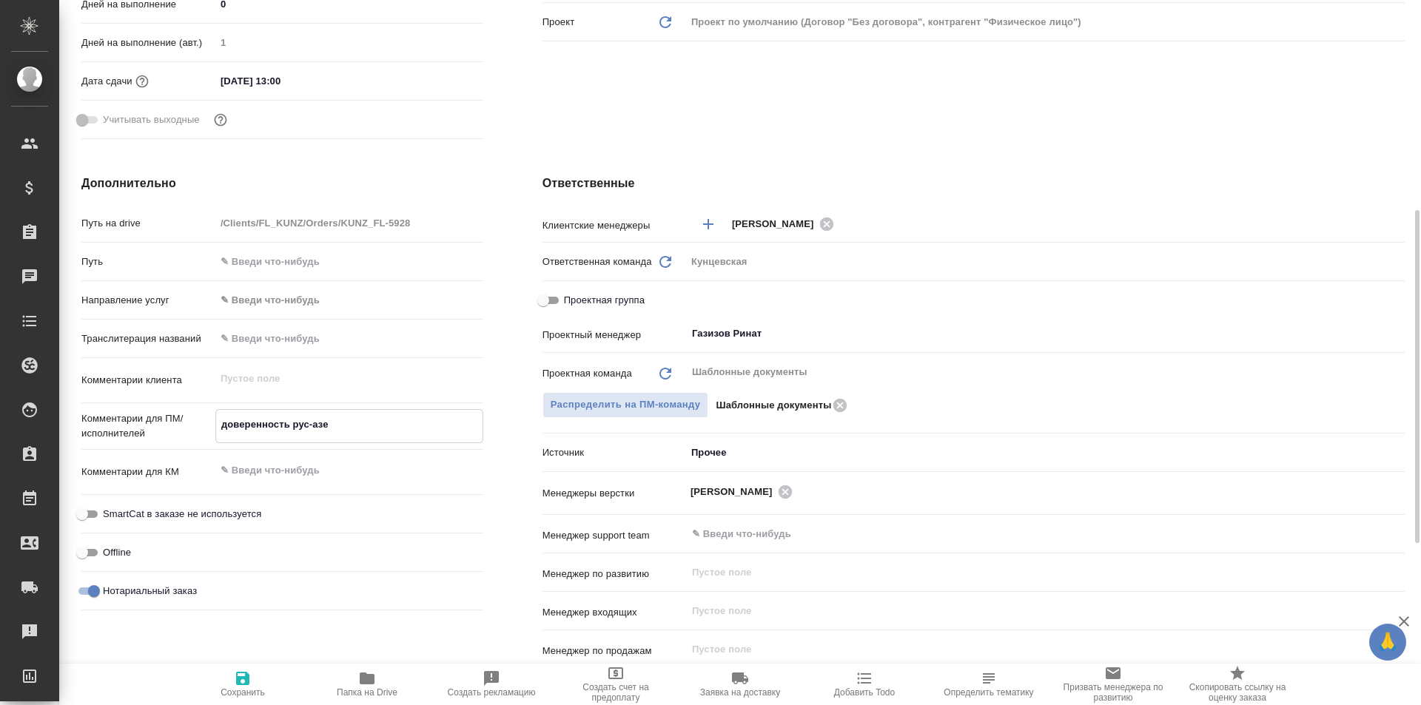
type textarea "x"
type textarea "доверенность рус-азер"
type textarea "x"
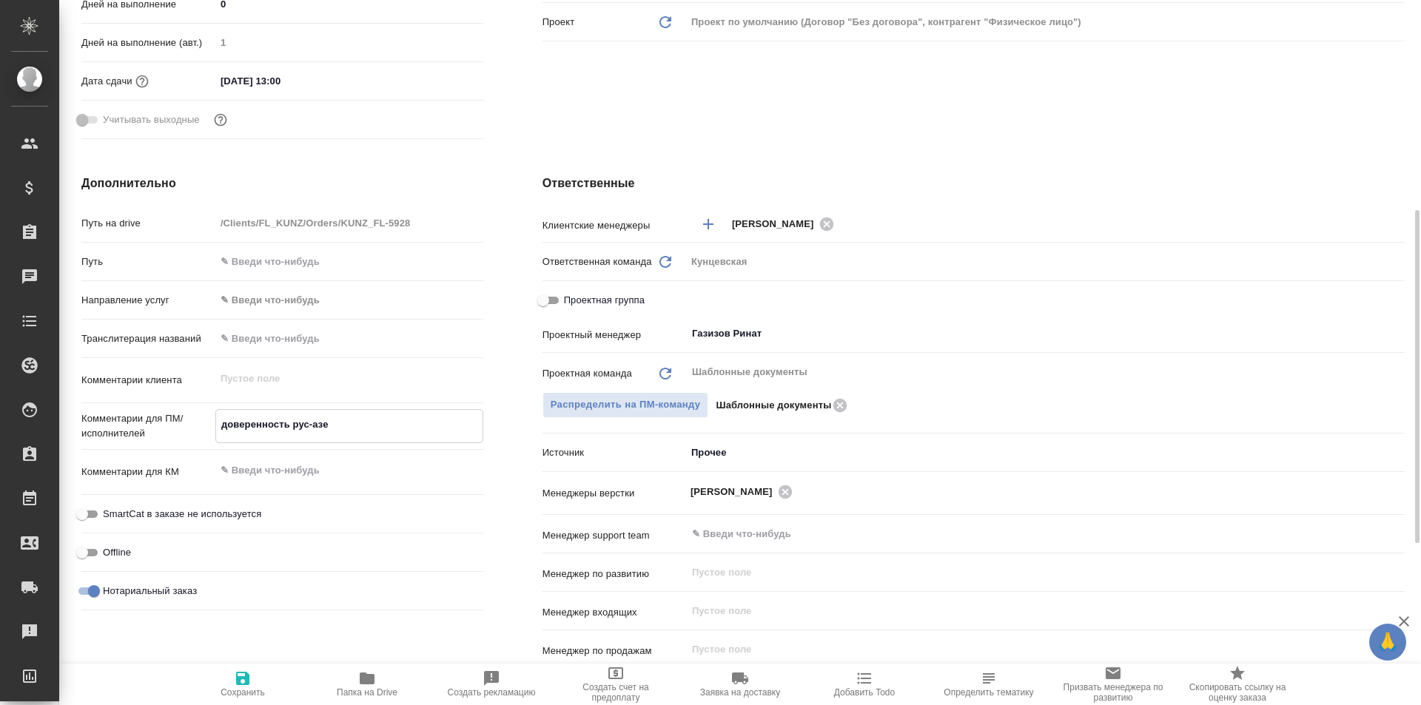
type textarea "x"
type textarea "доверенность рус-азер"
type textarea "x"
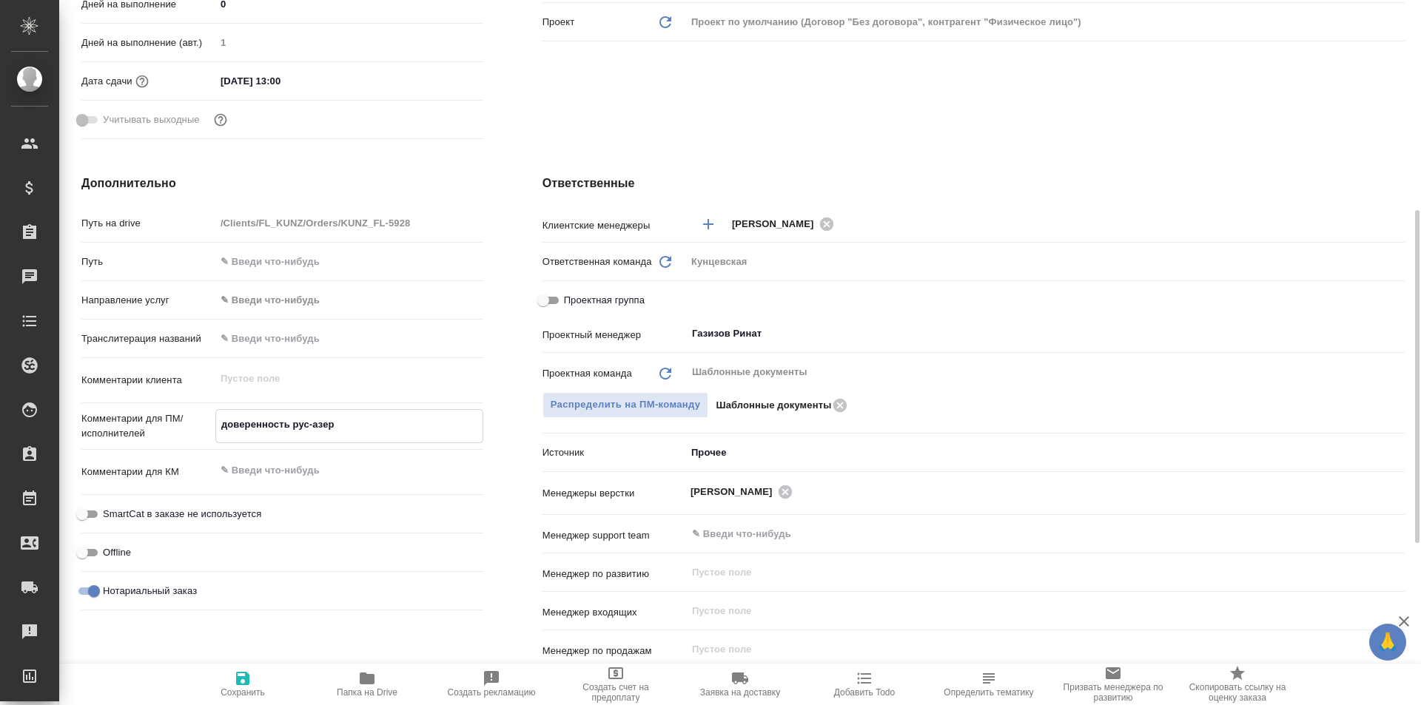
type textarea "доверенность рус-азер о"
type textarea "x"
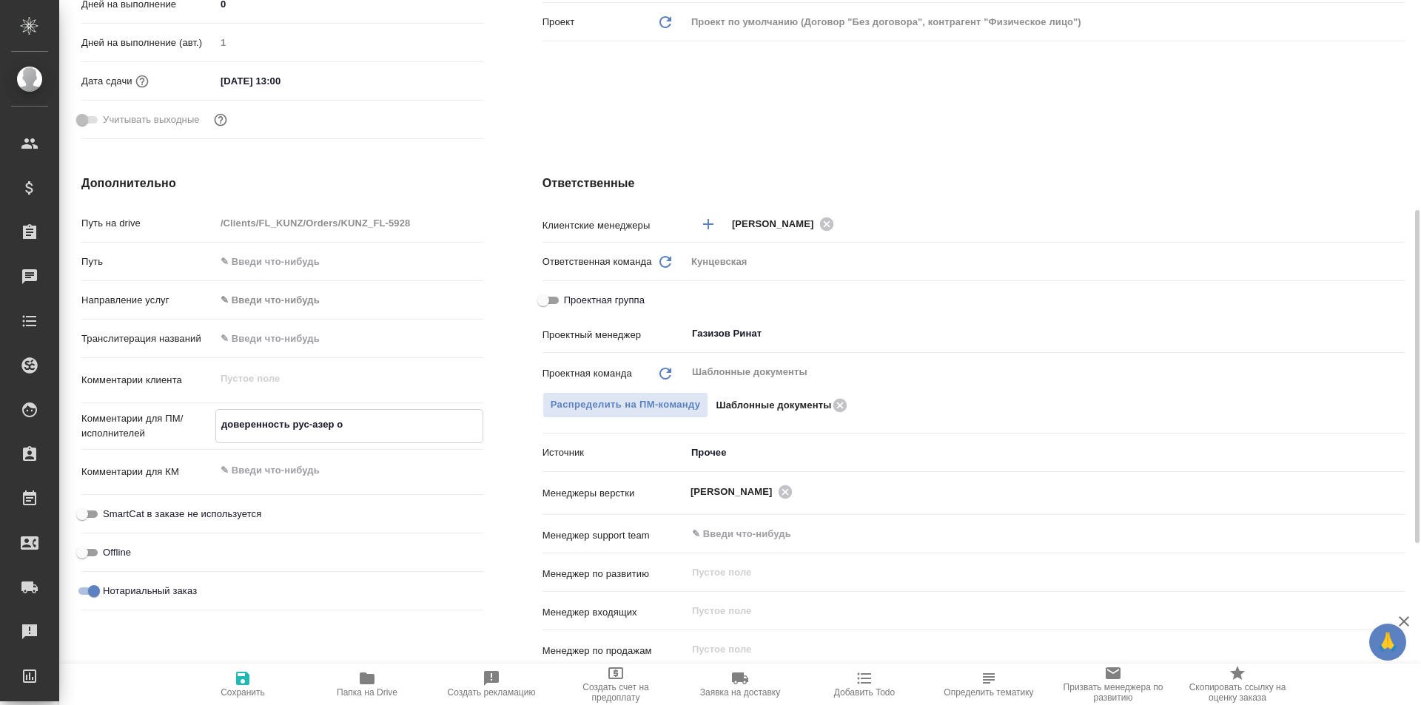
type textarea "доверенность рус-азер"
type textarea "x"
type textarea "доверенность рус-азер п"
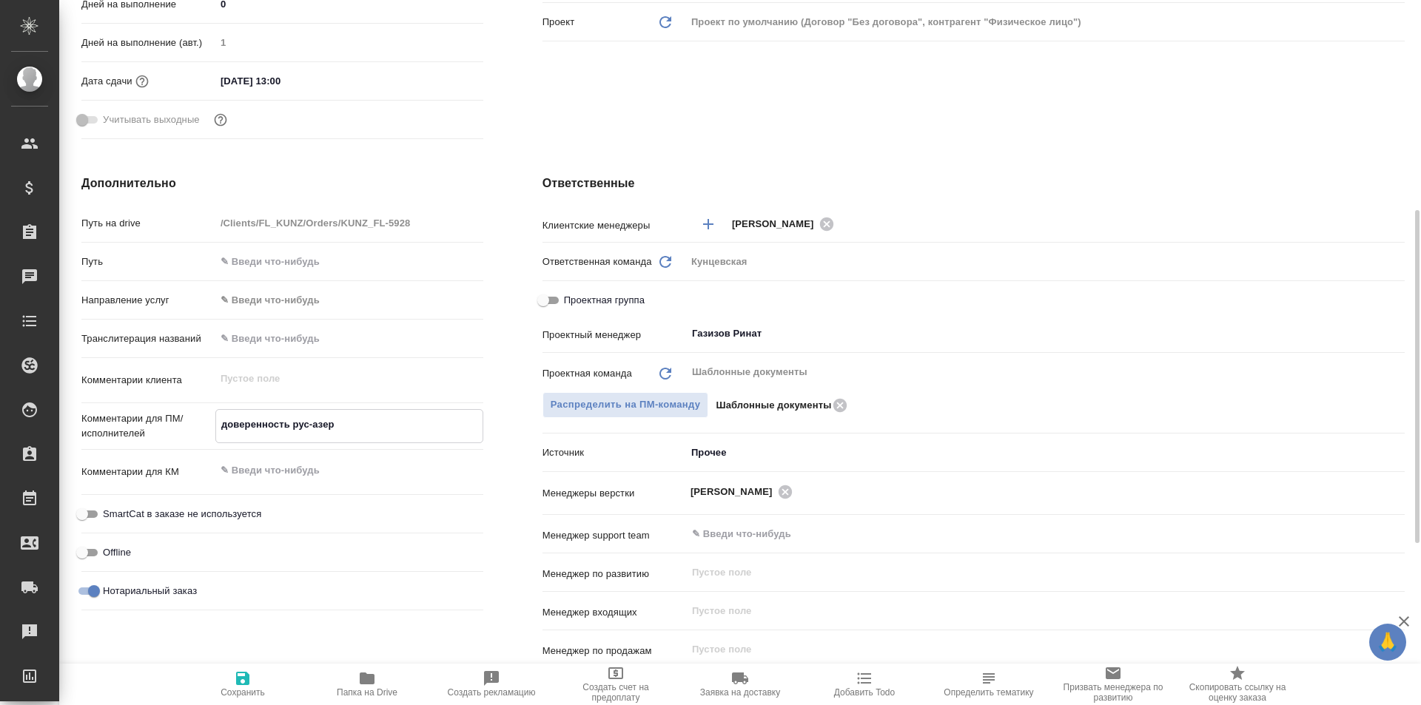
type textarea "x"
type textarea "доверенность рус-азер по"
type textarea "x"
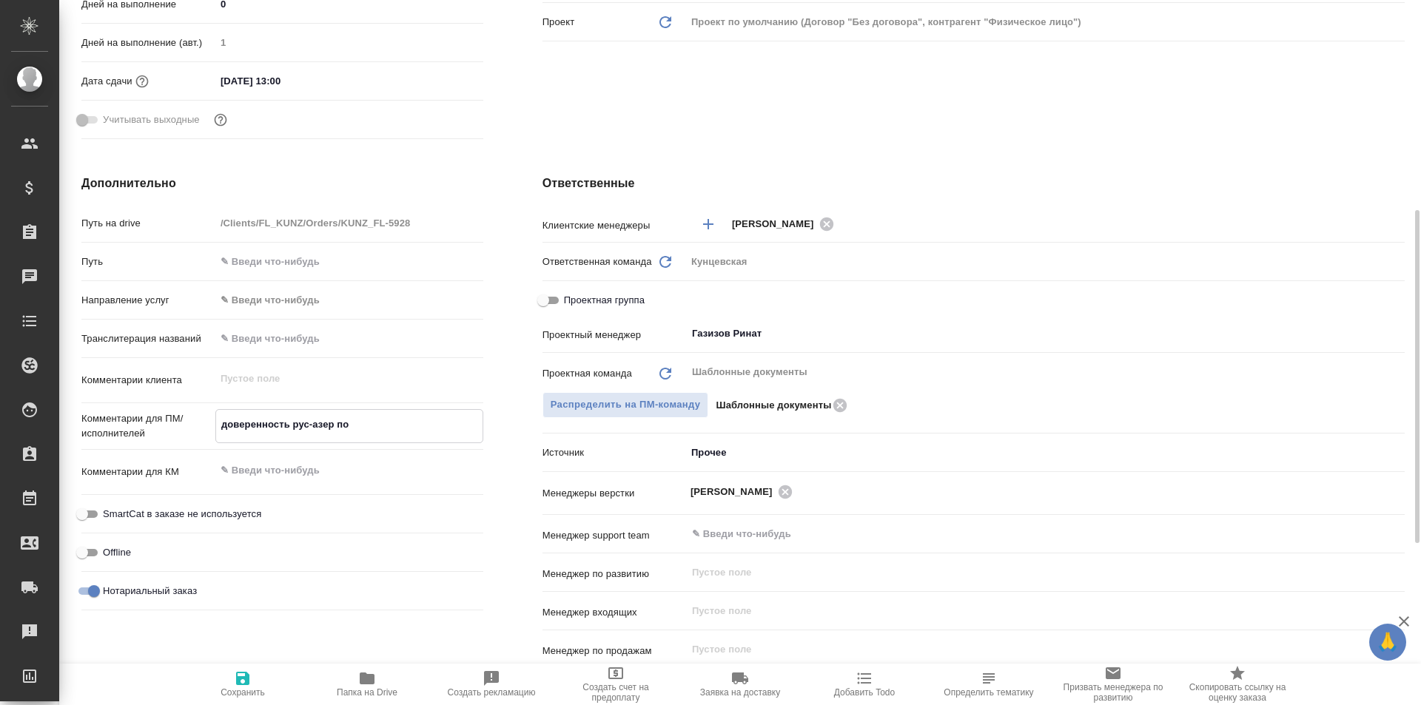
type textarea "x"
type textarea "доверенность рус-азер под"
type textarea "x"
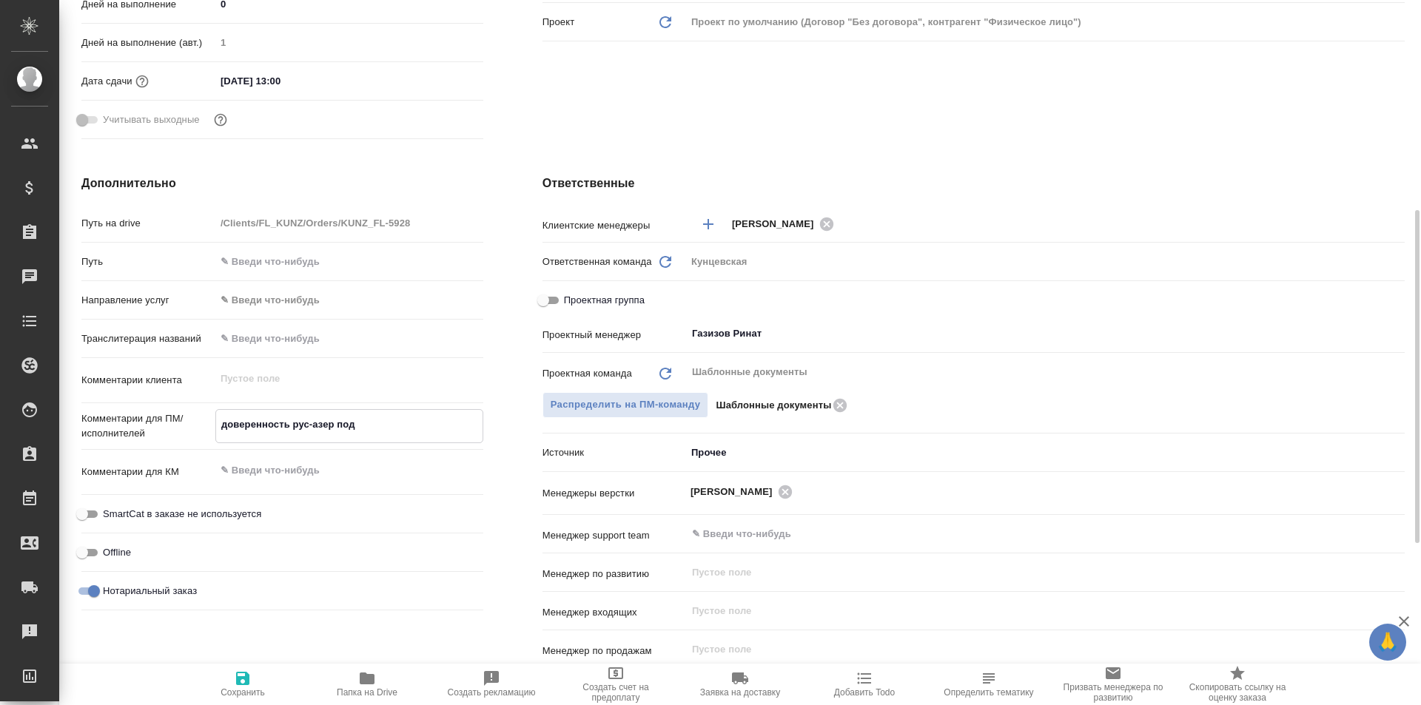
type textarea "x"
type textarea "доверенность рус-азер под"
type textarea "x"
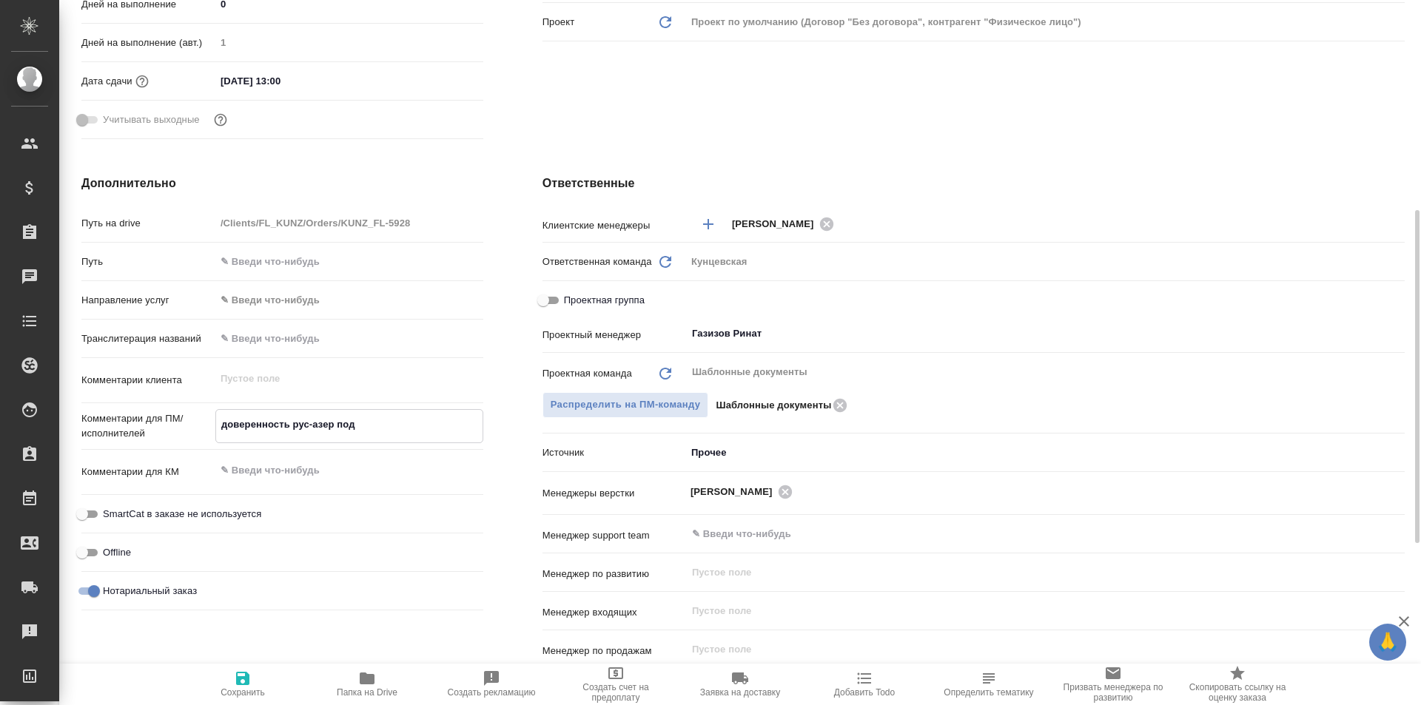
type textarea "доверенность рус-азер под н"
type textarea "x"
type textarea "доверенность рус-азер под но"
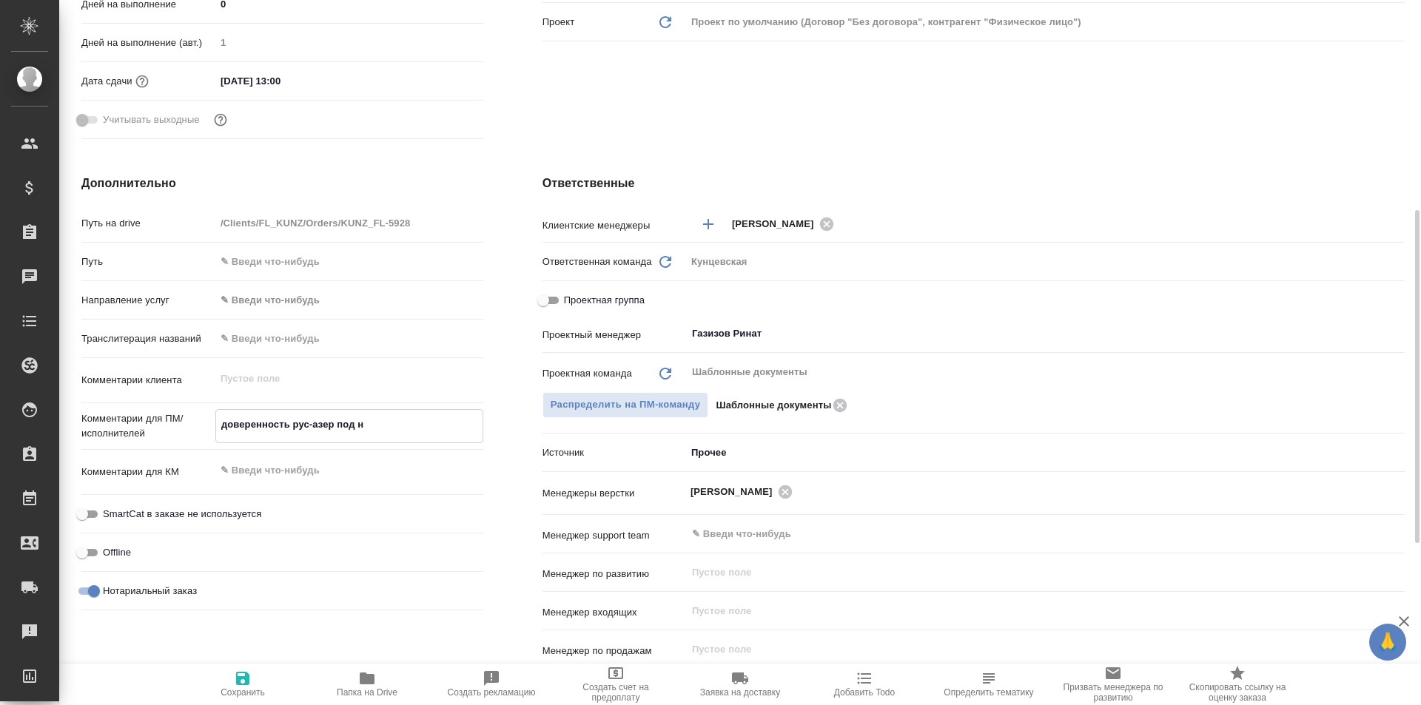
type textarea "x"
type textarea "доверенность рус-азер под нот"
type textarea "x"
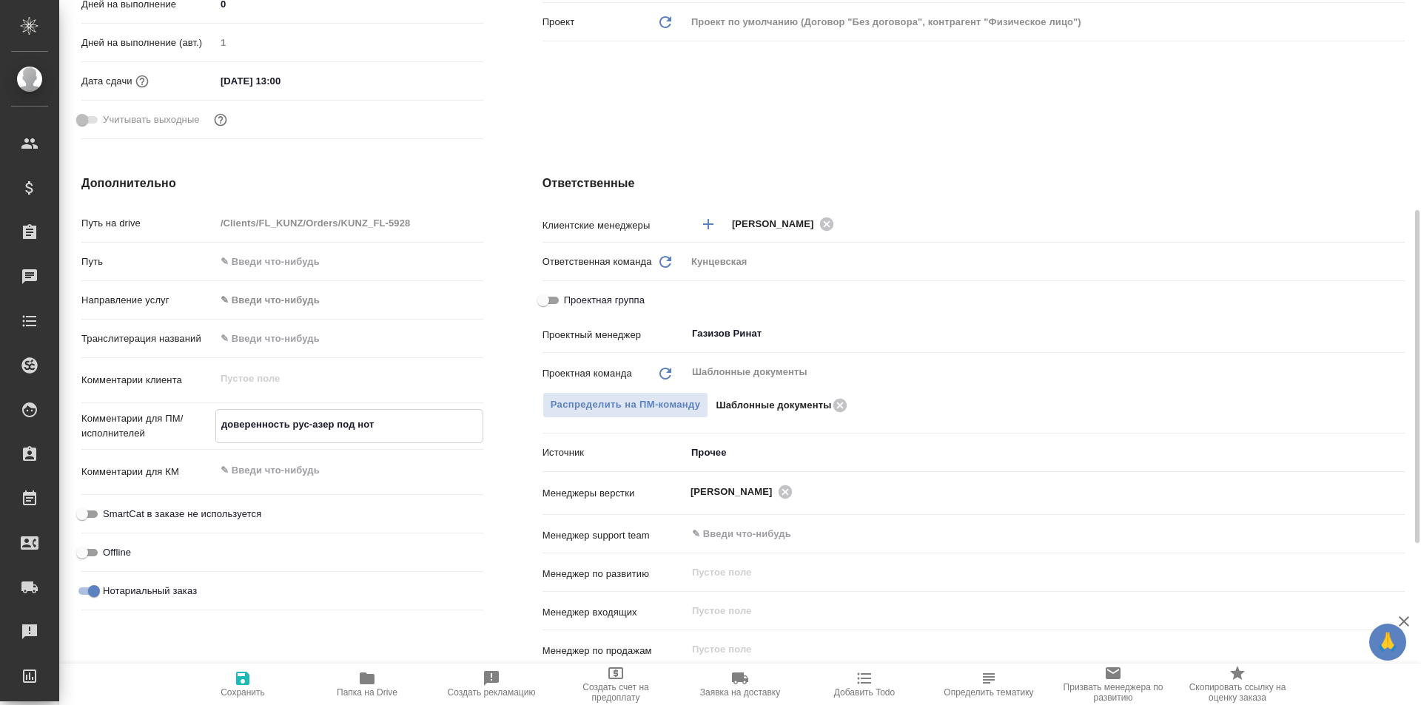
type textarea "x"
type textarea "доверенность рус-азер под нот."
type textarea "x"
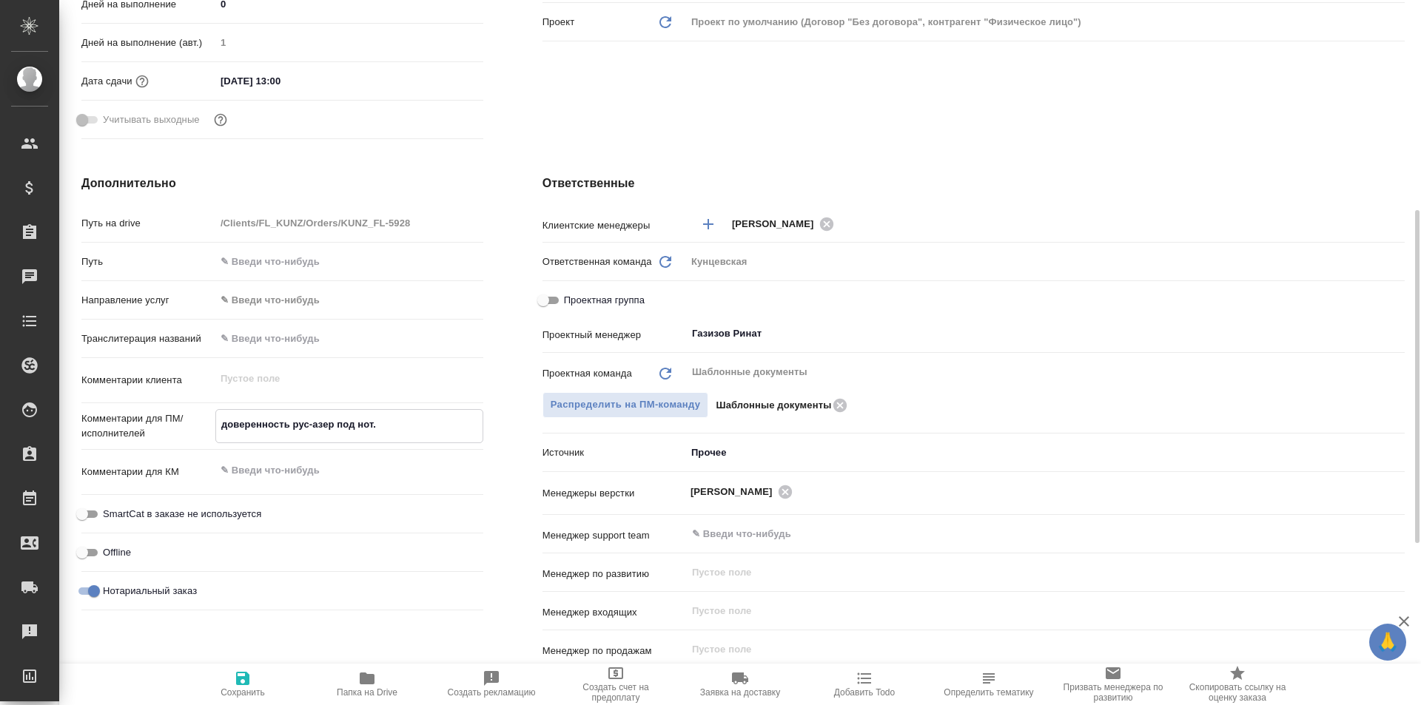
type textarea "доверенность рус-азер под нот."
type textarea "x"
click at [231, 677] on span "Сохранить" at bounding box center [242, 684] width 107 height 28
type textarea "x"
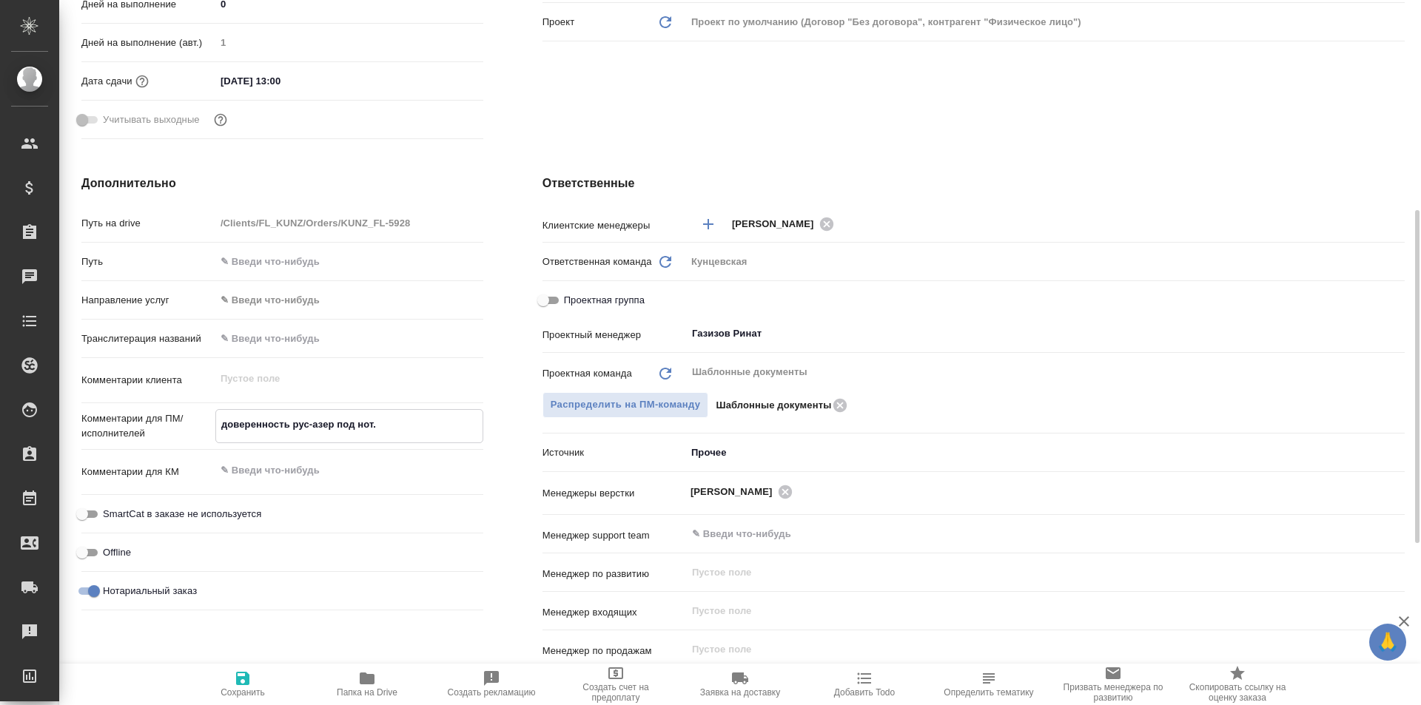
type textarea "x"
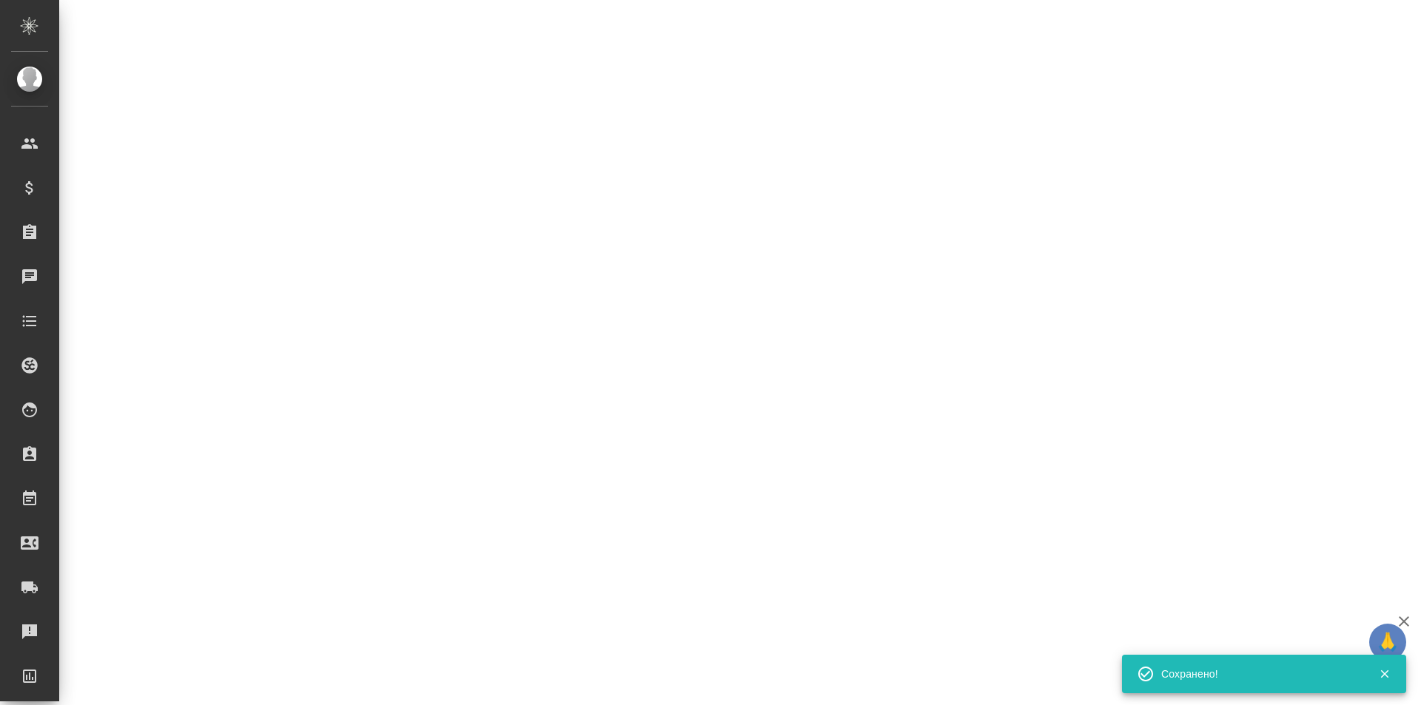
click at [254, 686] on div ".cls-1 fill:#fff; AWATERA Zotova Ekaterina Клиенты Спецификации Заказы 0 Чаты T…" at bounding box center [710, 352] width 1421 height 705
select select "RU"
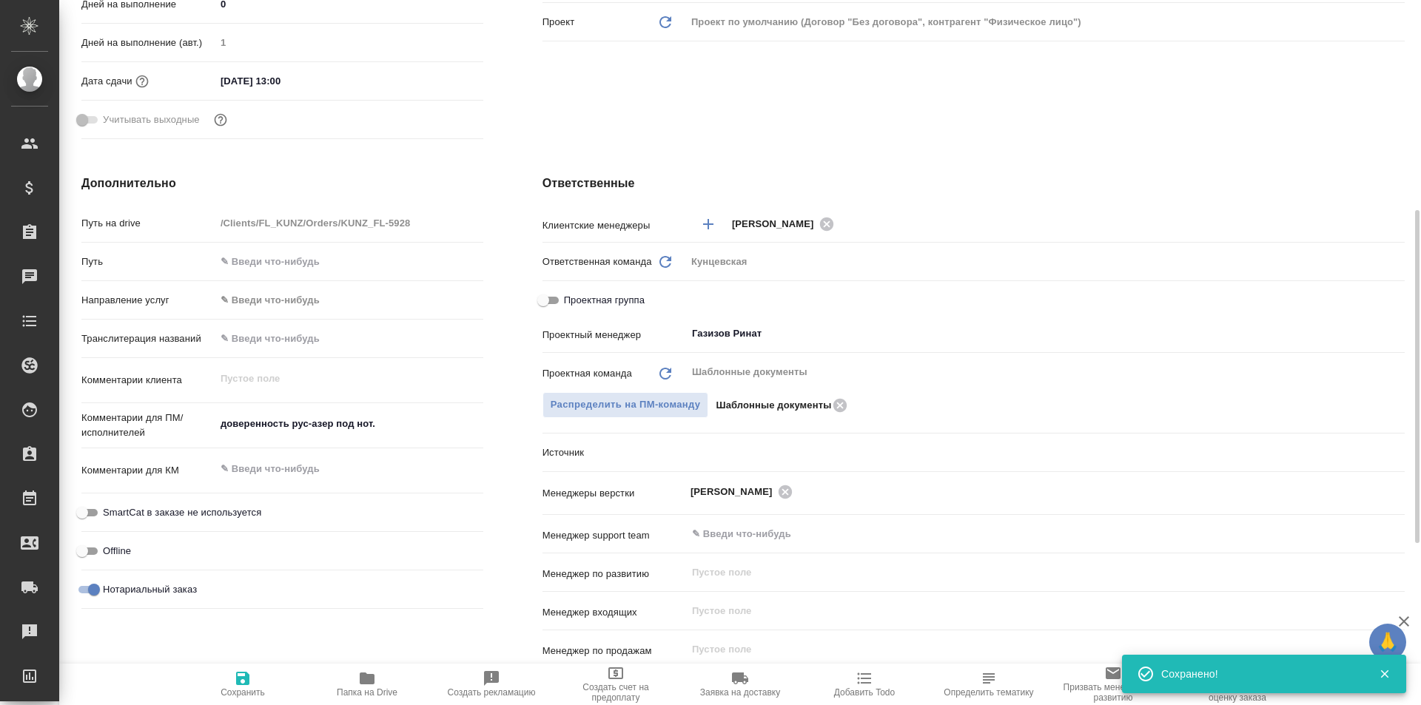
type textarea "x"
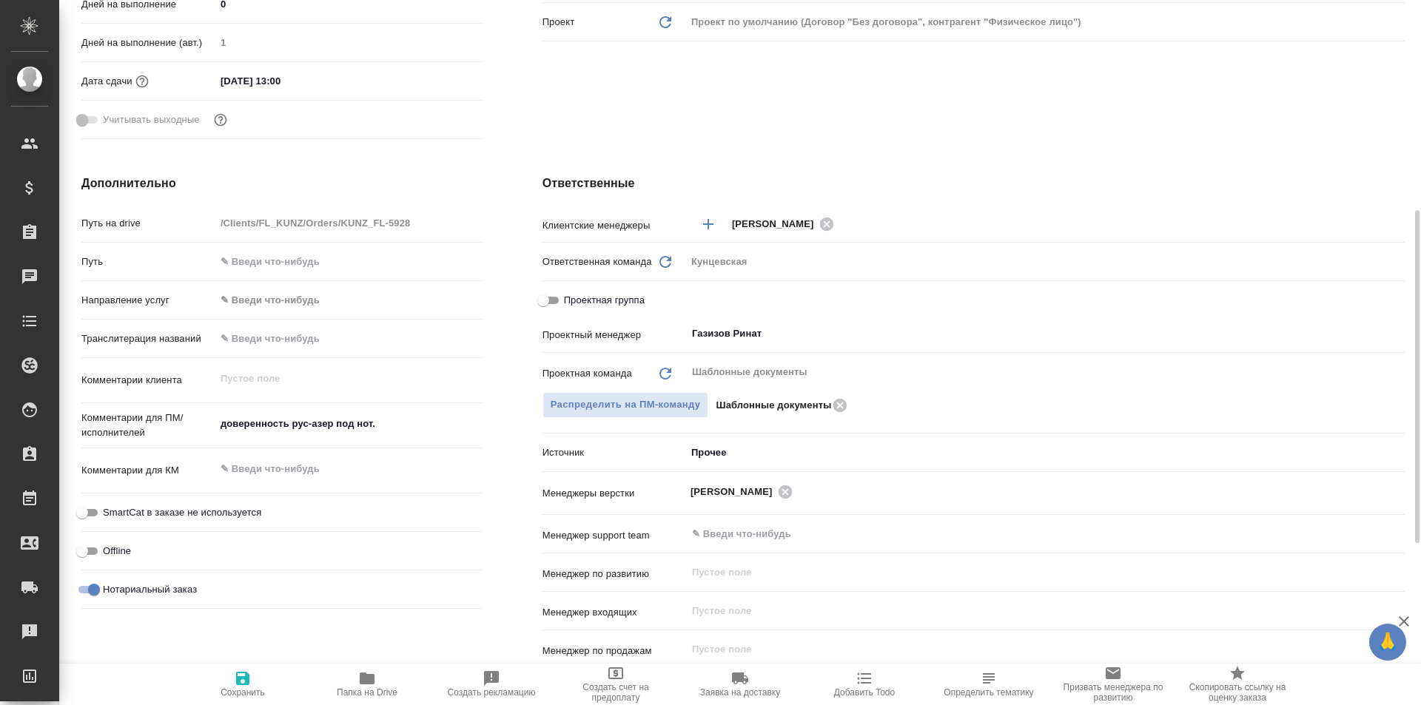
type textarea "x"
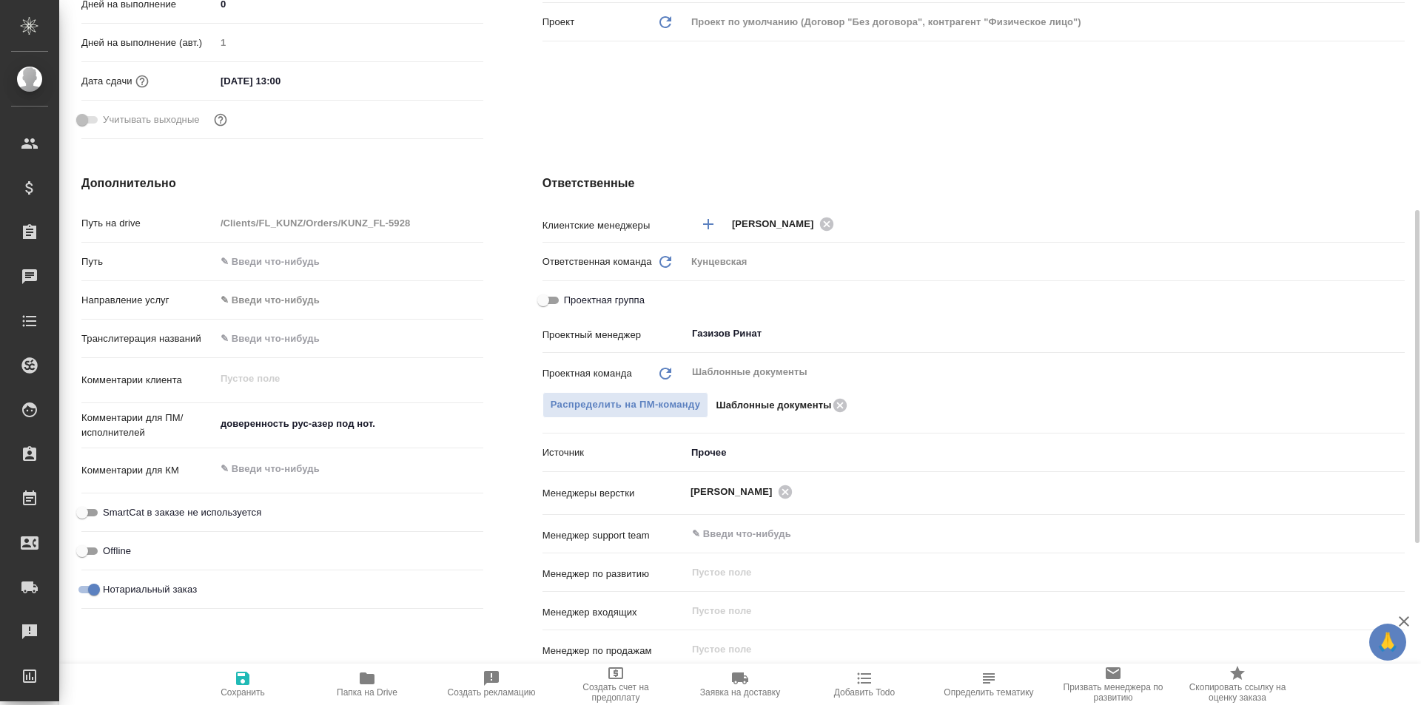
type textarea "x"
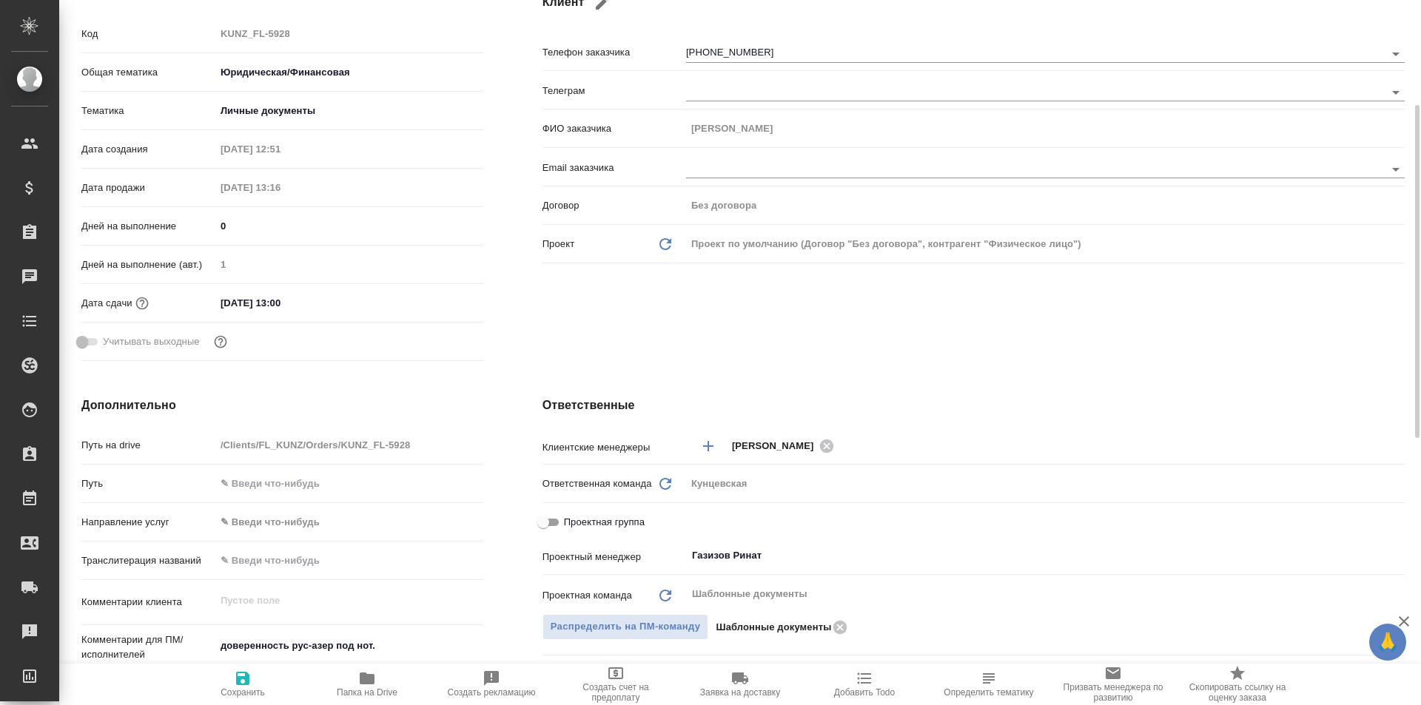
scroll to position [0, 0]
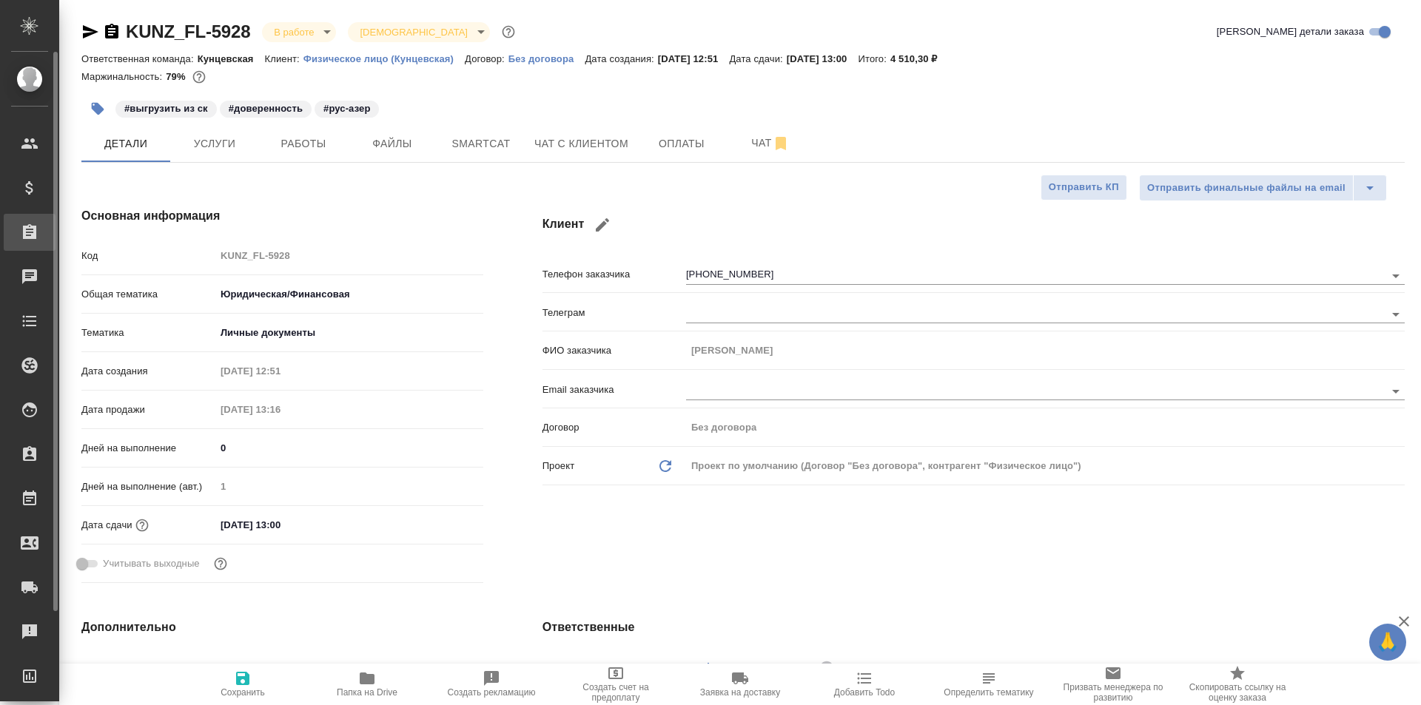
type textarea "x"
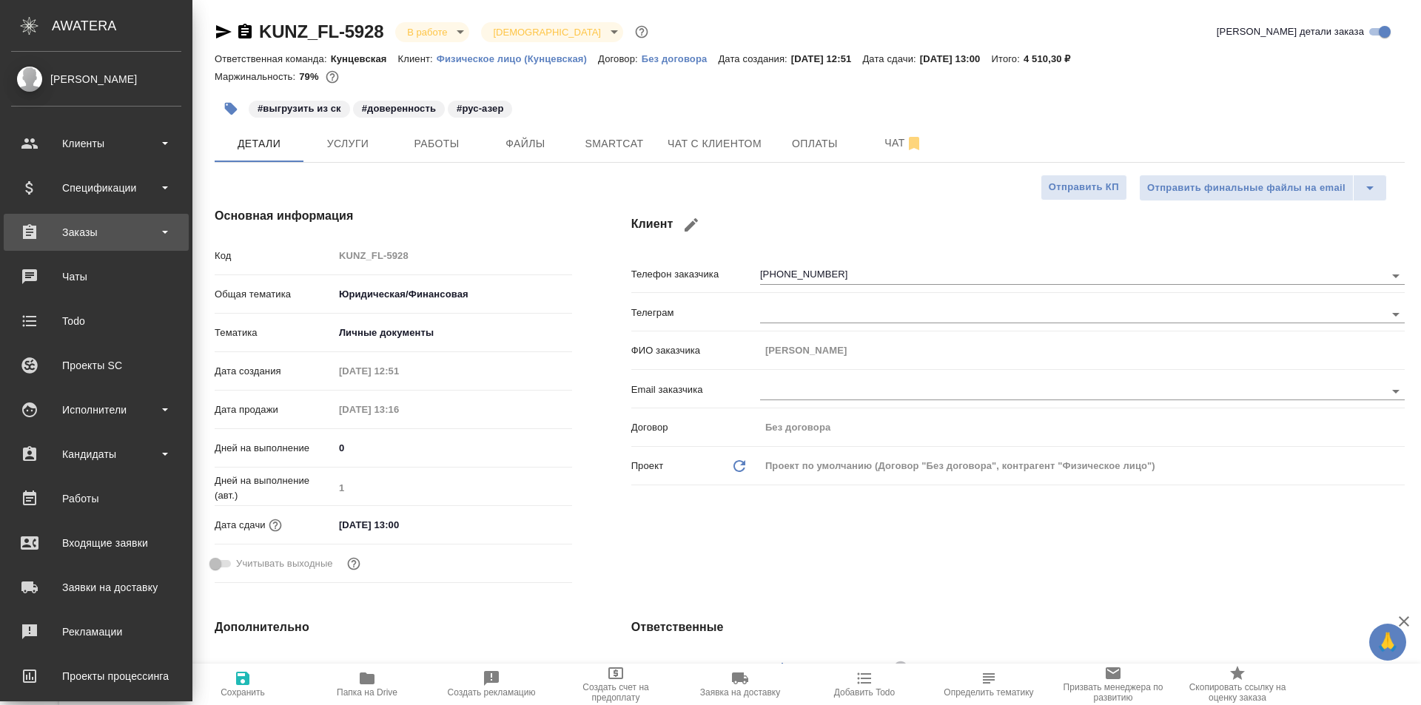
click at [98, 230] on div "Заказы" at bounding box center [96, 232] width 170 height 22
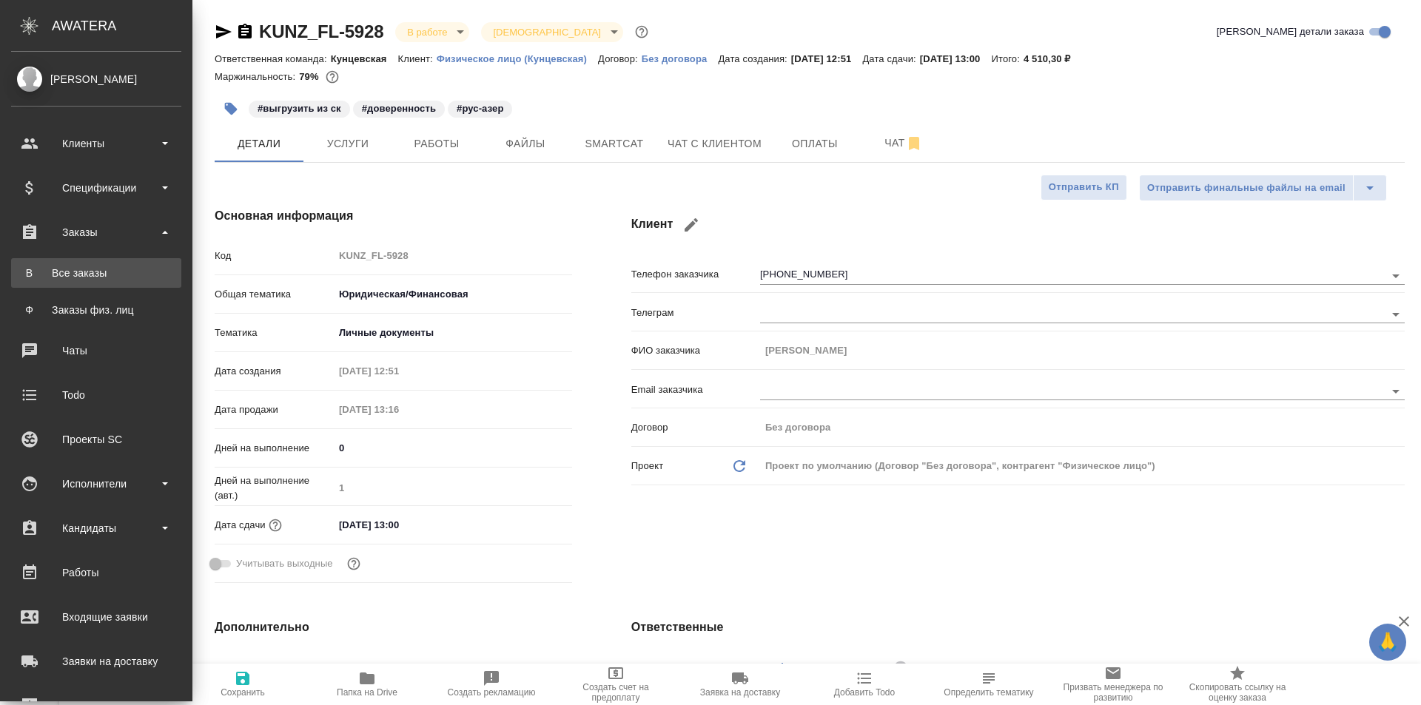
click at [84, 270] on div "Все заказы" at bounding box center [95, 273] width 155 height 15
type textarea "x"
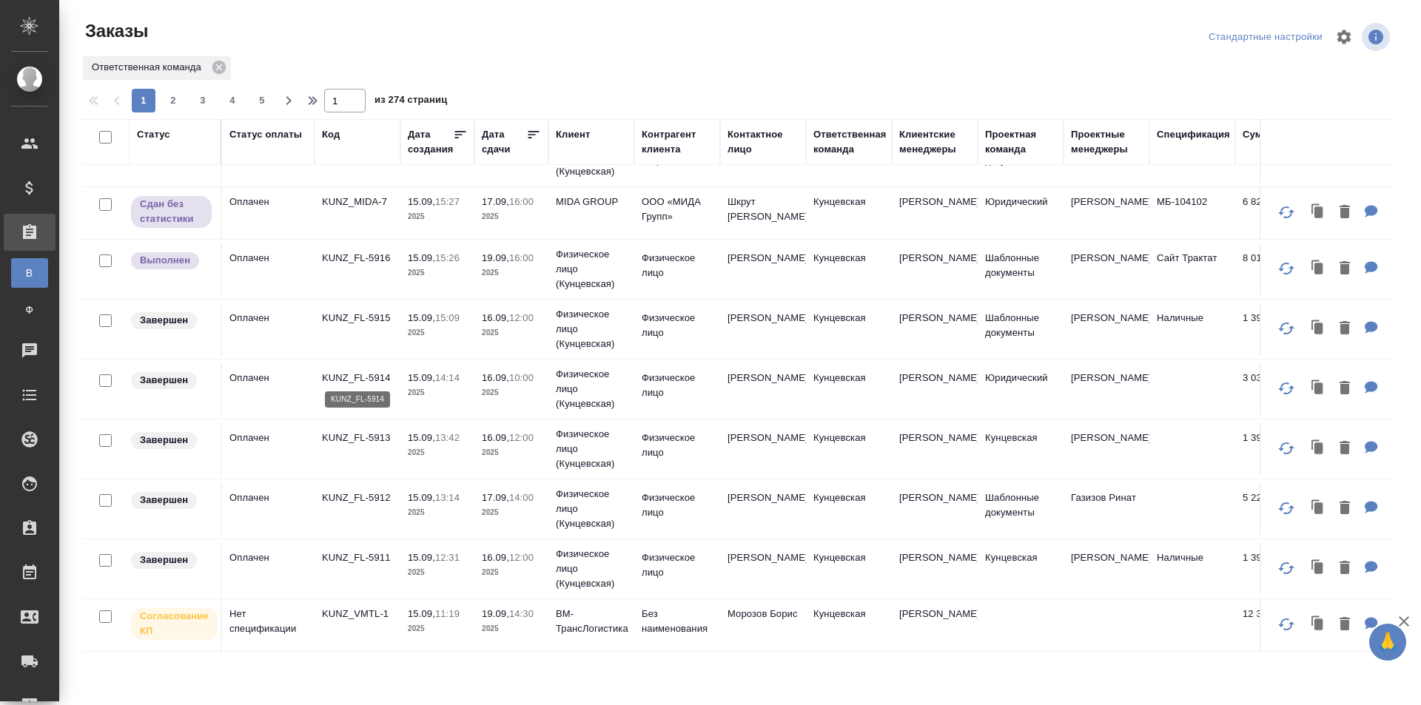
scroll to position [1119, 0]
click at [329, 607] on p "KUNZ_VMTL-1" at bounding box center [357, 614] width 71 height 15
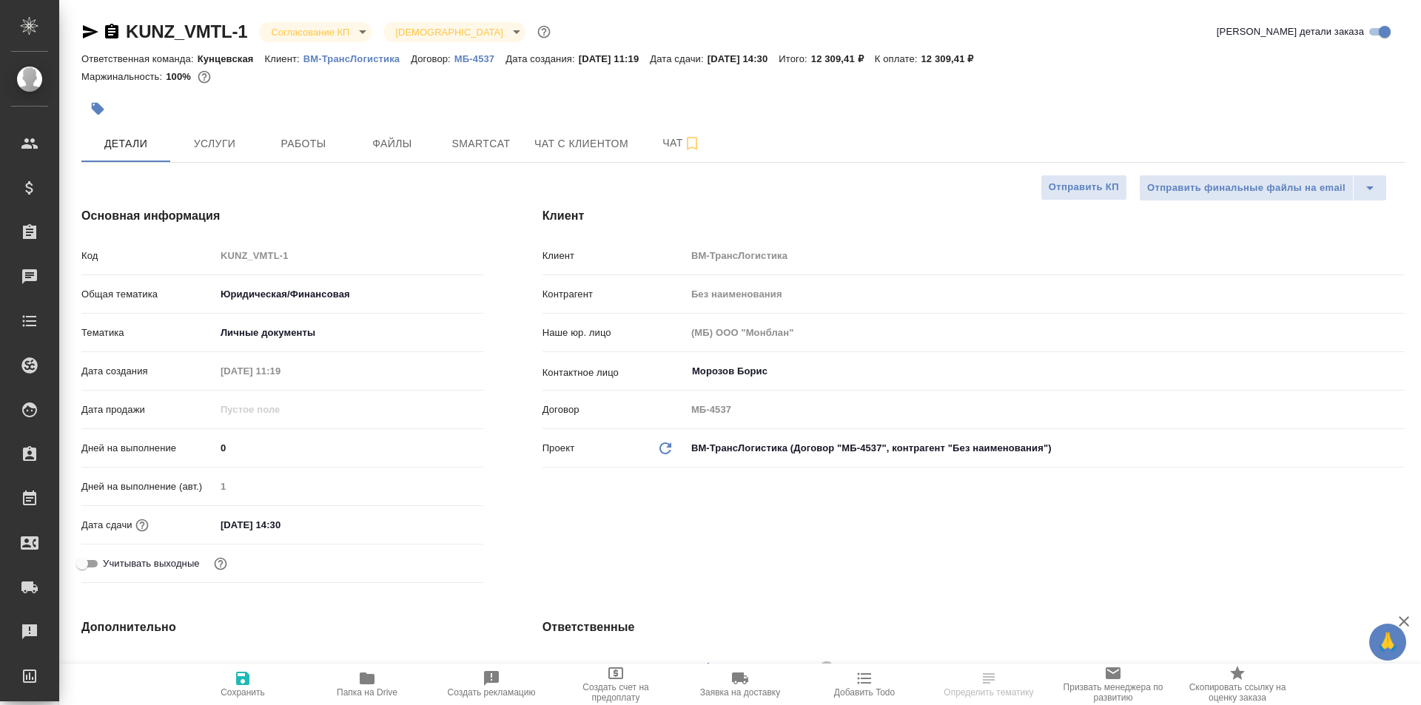
select select "RU"
click at [291, 522] on input "[DATE] 14:30" at bounding box center [279, 524] width 129 height 21
click at [427, 520] on div "[DATE] 14:30" at bounding box center [349, 524] width 268 height 21
click at [437, 517] on icon "button" at bounding box center [440, 525] width 18 height 18
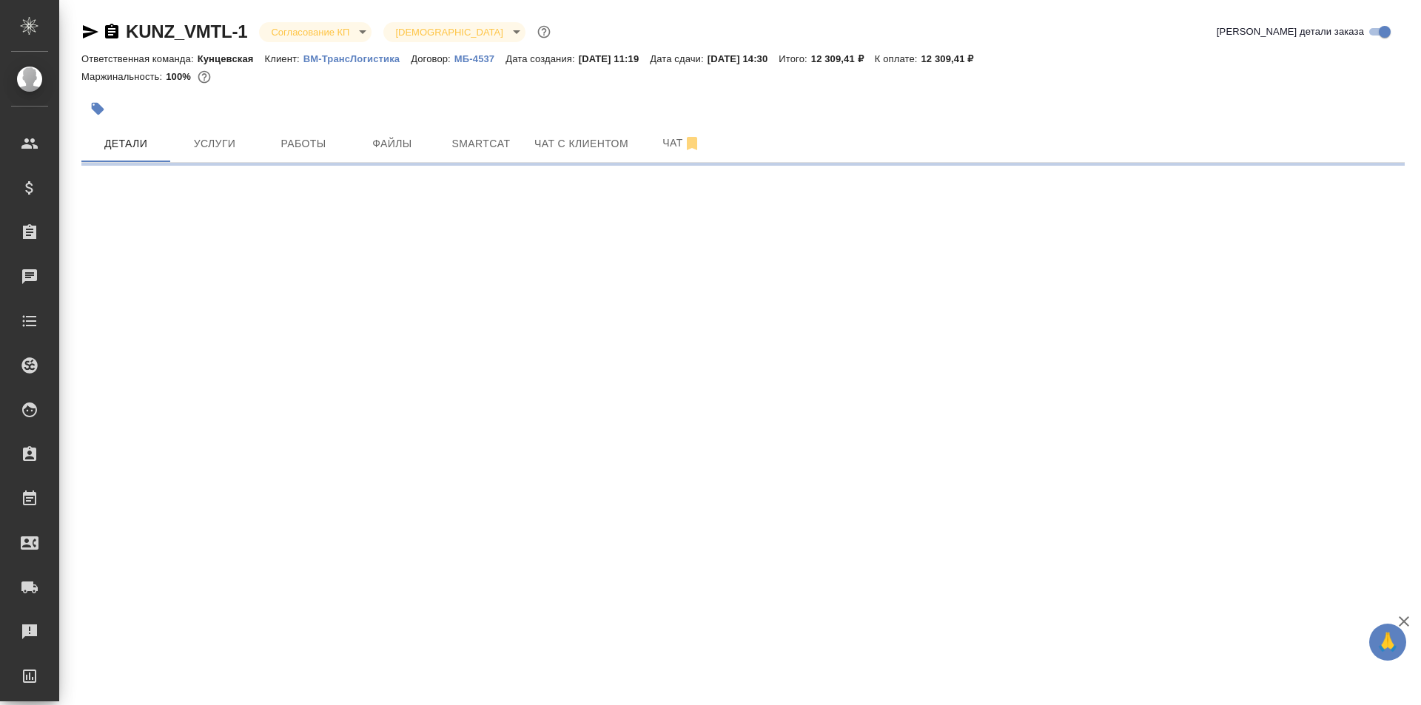
select select "RU"
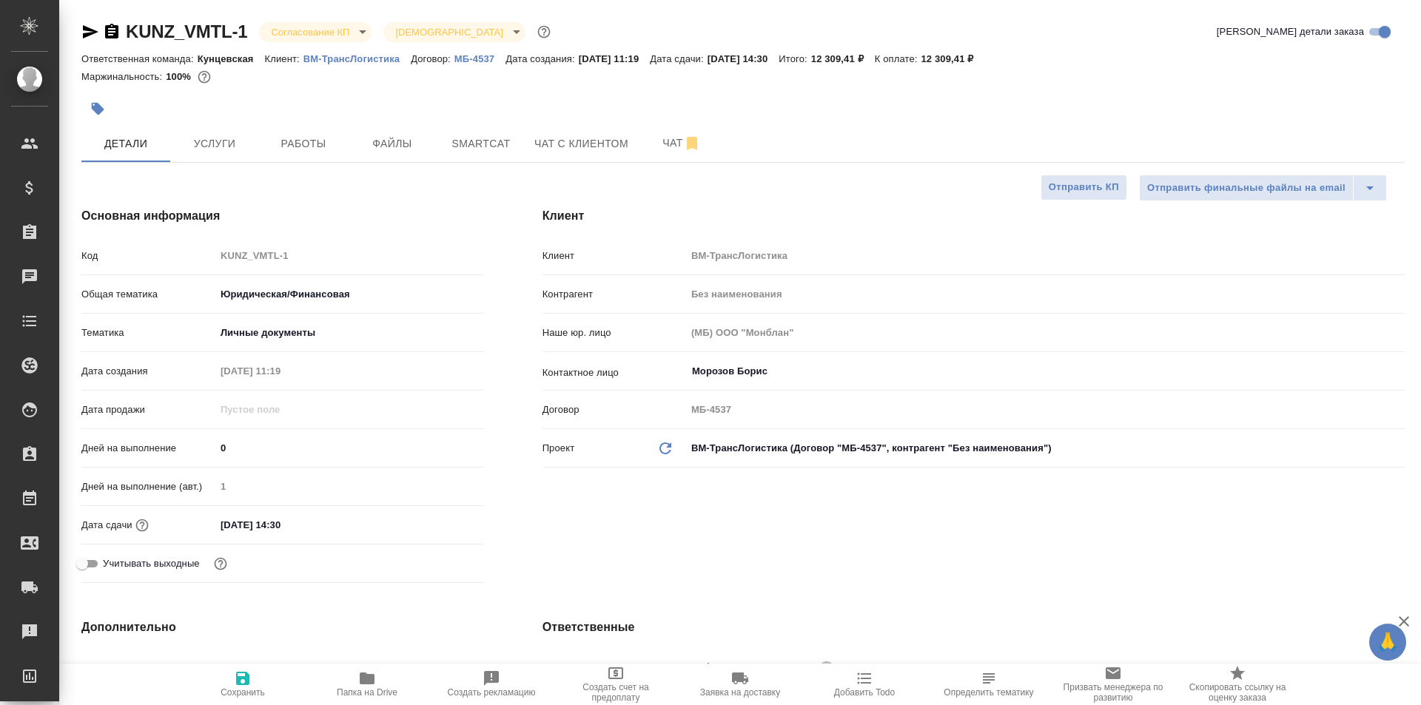
type textarea "x"
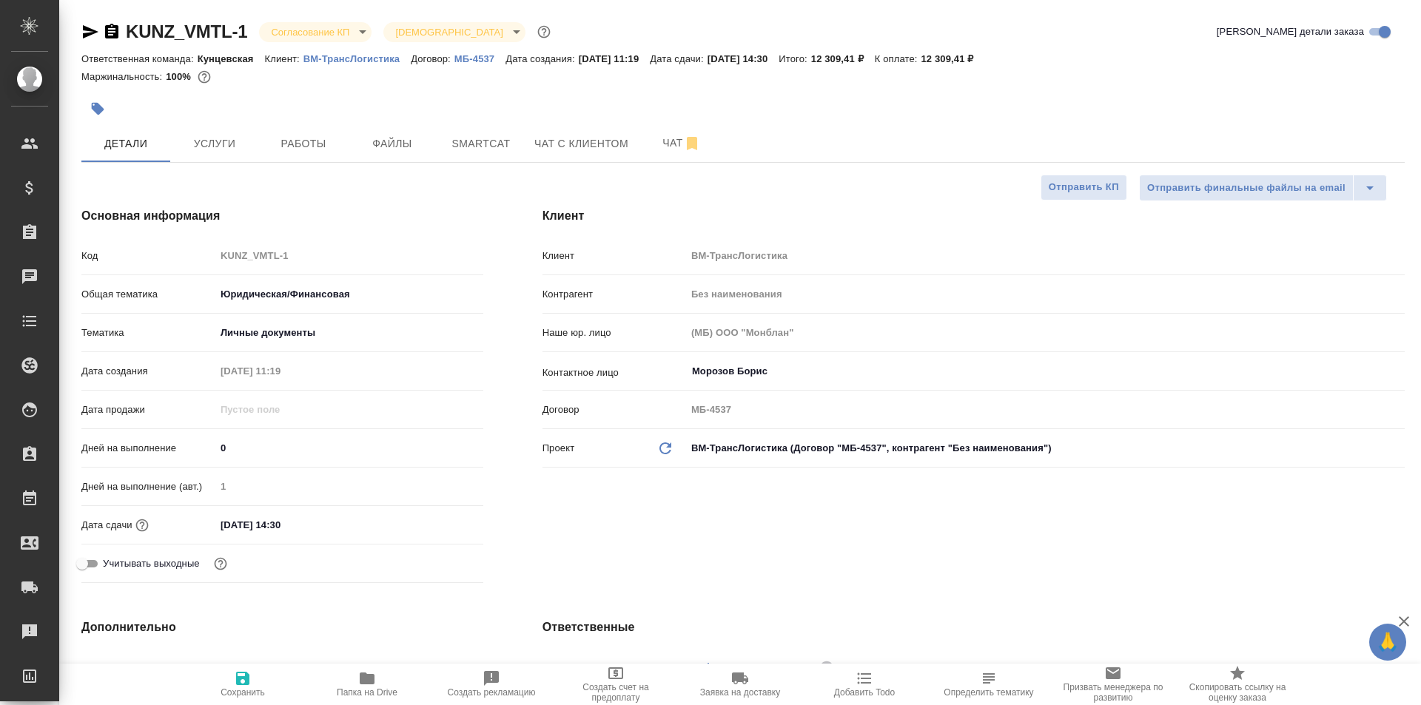
type textarea "x"
click at [232, 147] on span "Услуги" at bounding box center [214, 144] width 71 height 18
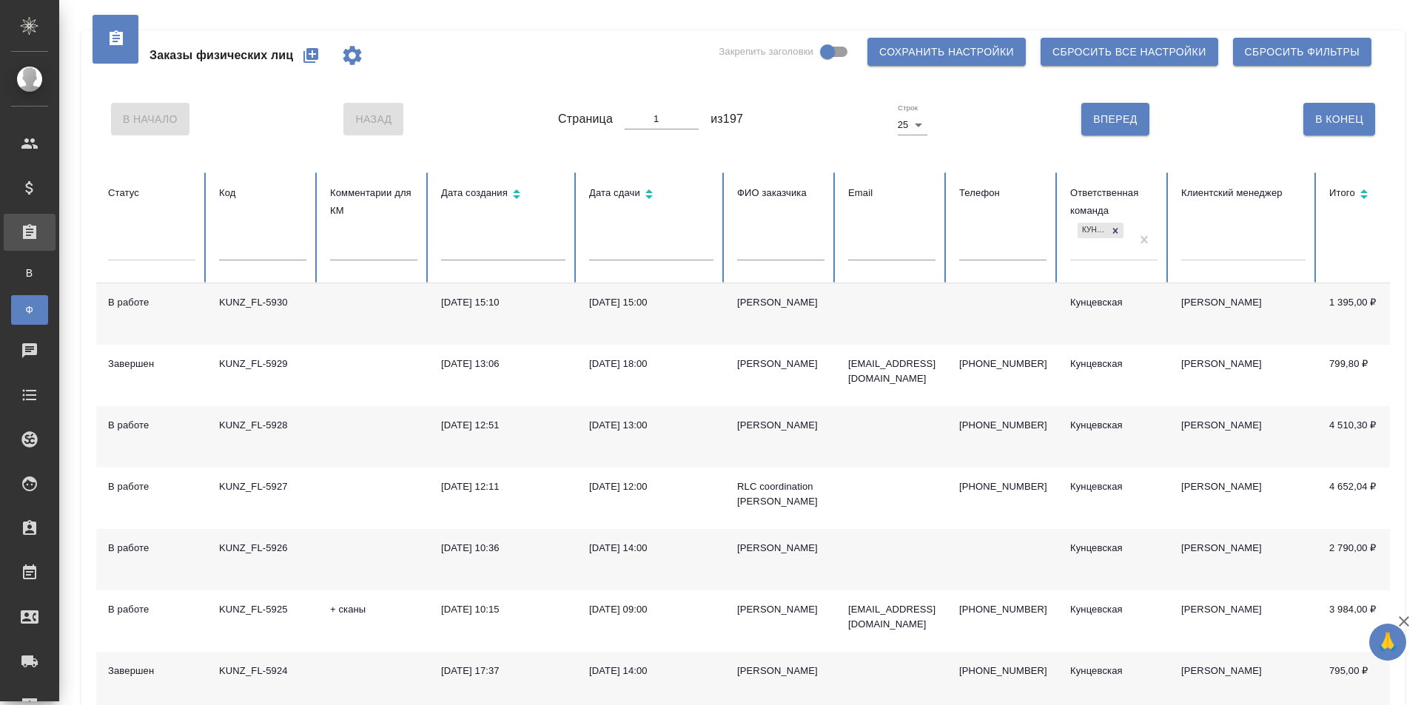
click at [338, 310] on td at bounding box center [373, 313] width 111 height 61
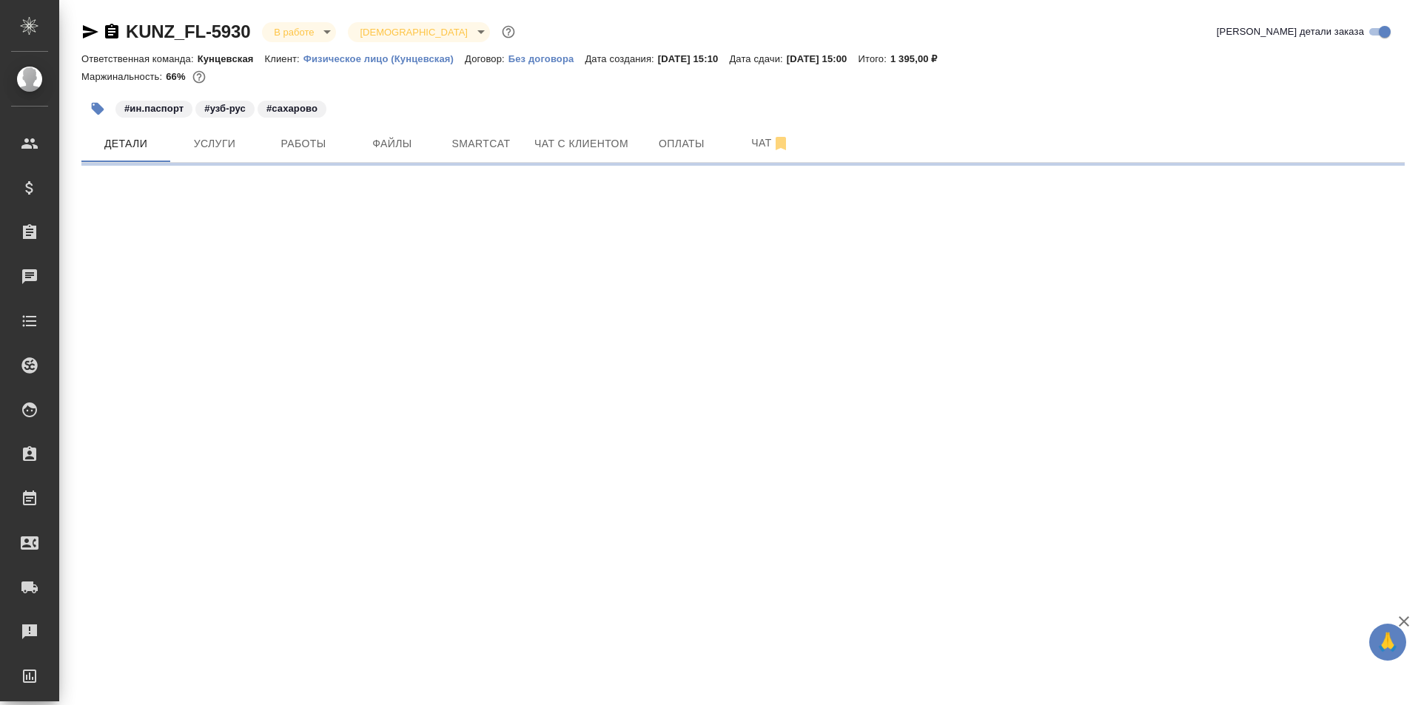
select select "RU"
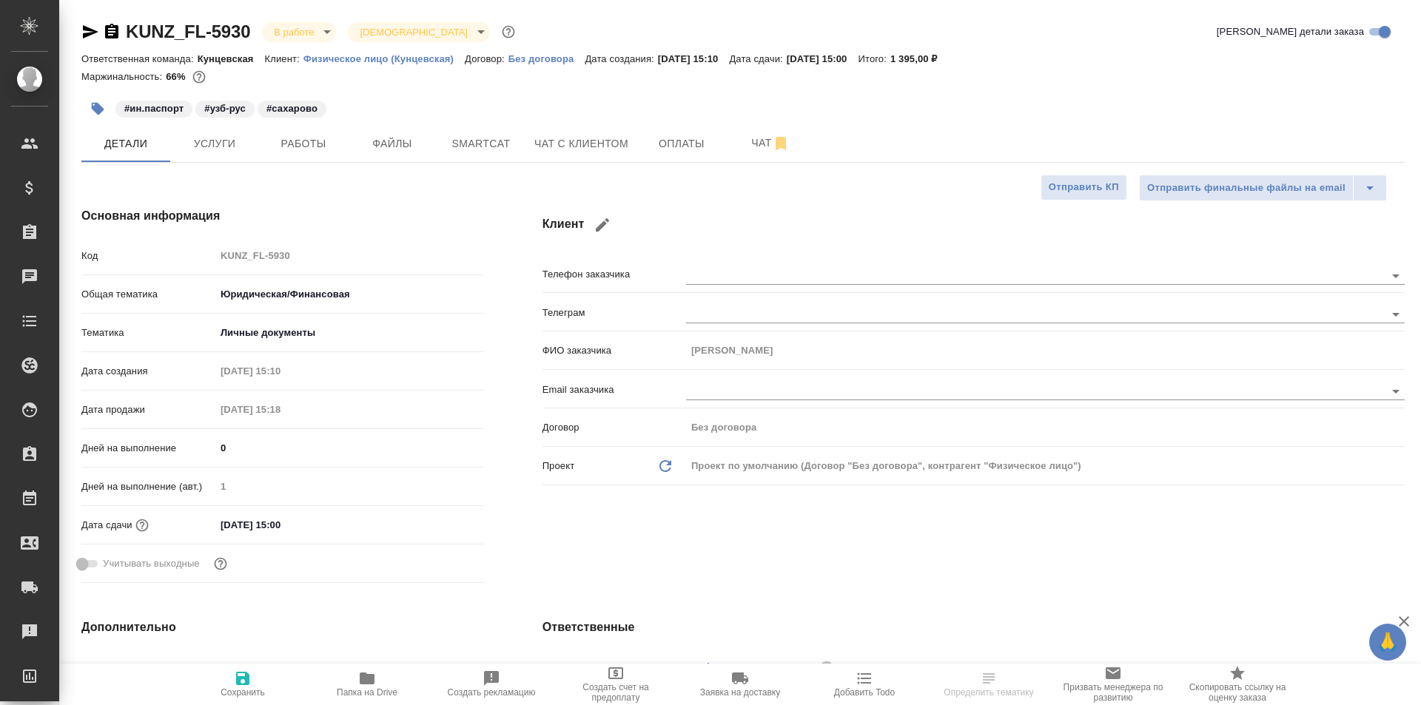
type textarea "x"
click at [322, 141] on span "Работы" at bounding box center [303, 144] width 71 height 18
